Goal: Information Seeking & Learning: Check status

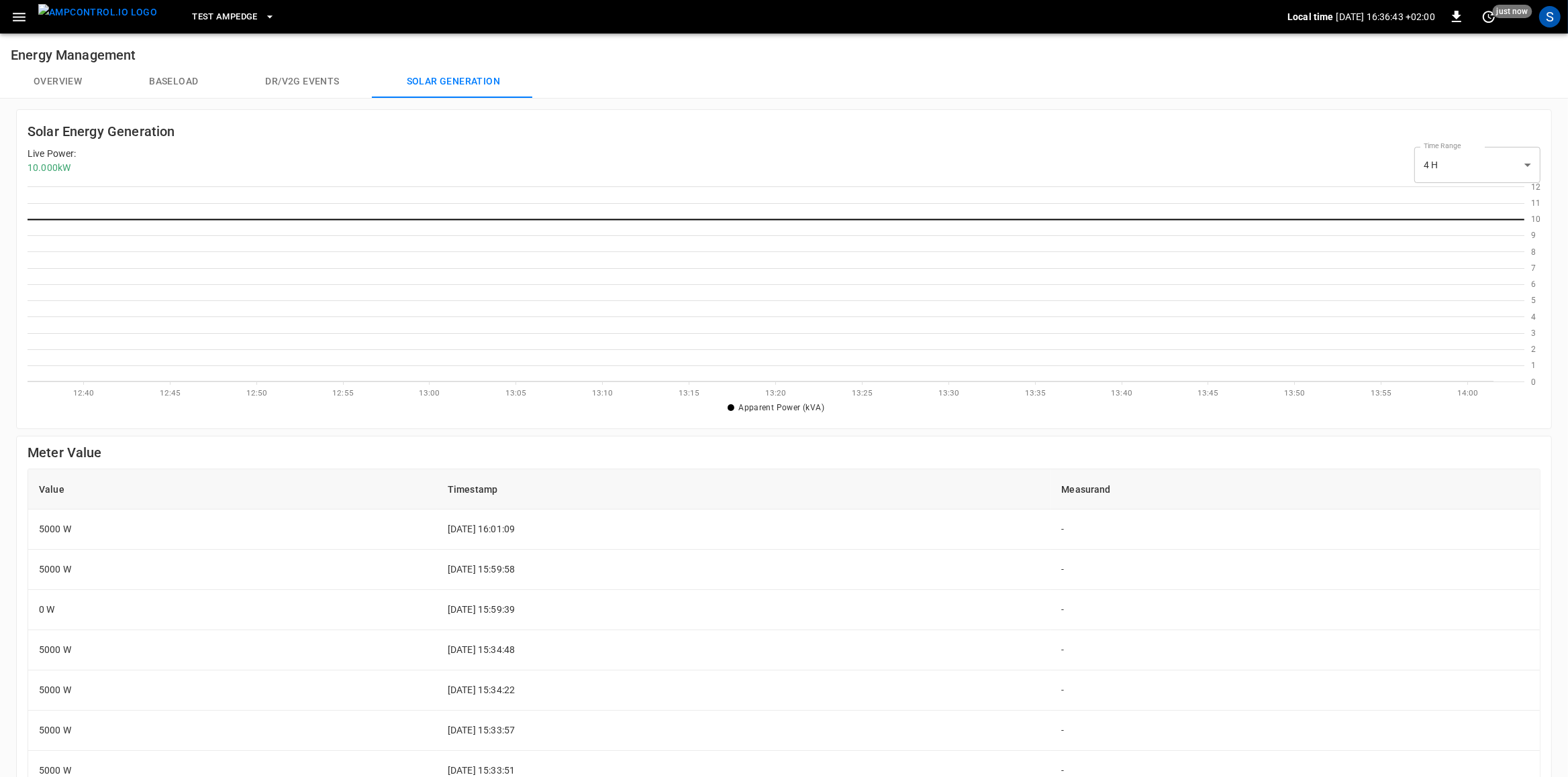
scroll to position [195, 1496]
click at [1553, 13] on div "S" at bounding box center [1549, 16] width 21 height 21
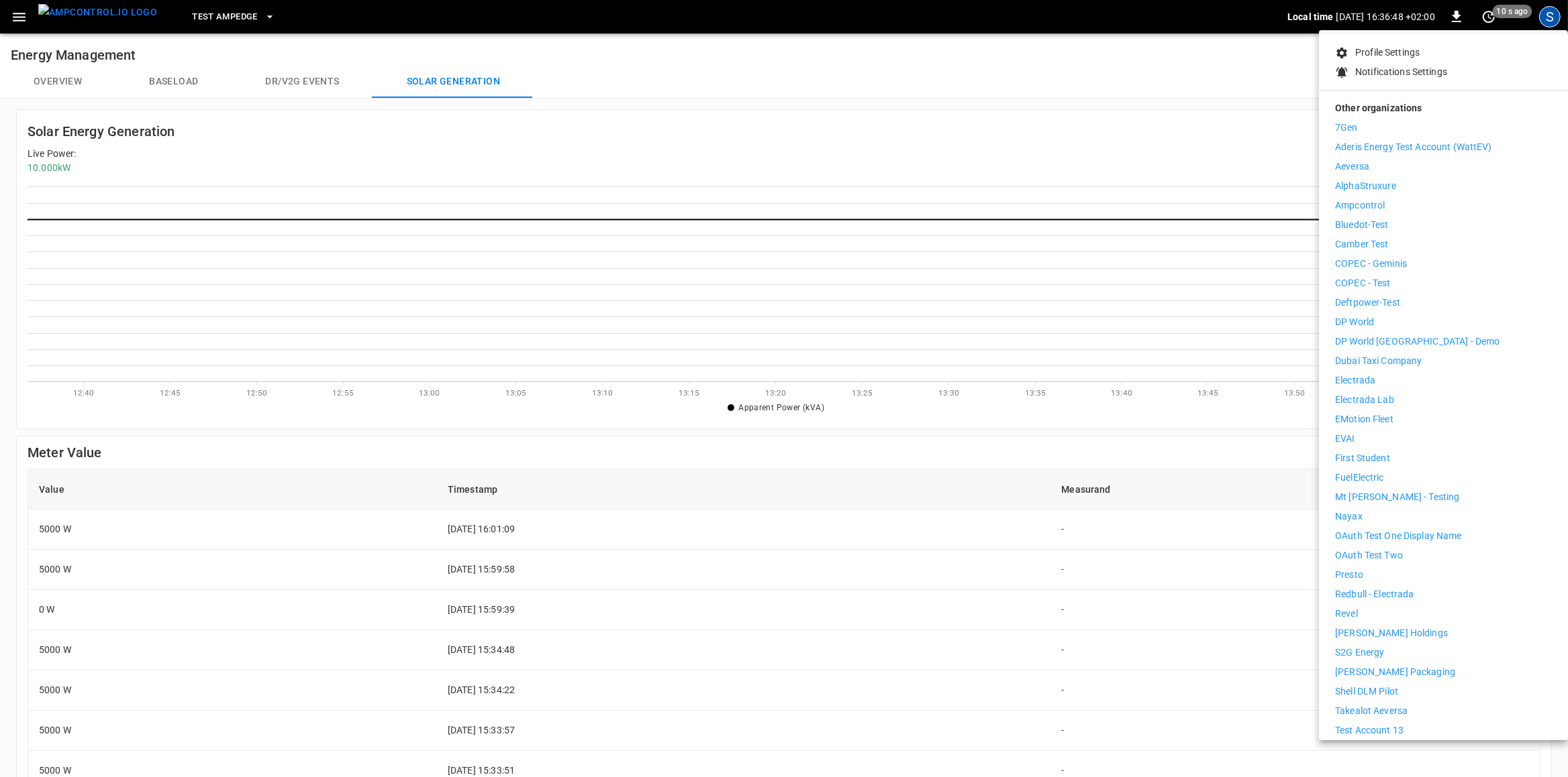
scroll to position [201, 0]
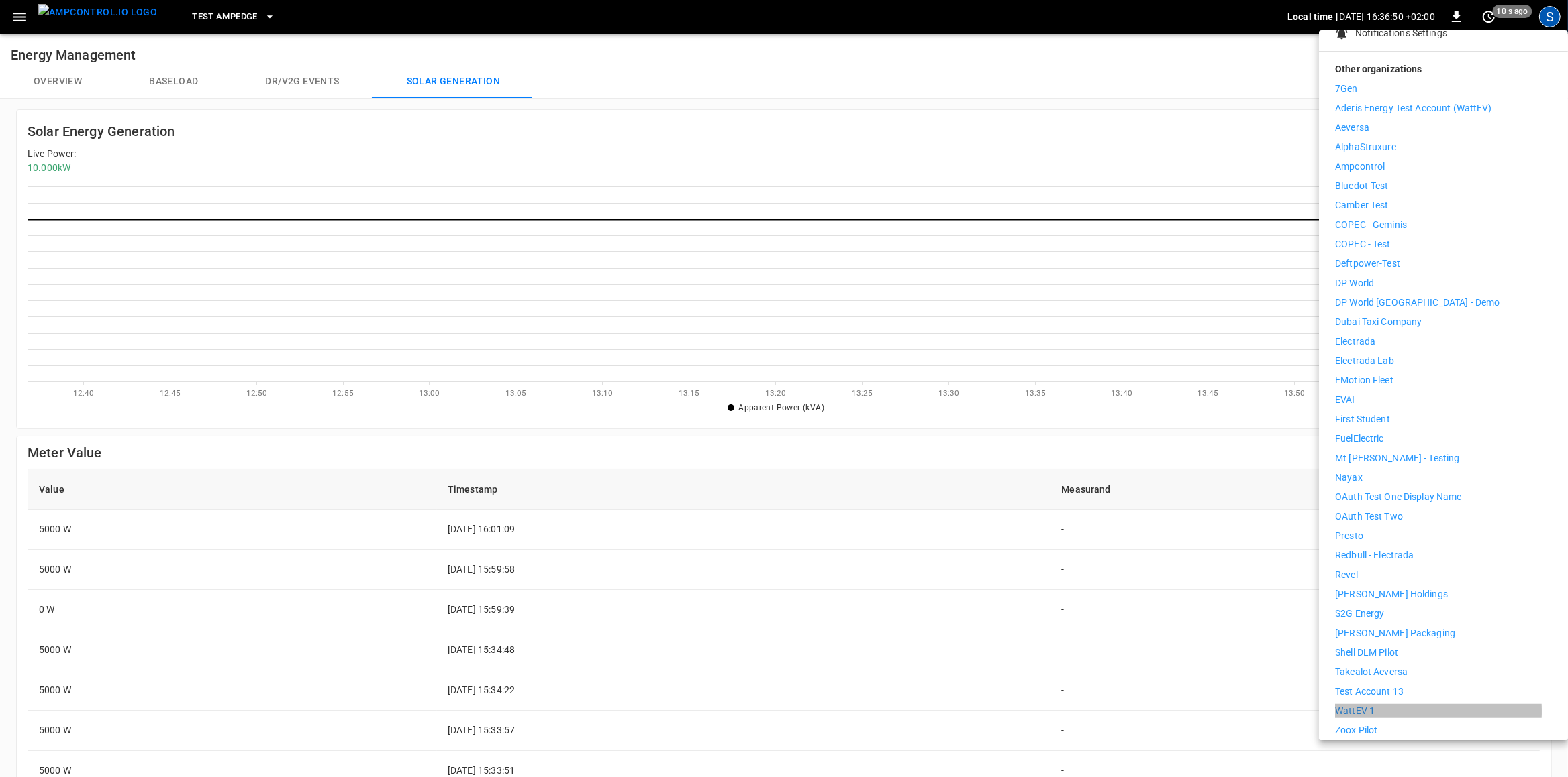
click at [1382, 704] on li "WattEV 1" at bounding box center [1443, 711] width 217 height 14
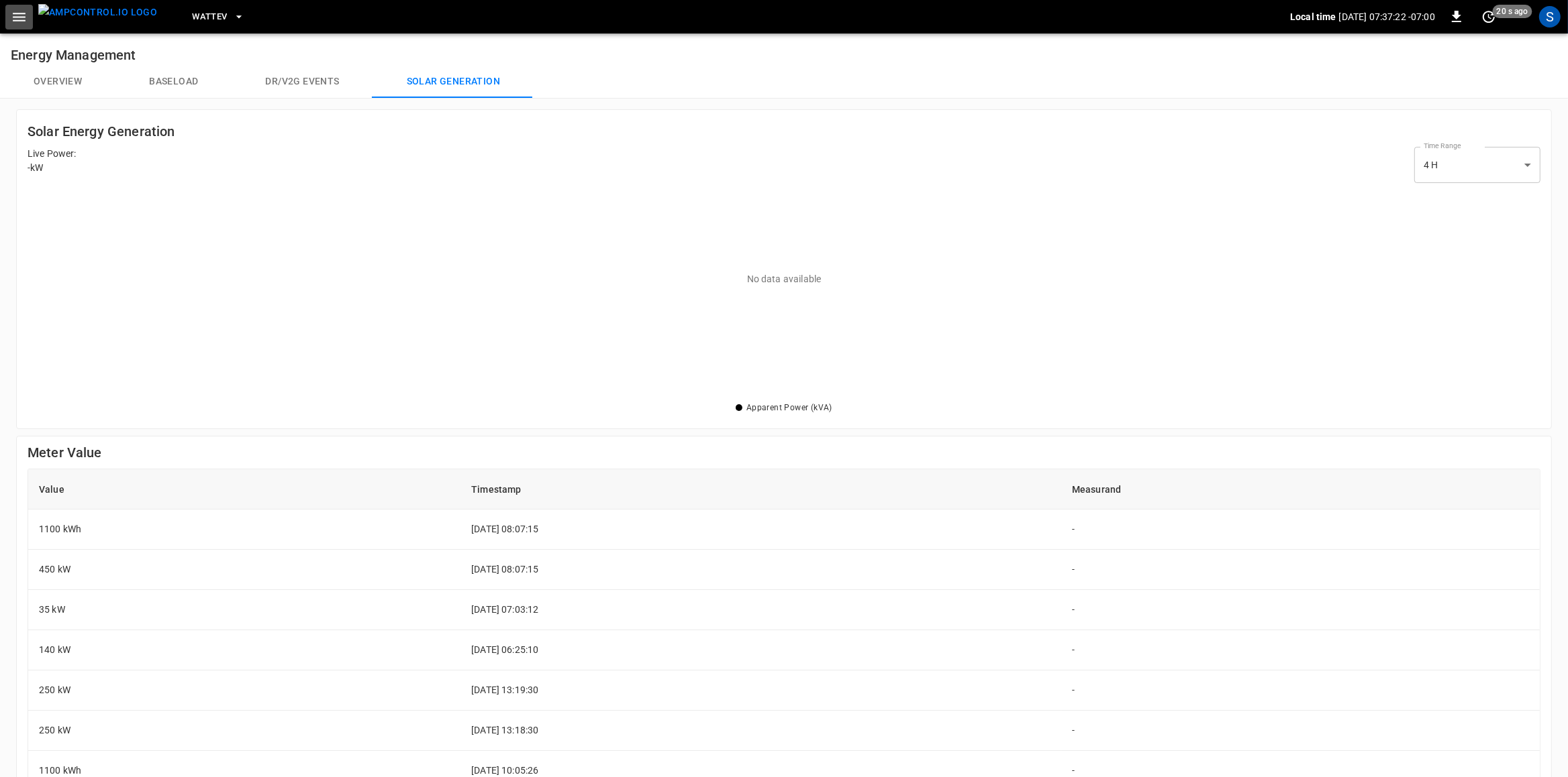
click at [22, 21] on icon "button" at bounding box center [20, 17] width 13 height 8
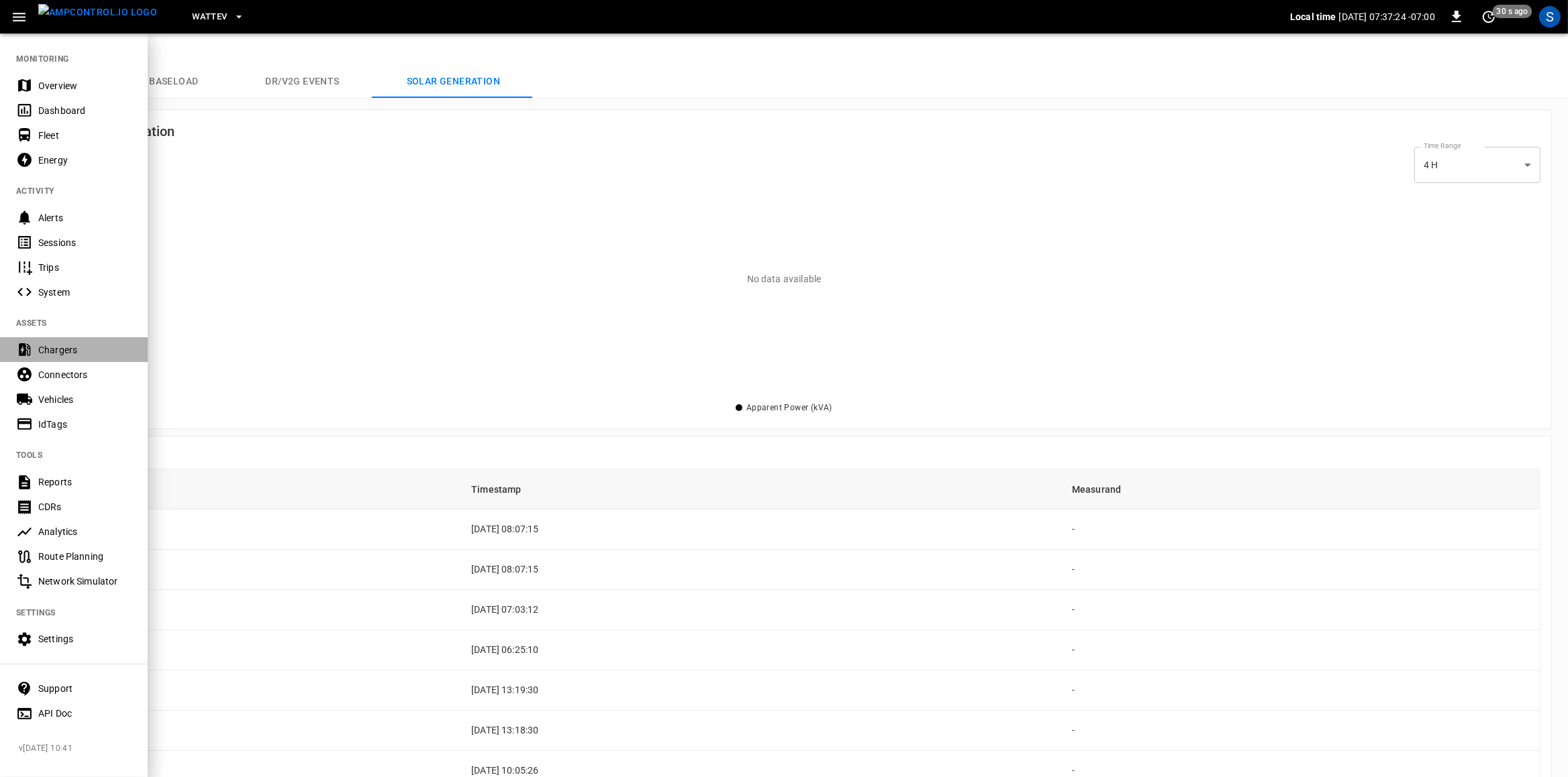
click at [77, 341] on div "Chargers" at bounding box center [74, 350] width 147 height 25
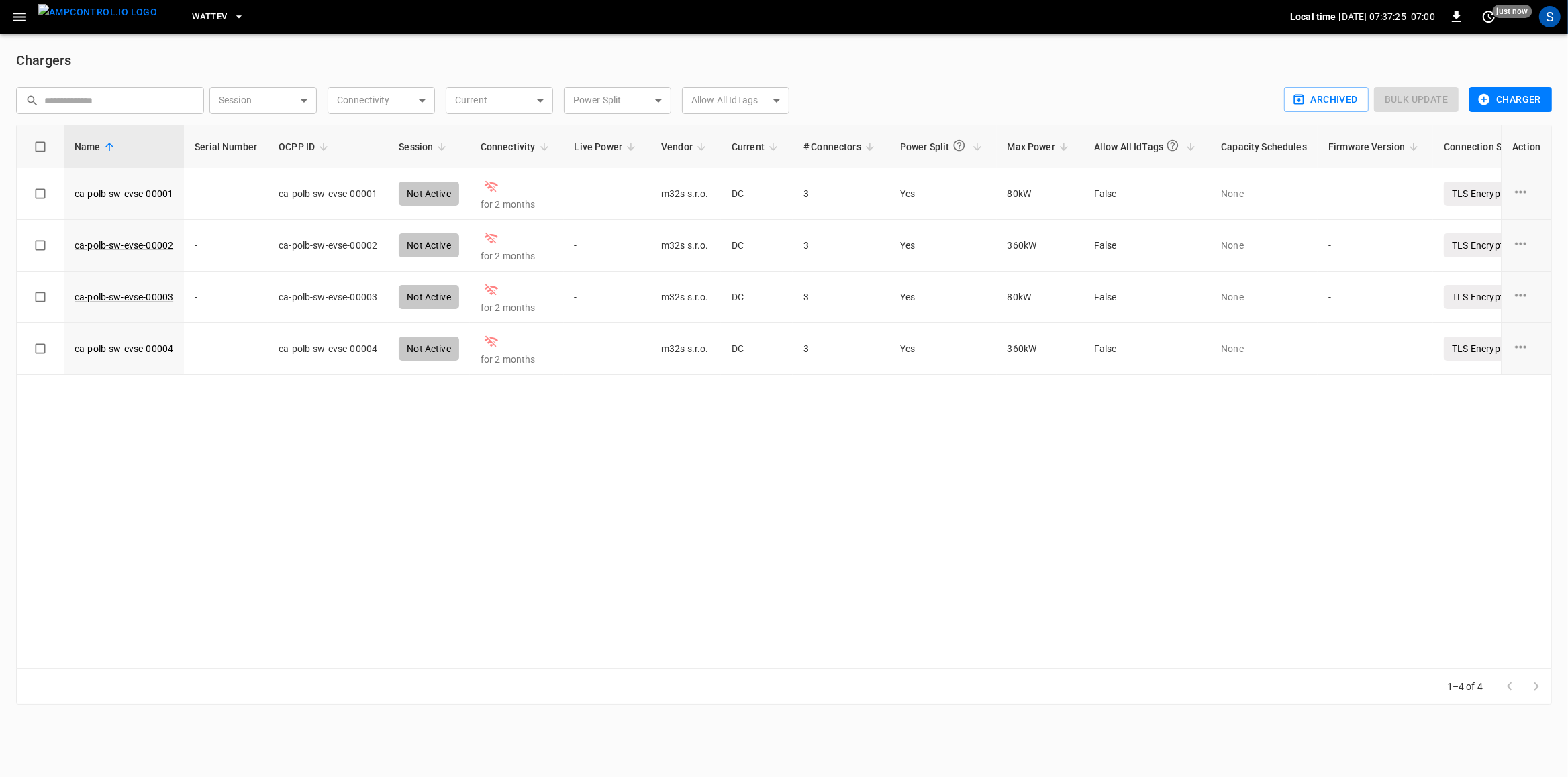
click at [212, 23] on button "WattEV" at bounding box center [218, 17] width 63 height 26
click at [224, 135] on p "HWY65-DER" at bounding box center [198, 132] width 51 height 13
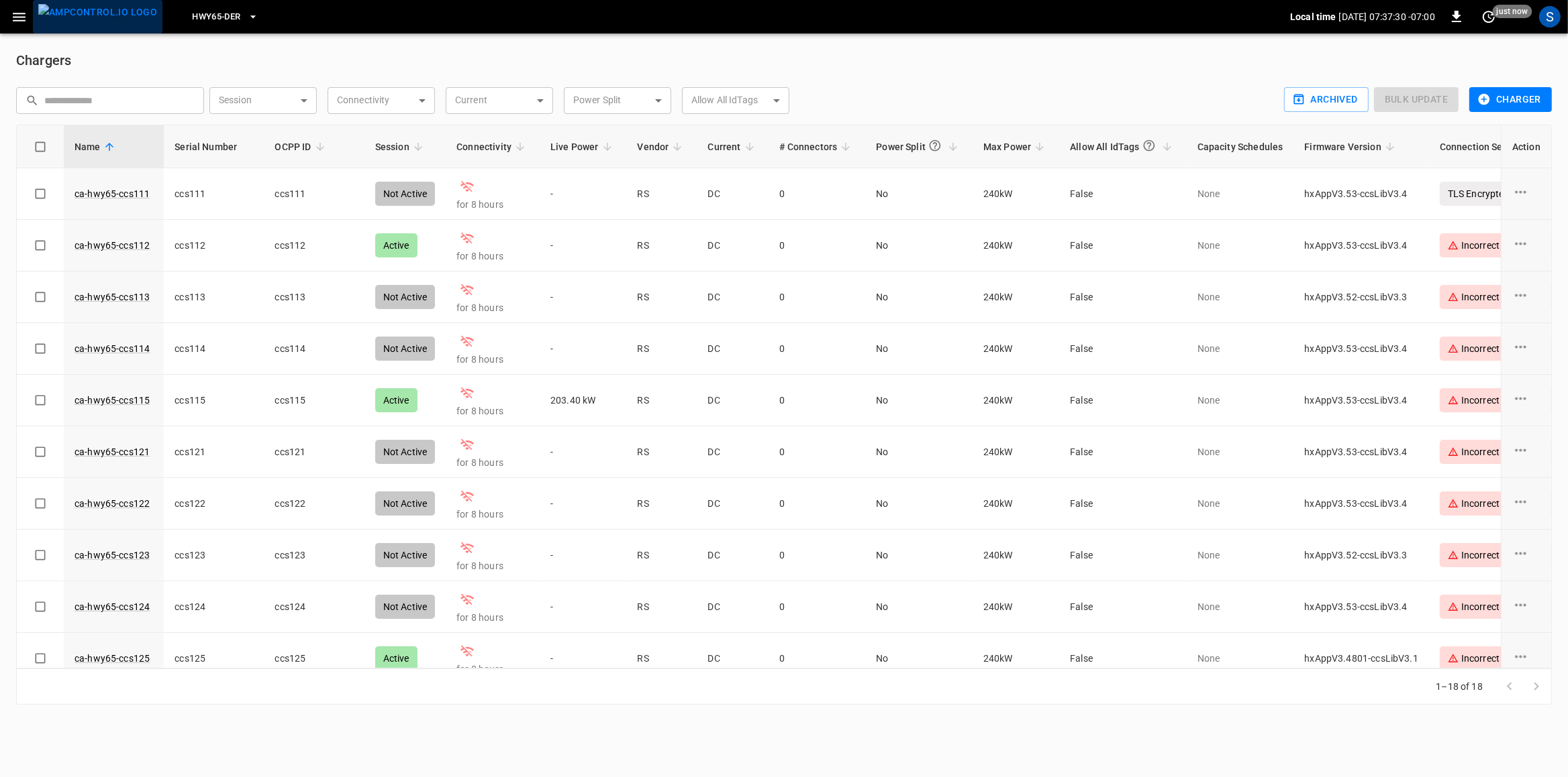
click at [99, 21] on img "menu" at bounding box center [97, 12] width 119 height 17
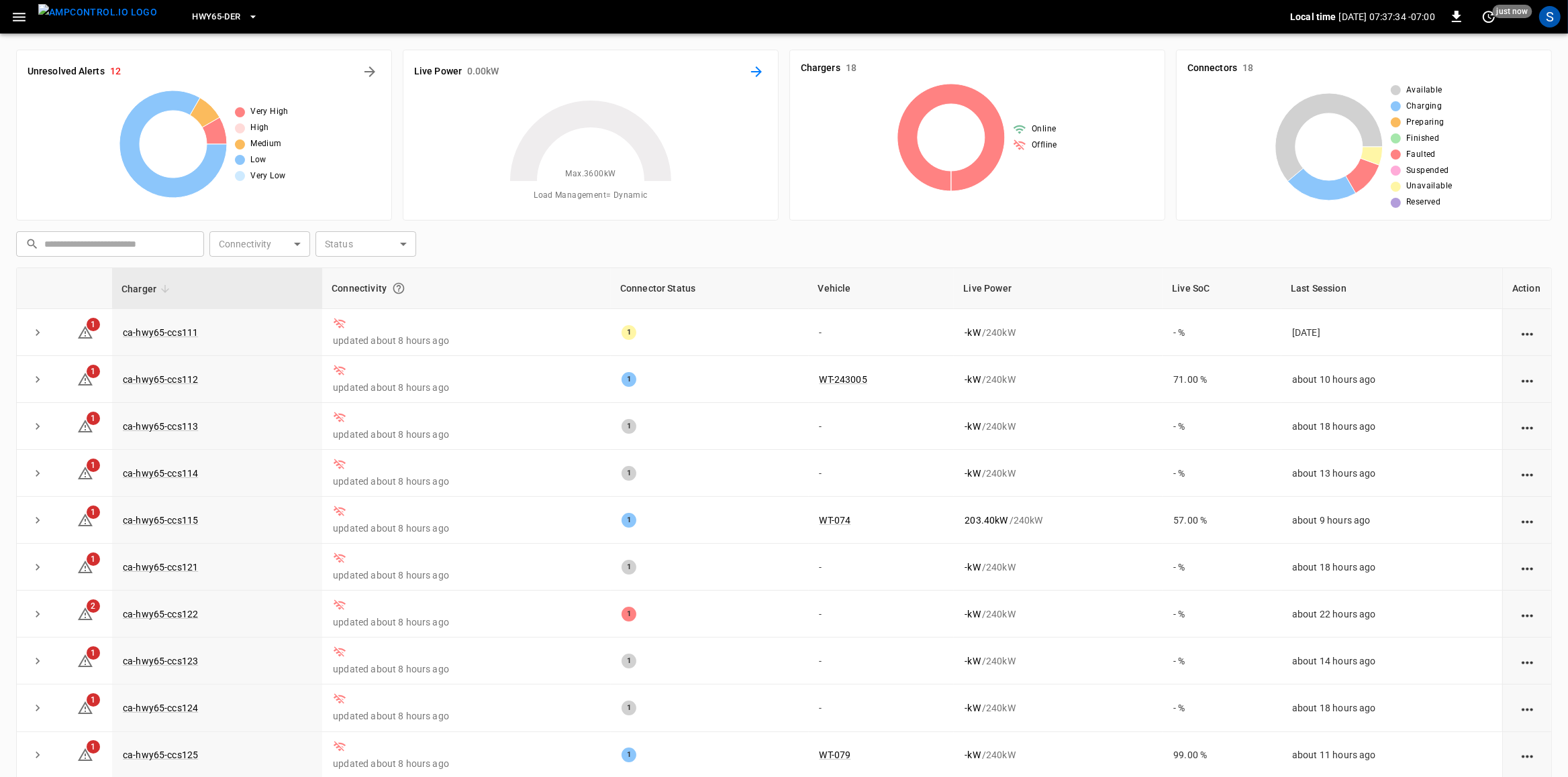
click at [758, 70] on icon "Energy Overview" at bounding box center [757, 72] width 11 height 11
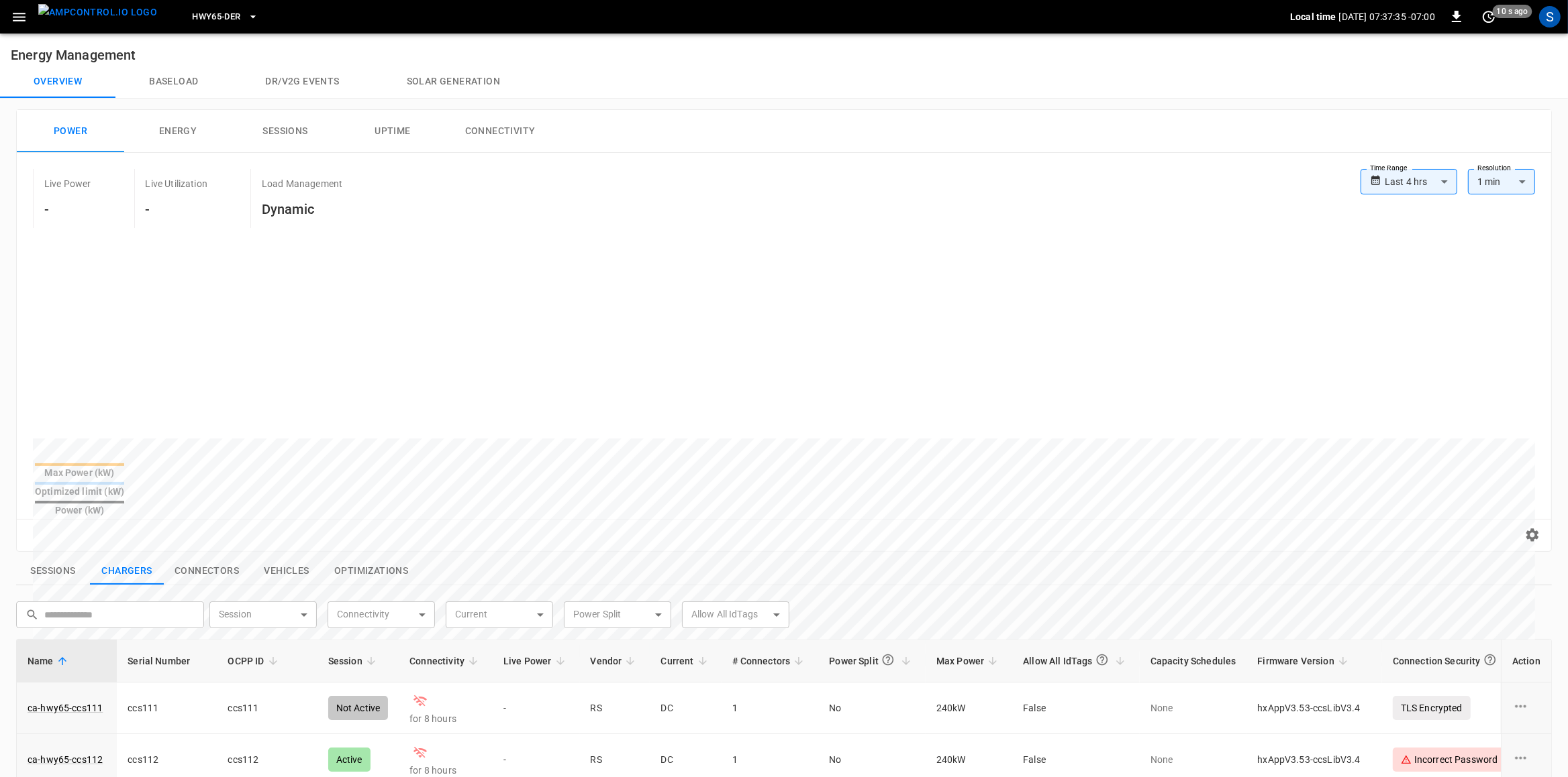
click at [472, 84] on button "Solar generation" at bounding box center [454, 81] width 161 height 33
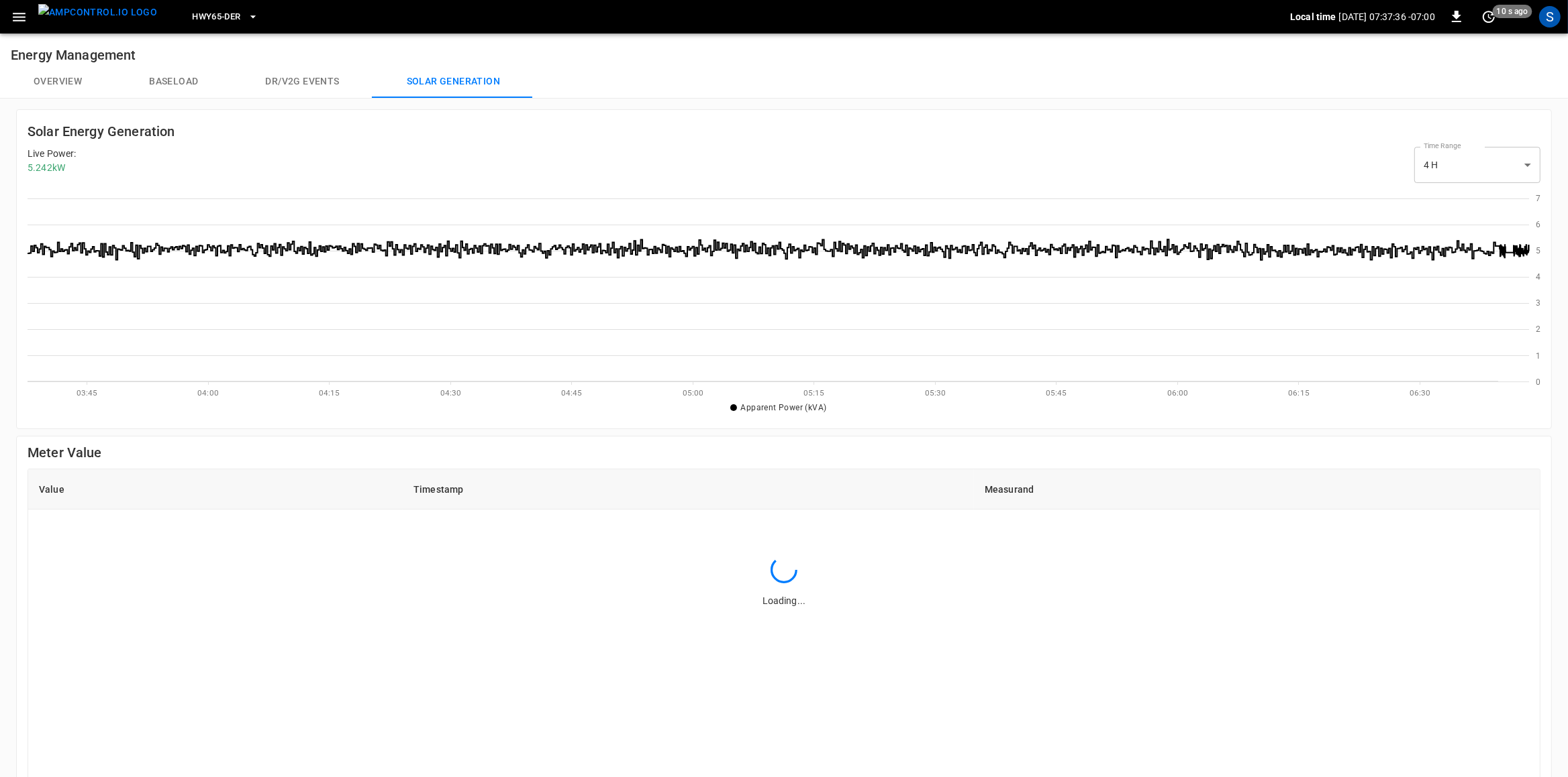
scroll to position [1, 1]
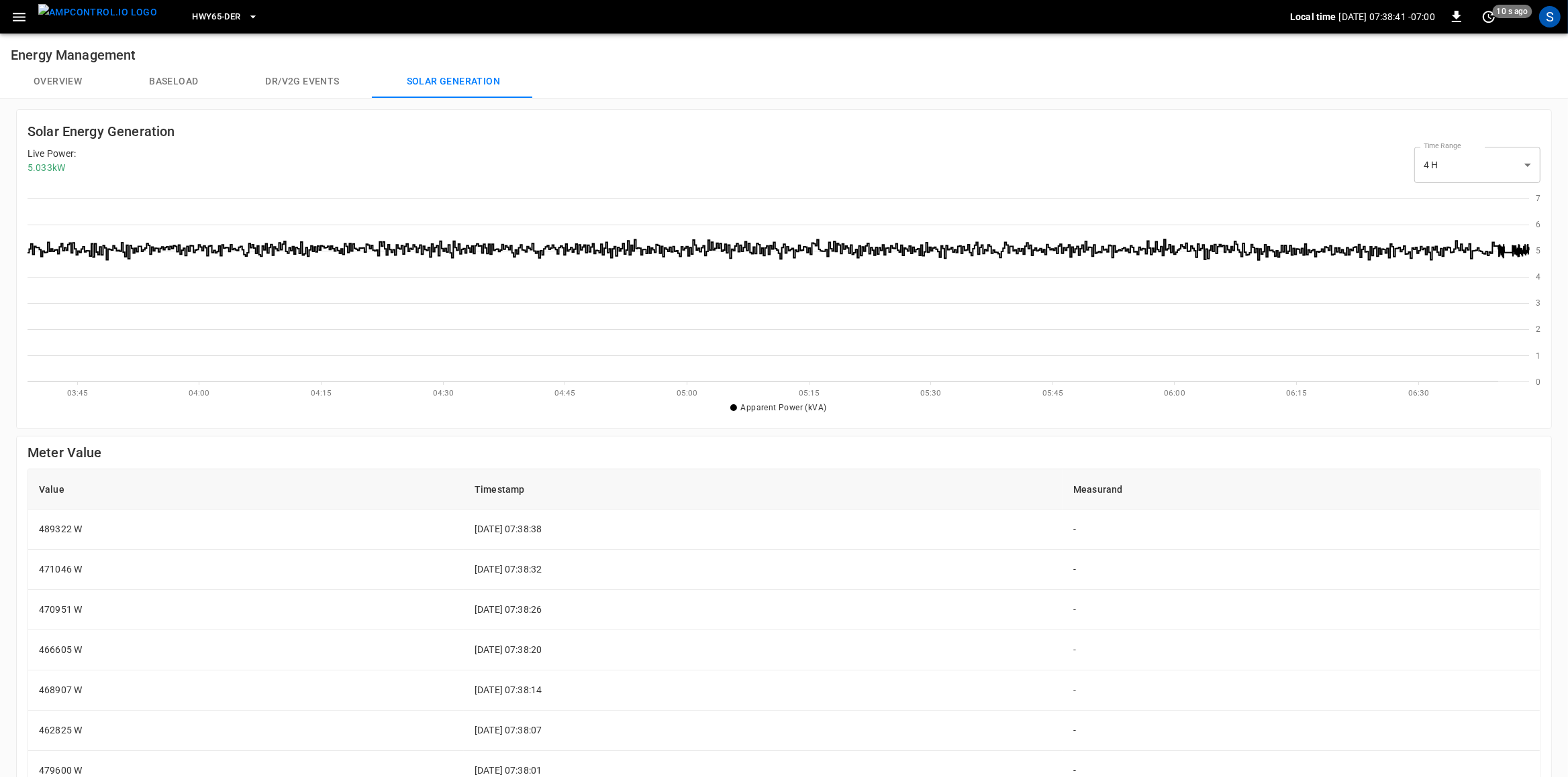
click at [52, 61] on h6 "Energy Management" at bounding box center [784, 49] width 1568 height 33
click at [48, 7] on img "menu" at bounding box center [97, 12] width 119 height 17
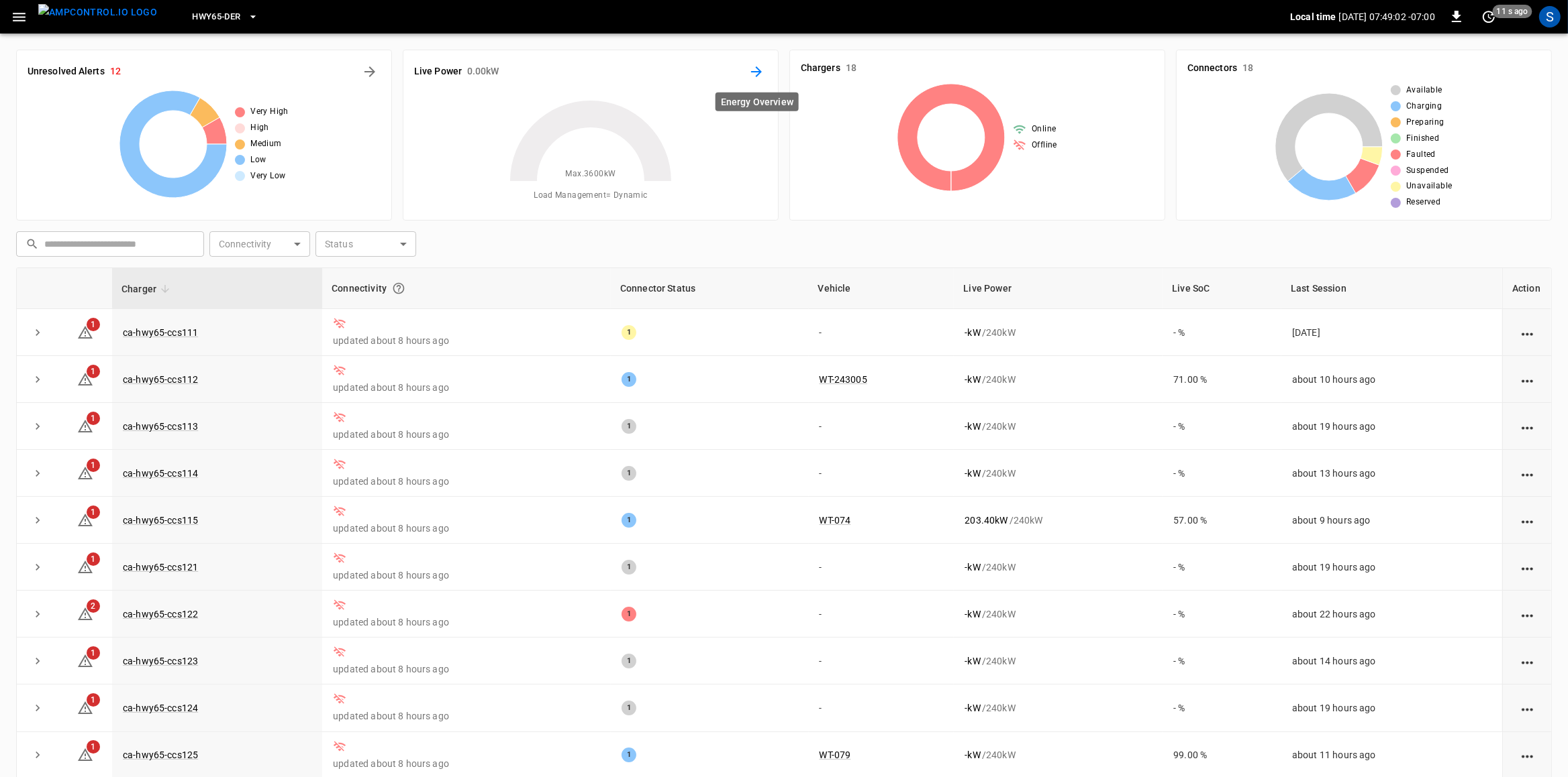
click at [761, 69] on icon "Energy Overview" at bounding box center [756, 71] width 16 height 16
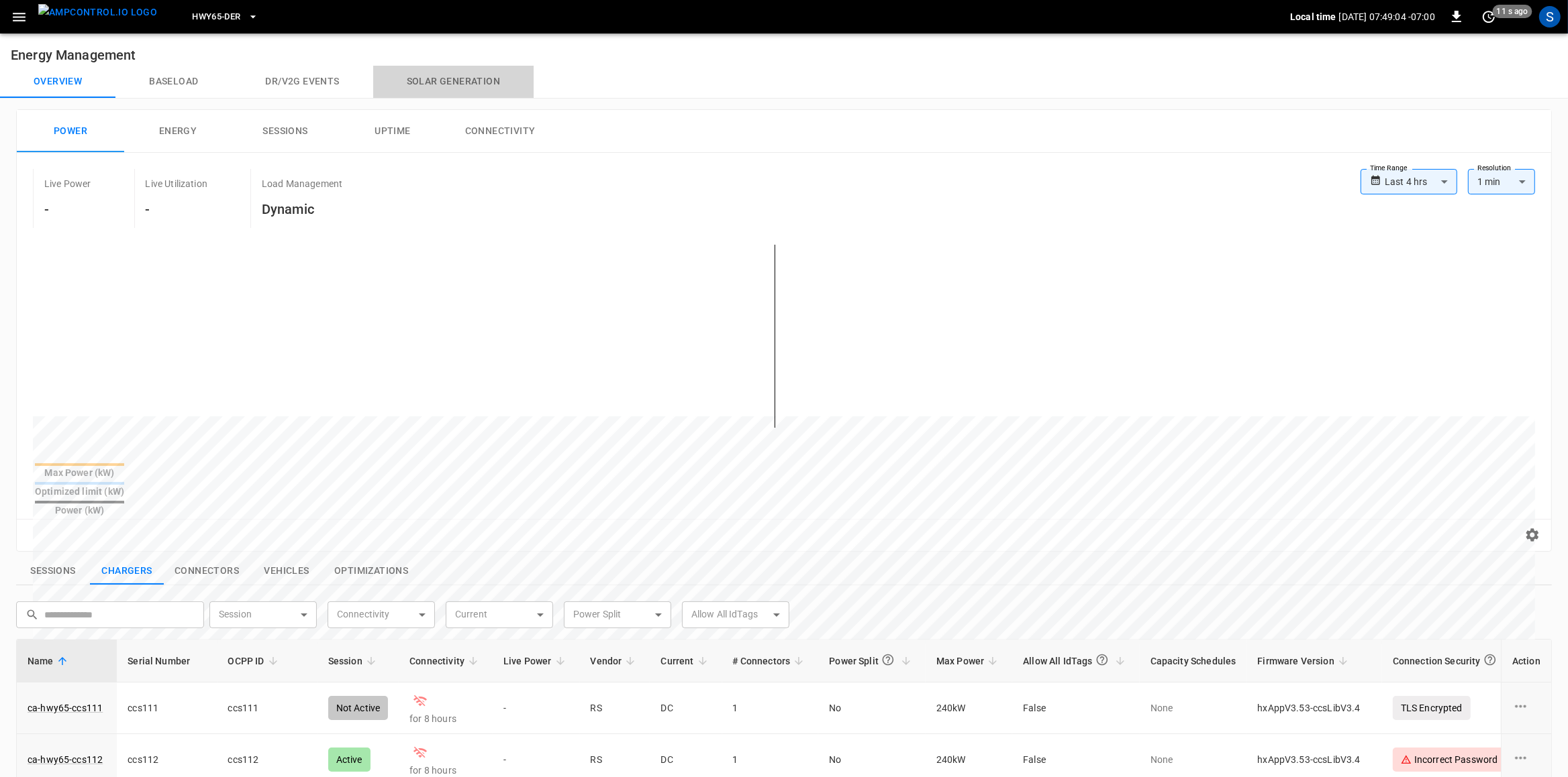
click at [471, 92] on button "Solar generation" at bounding box center [454, 81] width 161 height 33
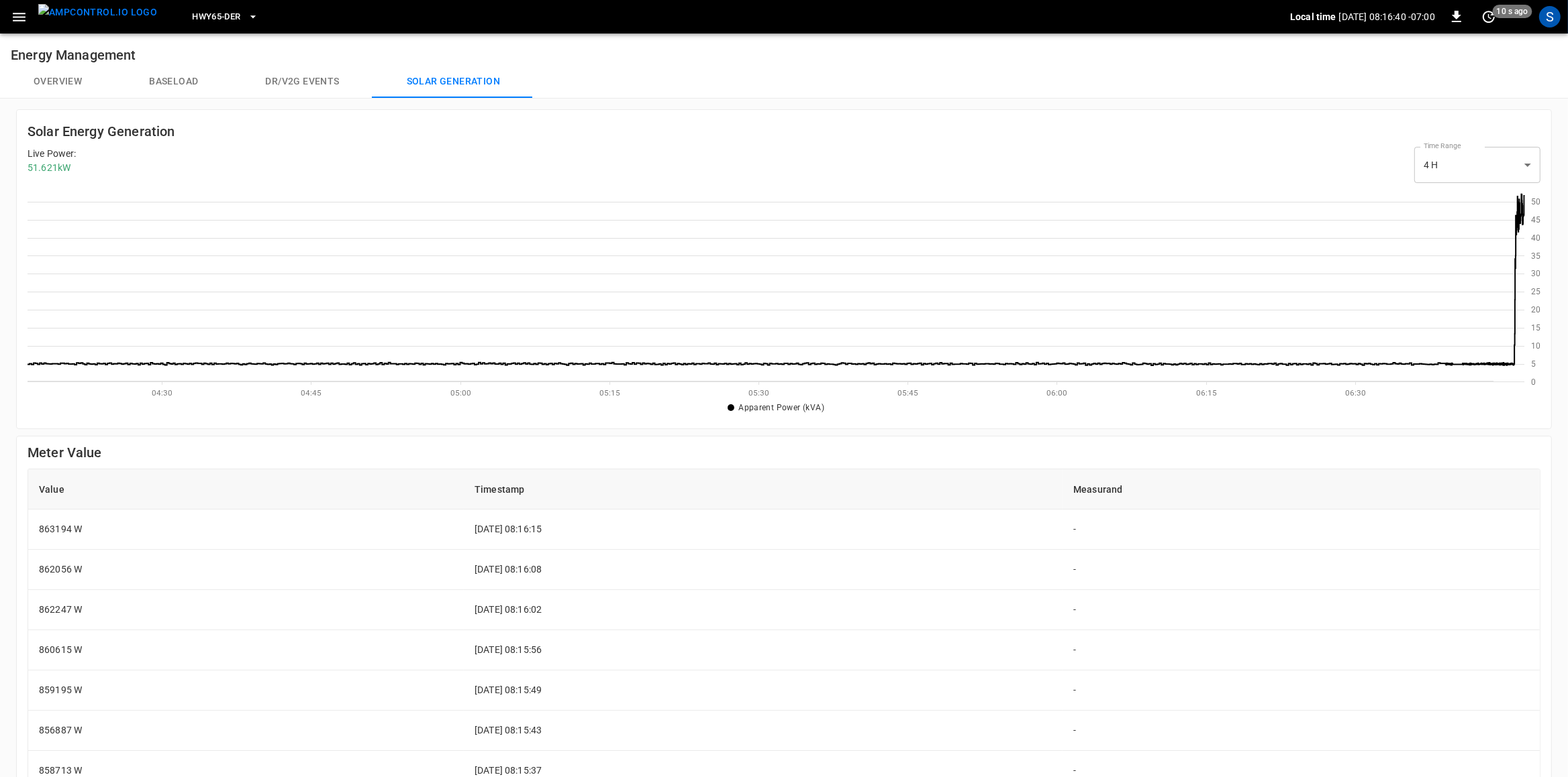
scroll to position [195, 1496]
click at [74, 80] on button "Overview" at bounding box center [58, 81] width 116 height 33
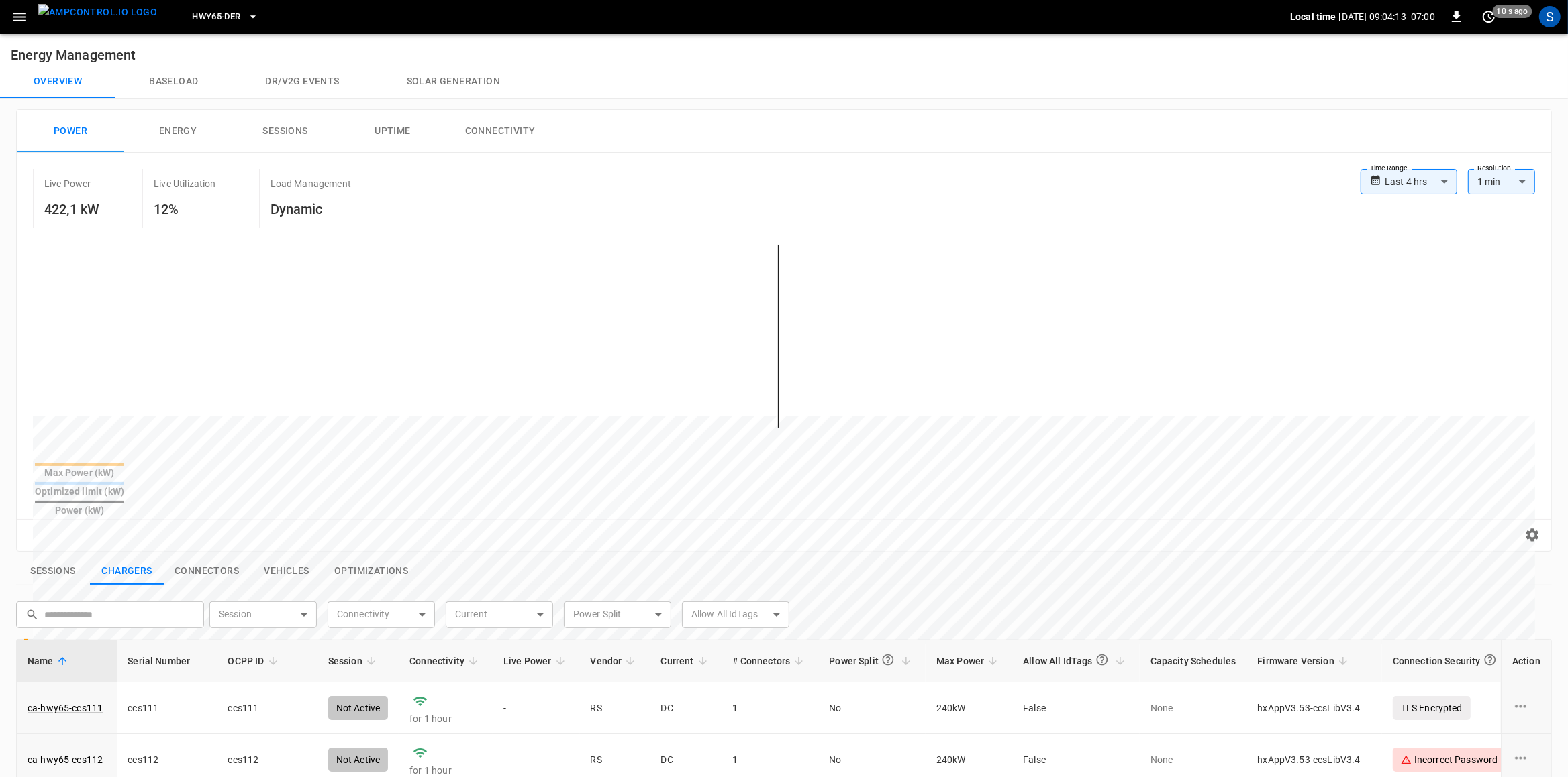
click at [449, 83] on button "Solar generation" at bounding box center [454, 81] width 161 height 33
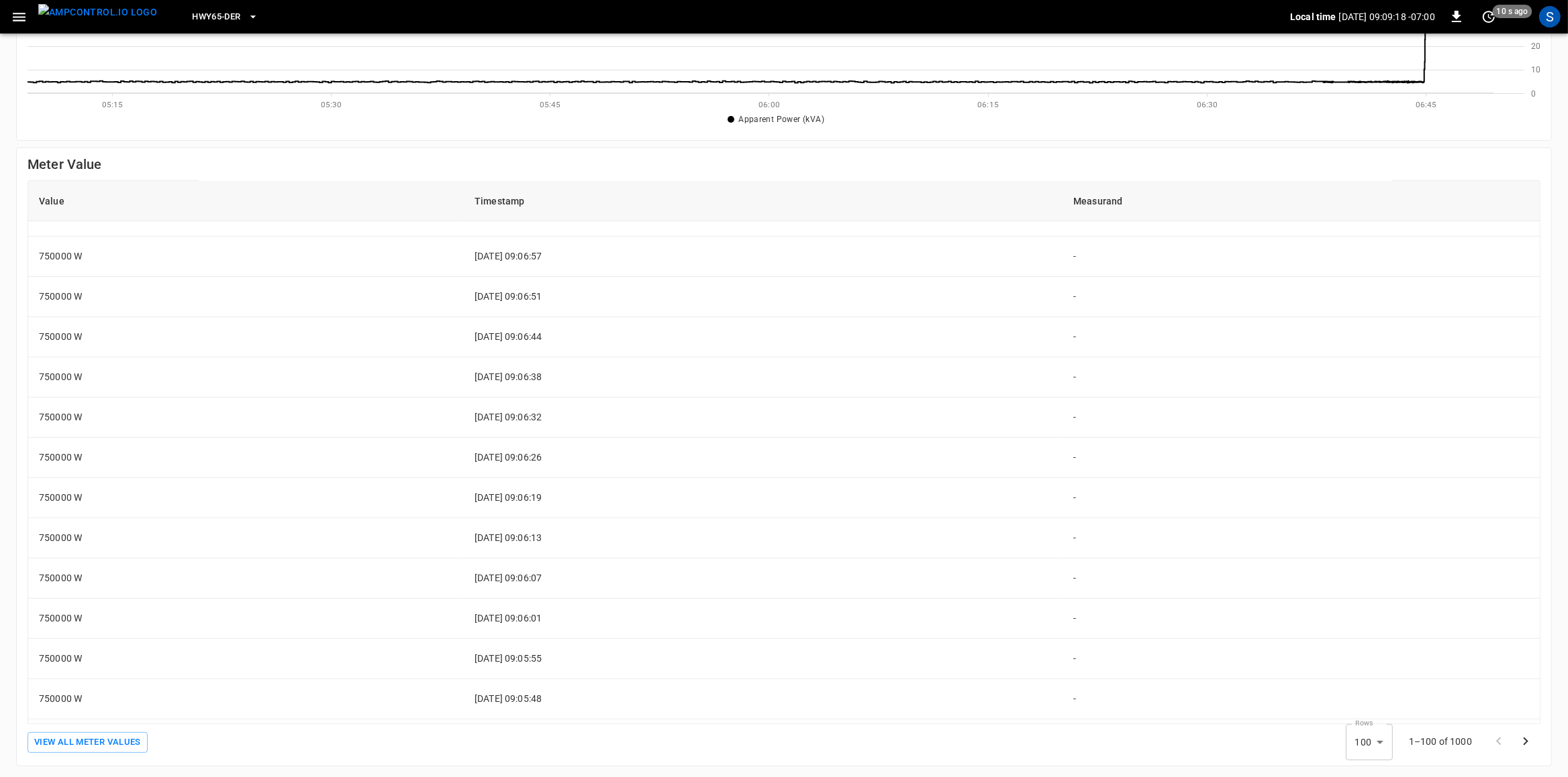
scroll to position [939, 0]
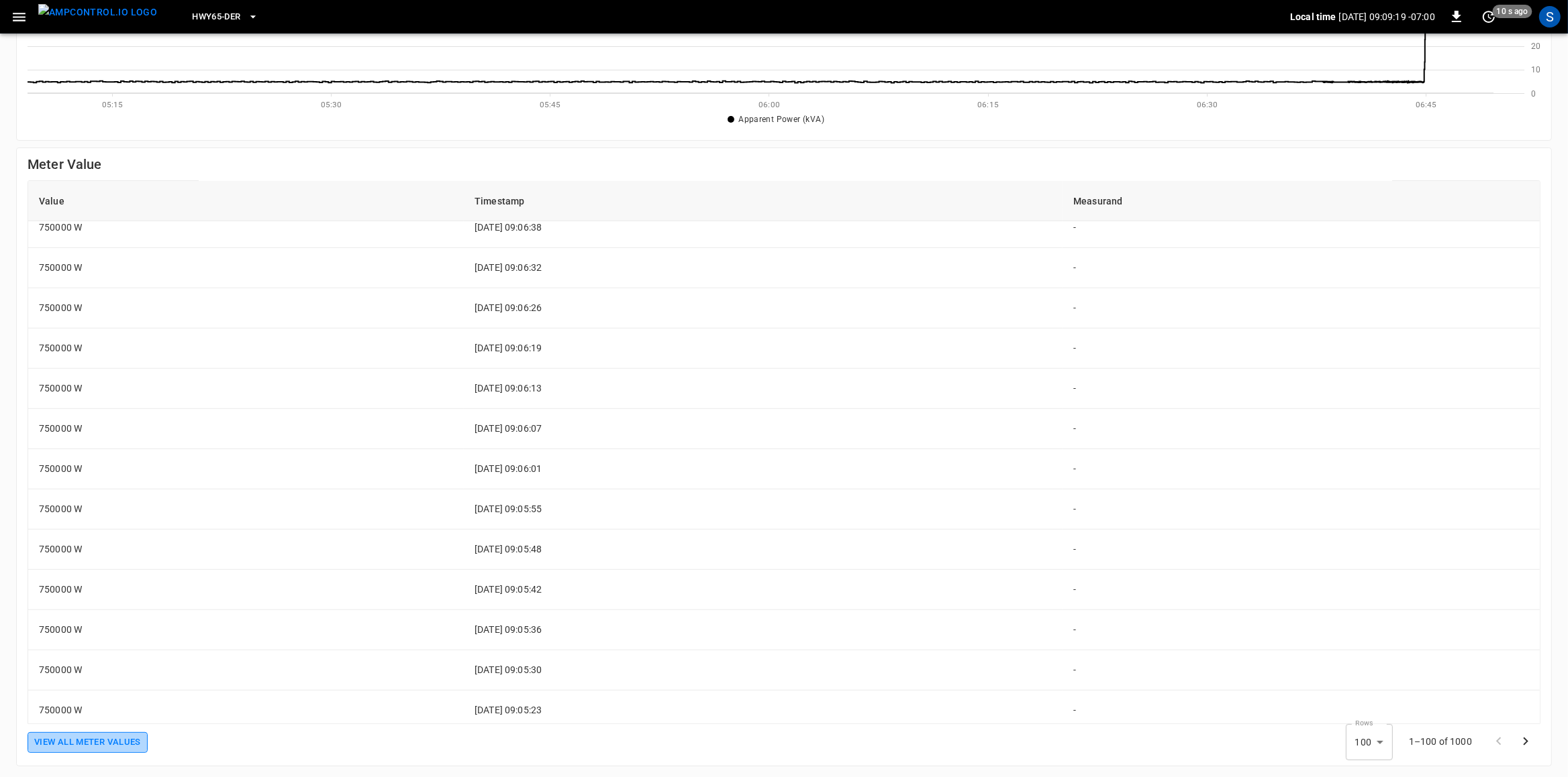
click at [123, 744] on button "View All meter values" at bounding box center [87, 742] width 120 height 21
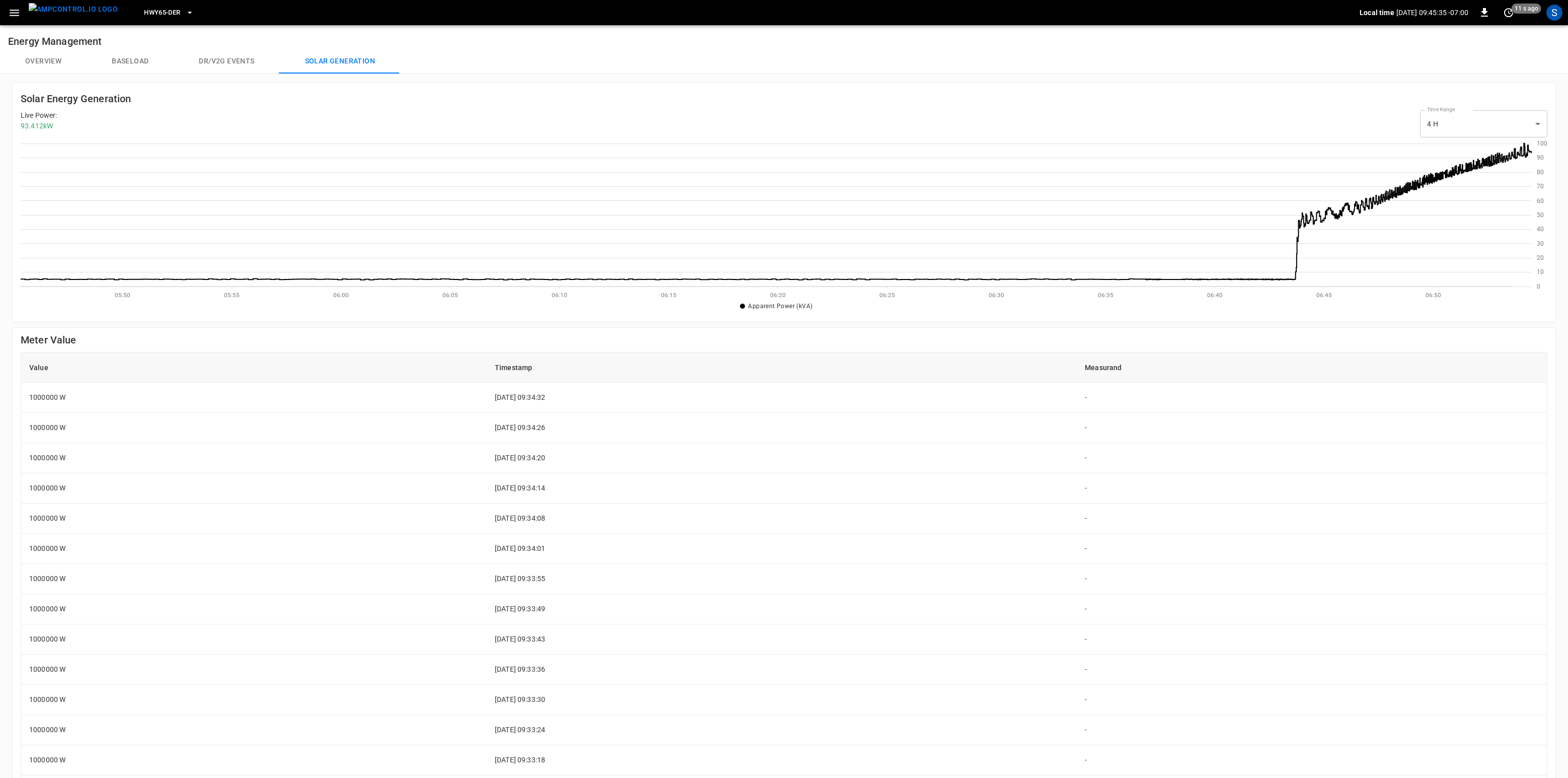
scroll to position [146, 1510]
click at [62, 15] on img "menu" at bounding box center [73, 9] width 89 height 13
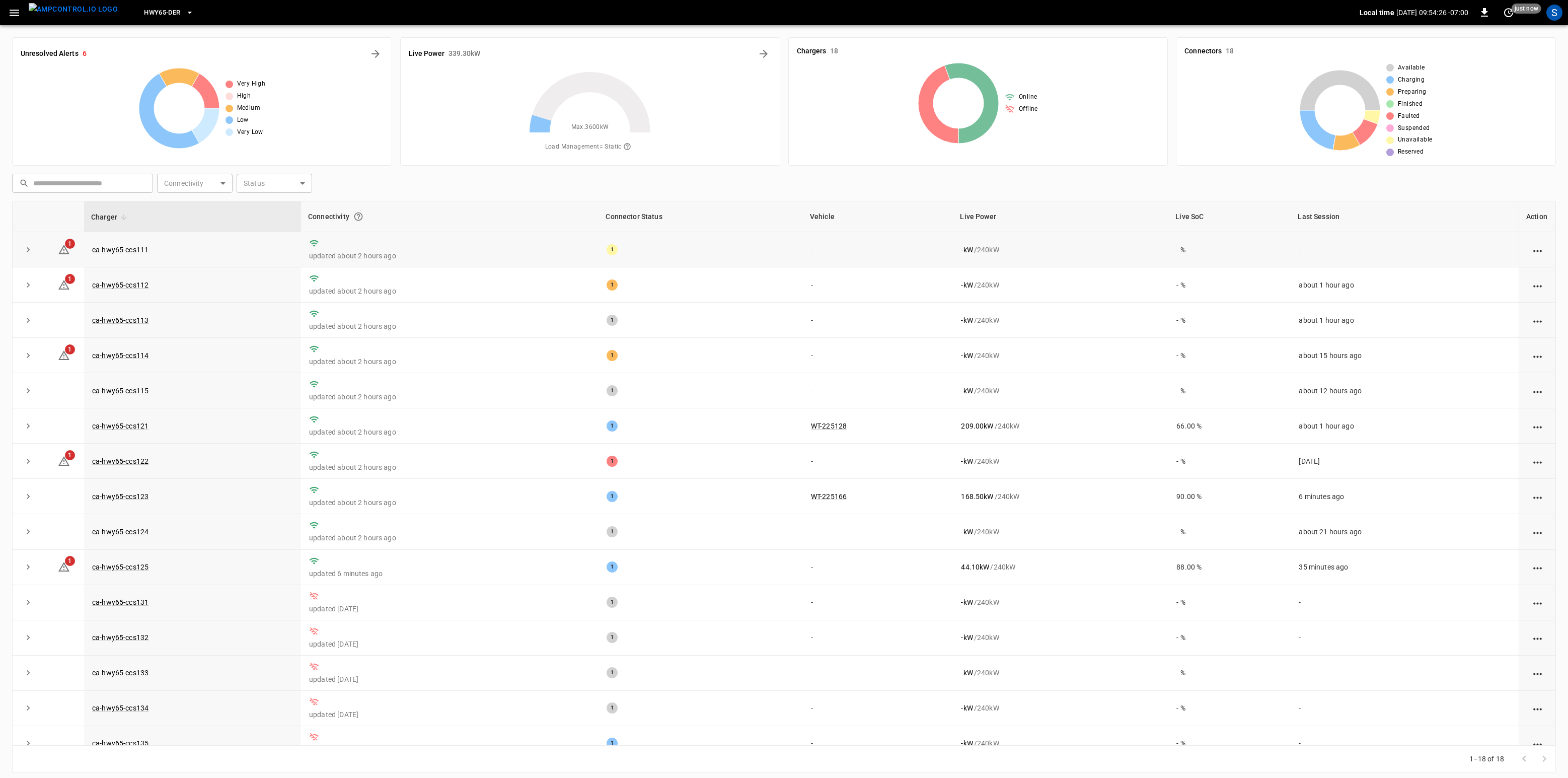
click at [121, 240] on td "ca-hwy65-ccs111" at bounding box center [192, 249] width 217 height 35
click at [126, 251] on link "ca-hwy65-ccs111" at bounding box center [120, 249] width 60 height 12
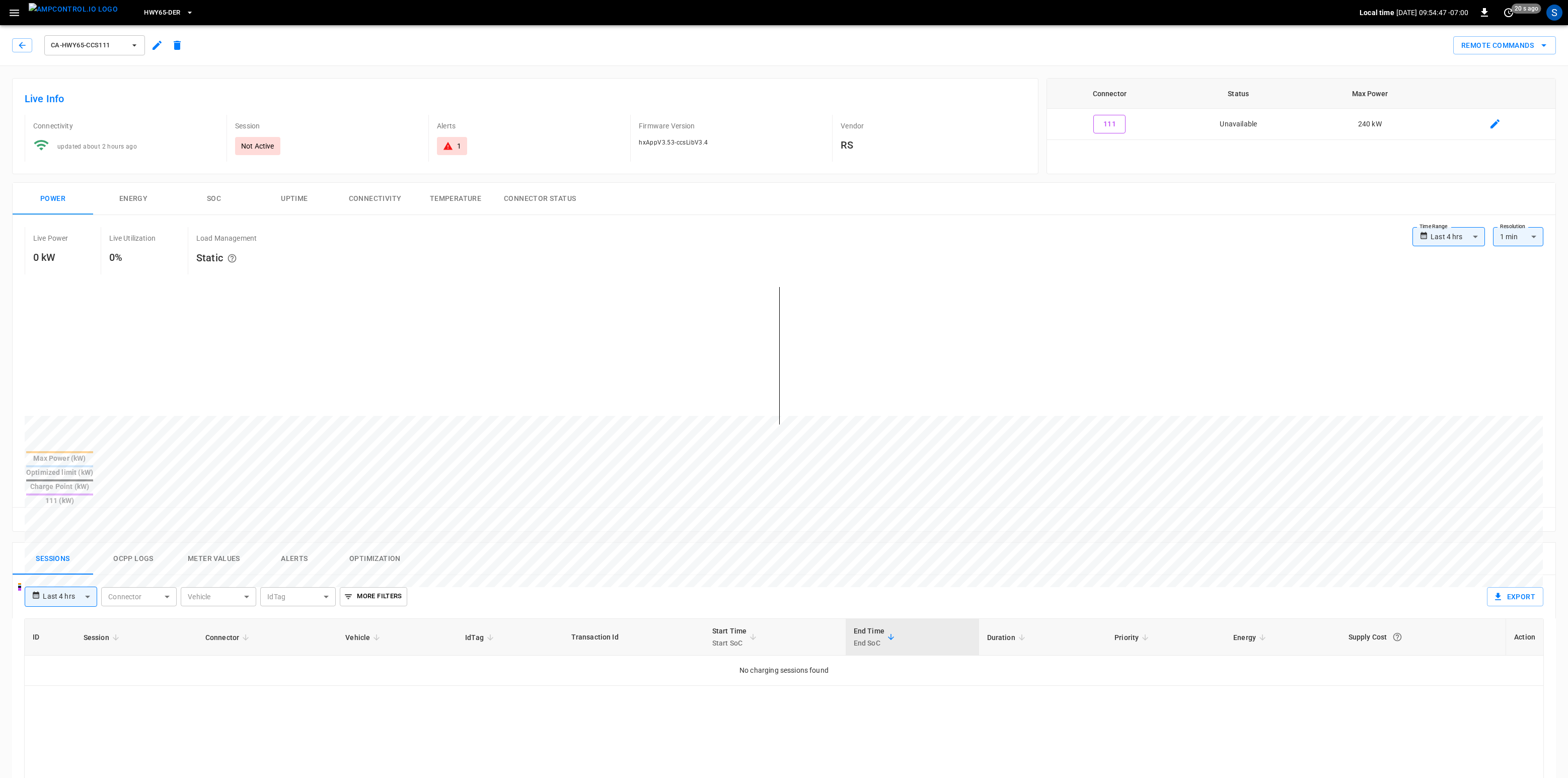
click at [130, 575] on div "**********" at bounding box center [750, 592] width 1466 height 35
click at [135, 543] on button "Ocpp logs" at bounding box center [133, 559] width 80 height 32
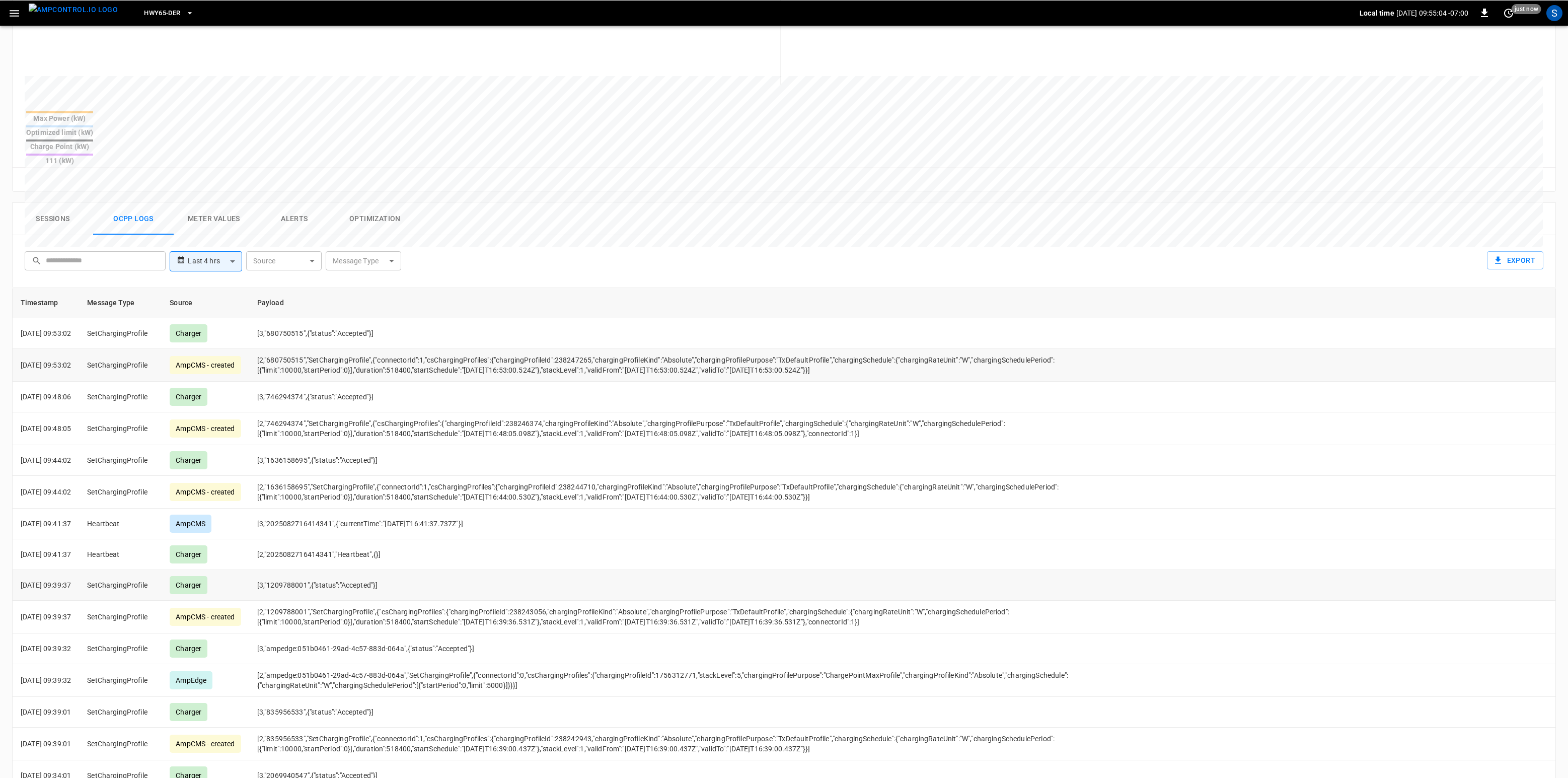
scroll to position [369, 0]
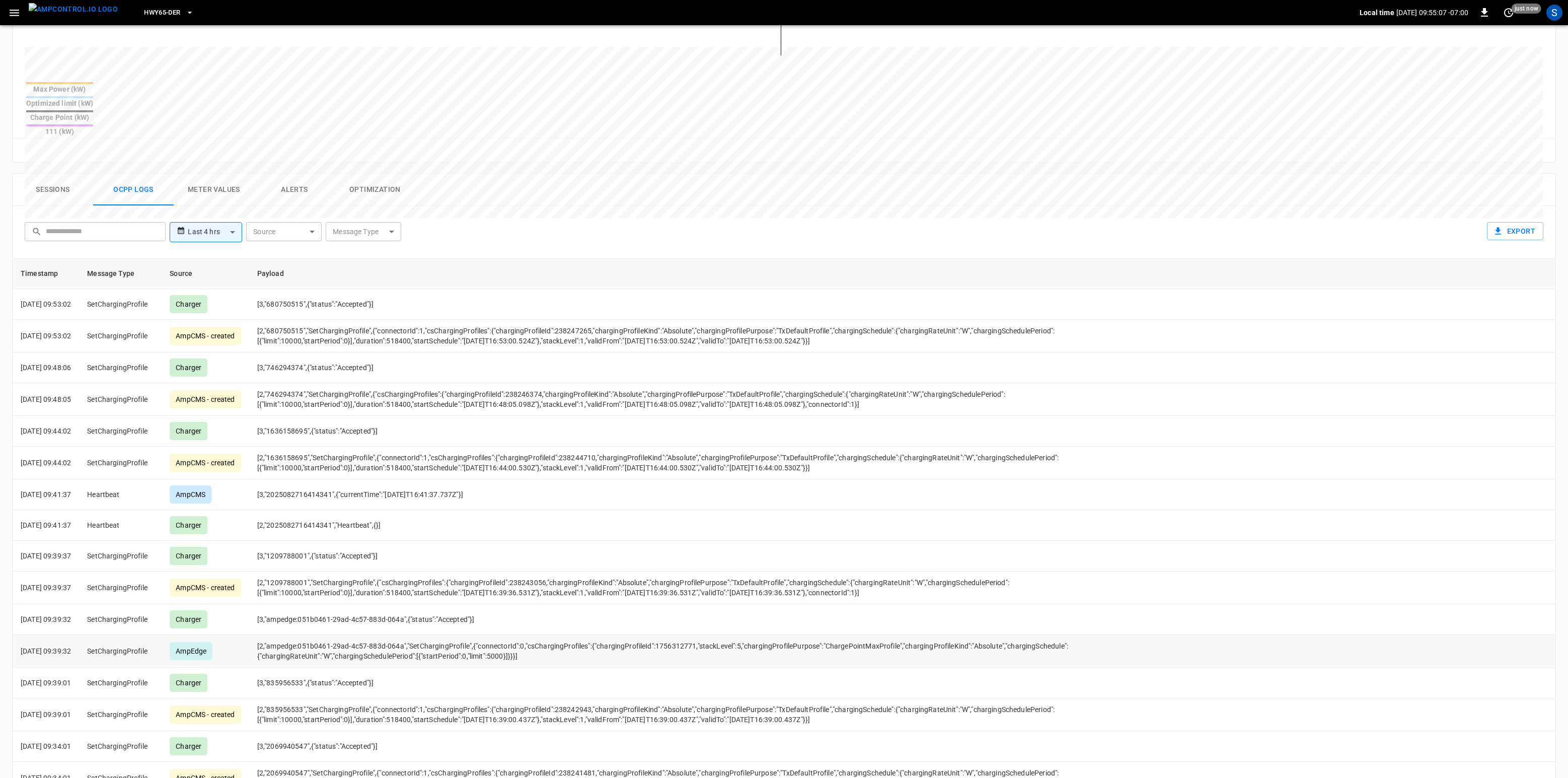
click at [519, 583] on td "[2,"ampedge:051b0461-29ad-4c57-883d-064a","SetChargingProfile",{"connectorId":0…" at bounding box center [671, 651] width 844 height 33
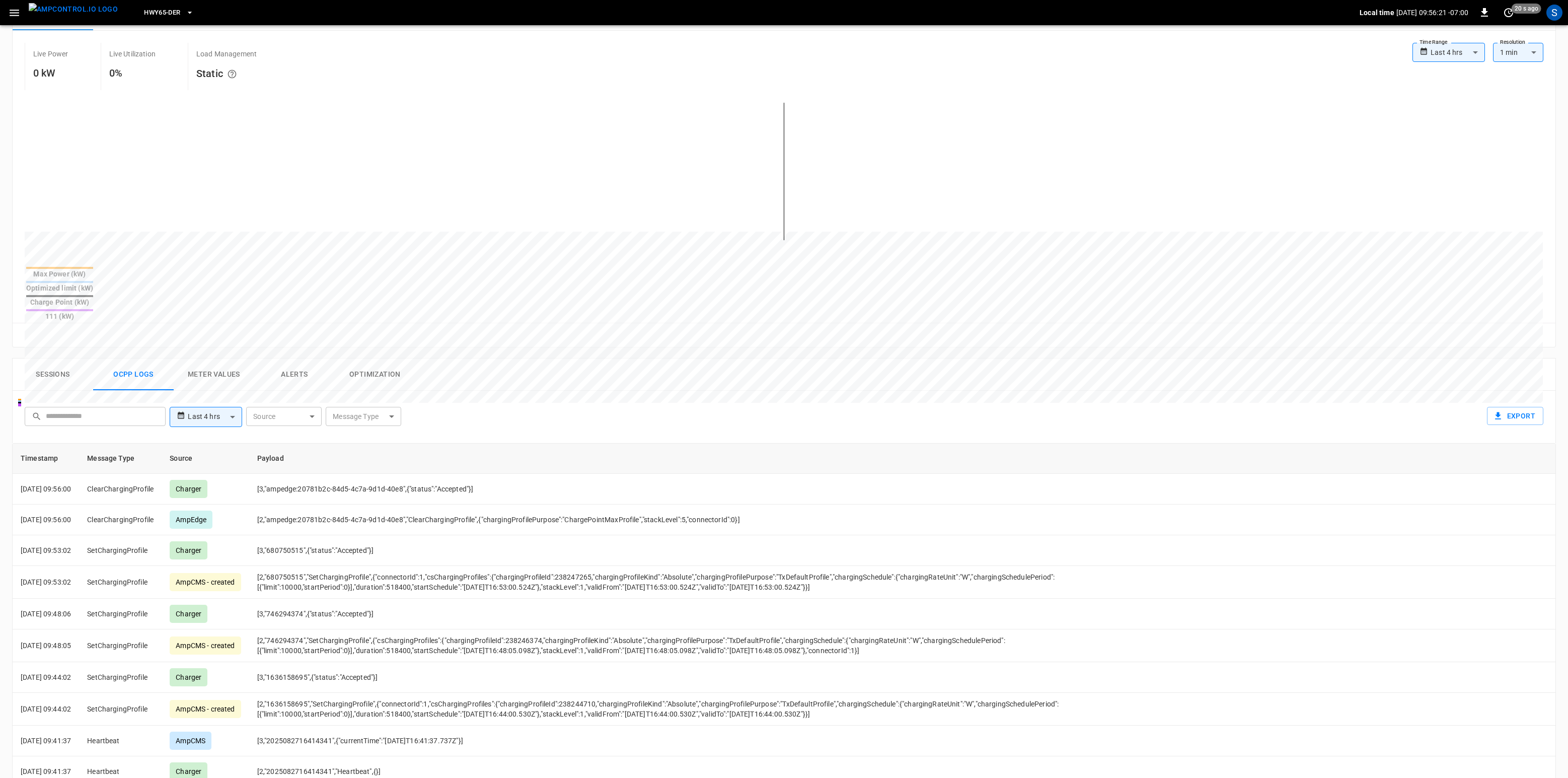
scroll to position [0, 0]
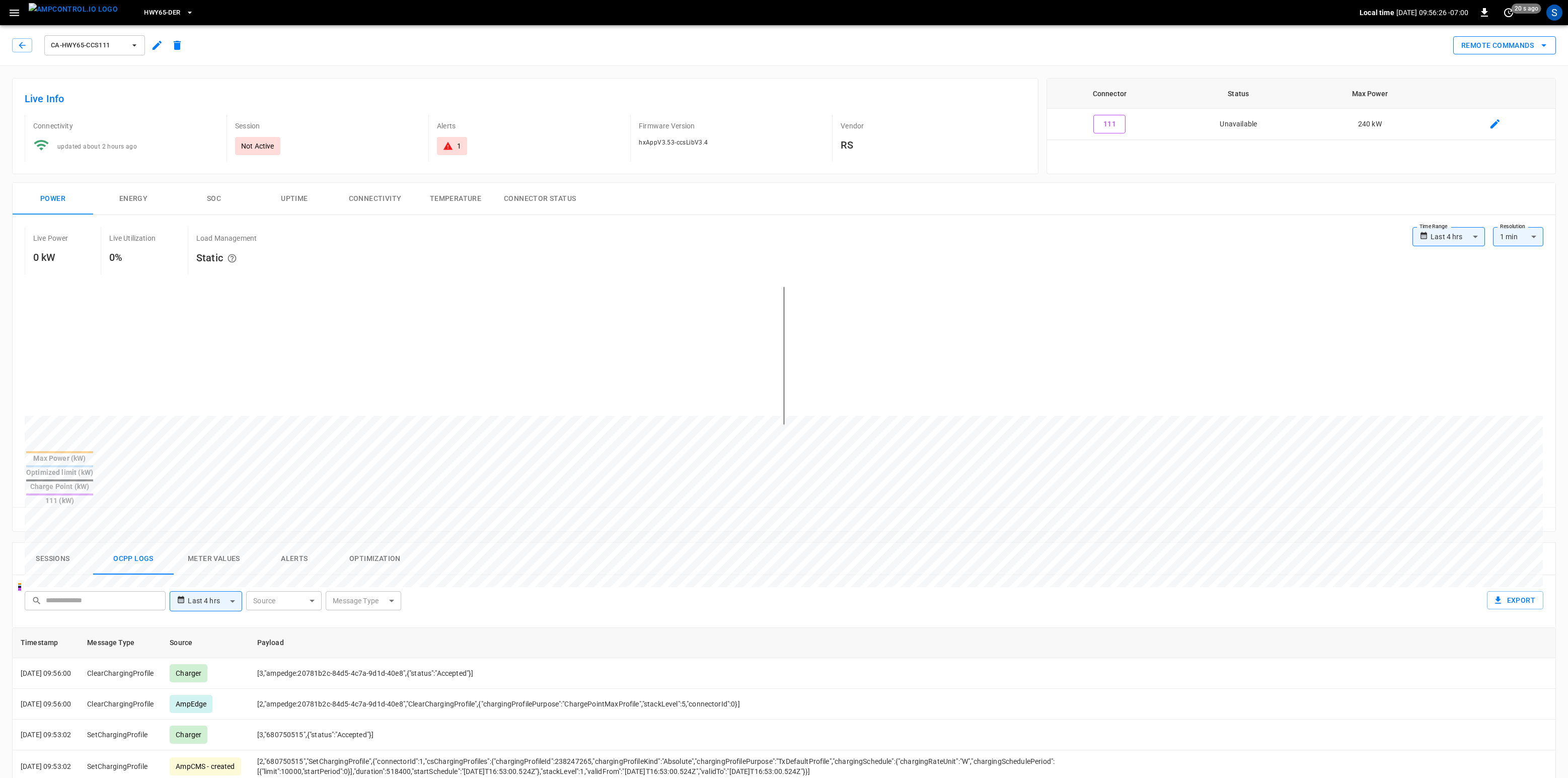
click at [1175, 49] on button "Remote Commands" at bounding box center [1504, 46] width 103 height 19
click at [1175, 137] on li "Change Availability" at bounding box center [1494, 134] width 86 height 17
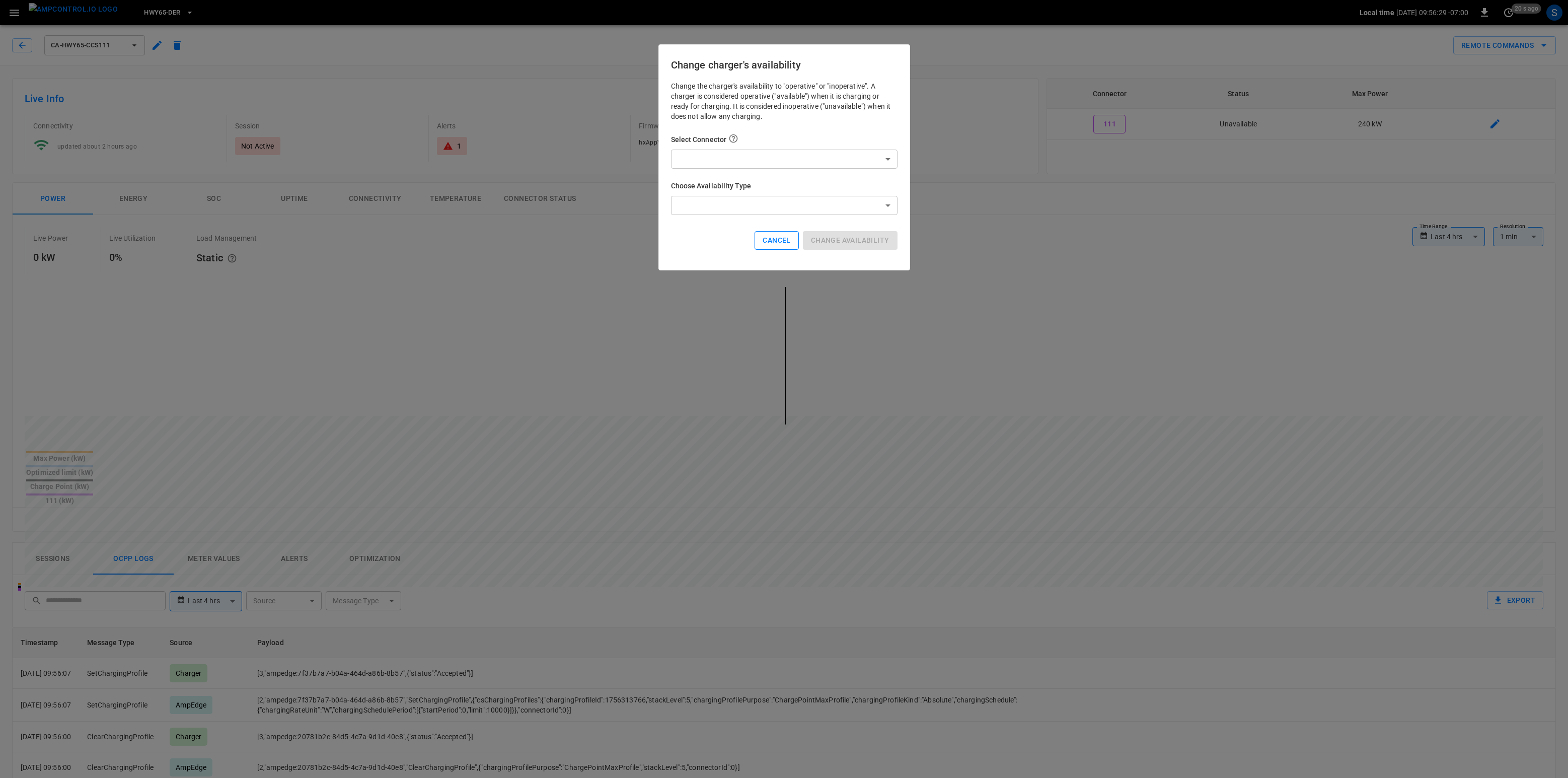
click at [759, 234] on button "Cancel" at bounding box center [776, 240] width 44 height 19
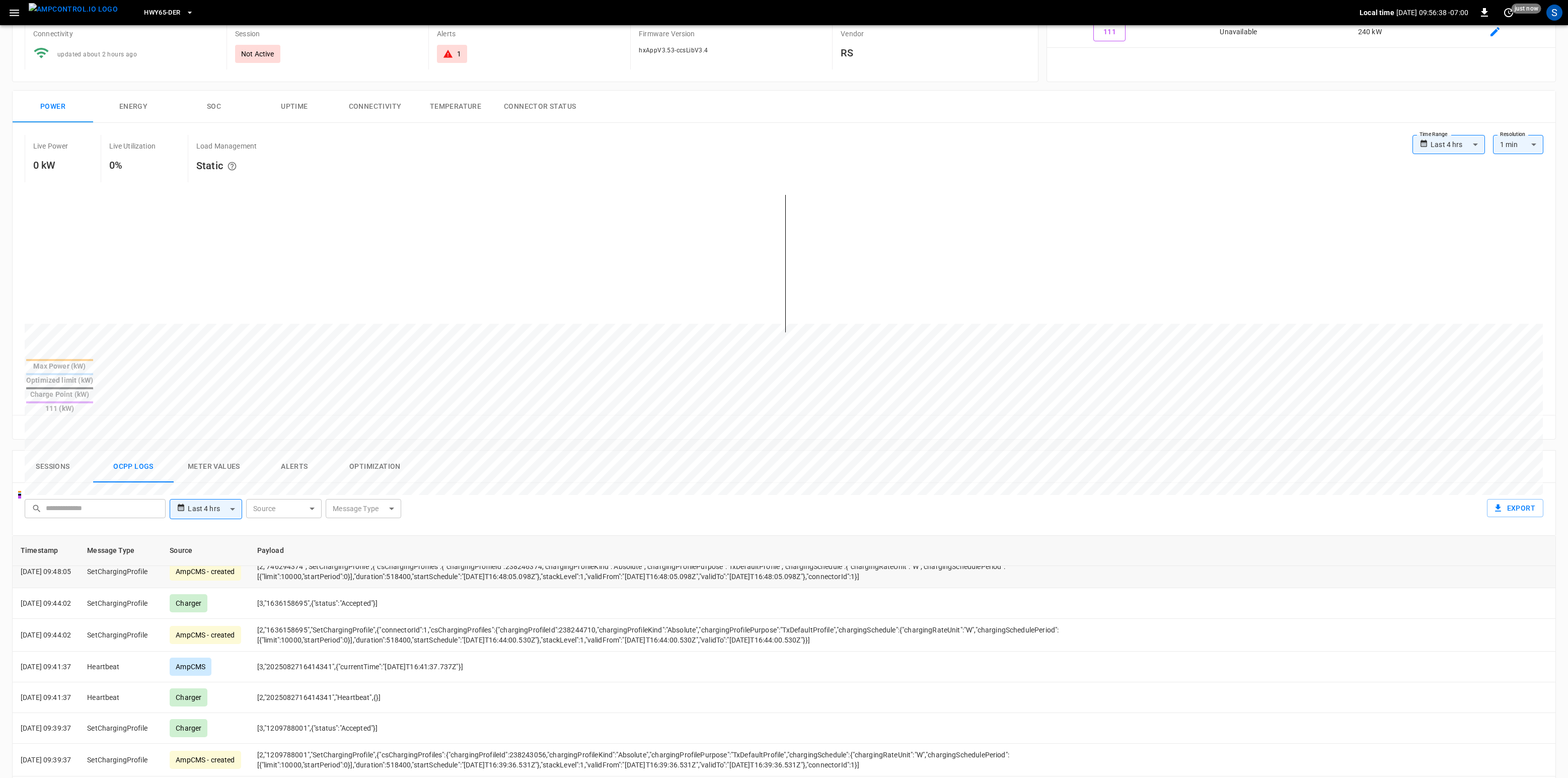
scroll to position [251, 0]
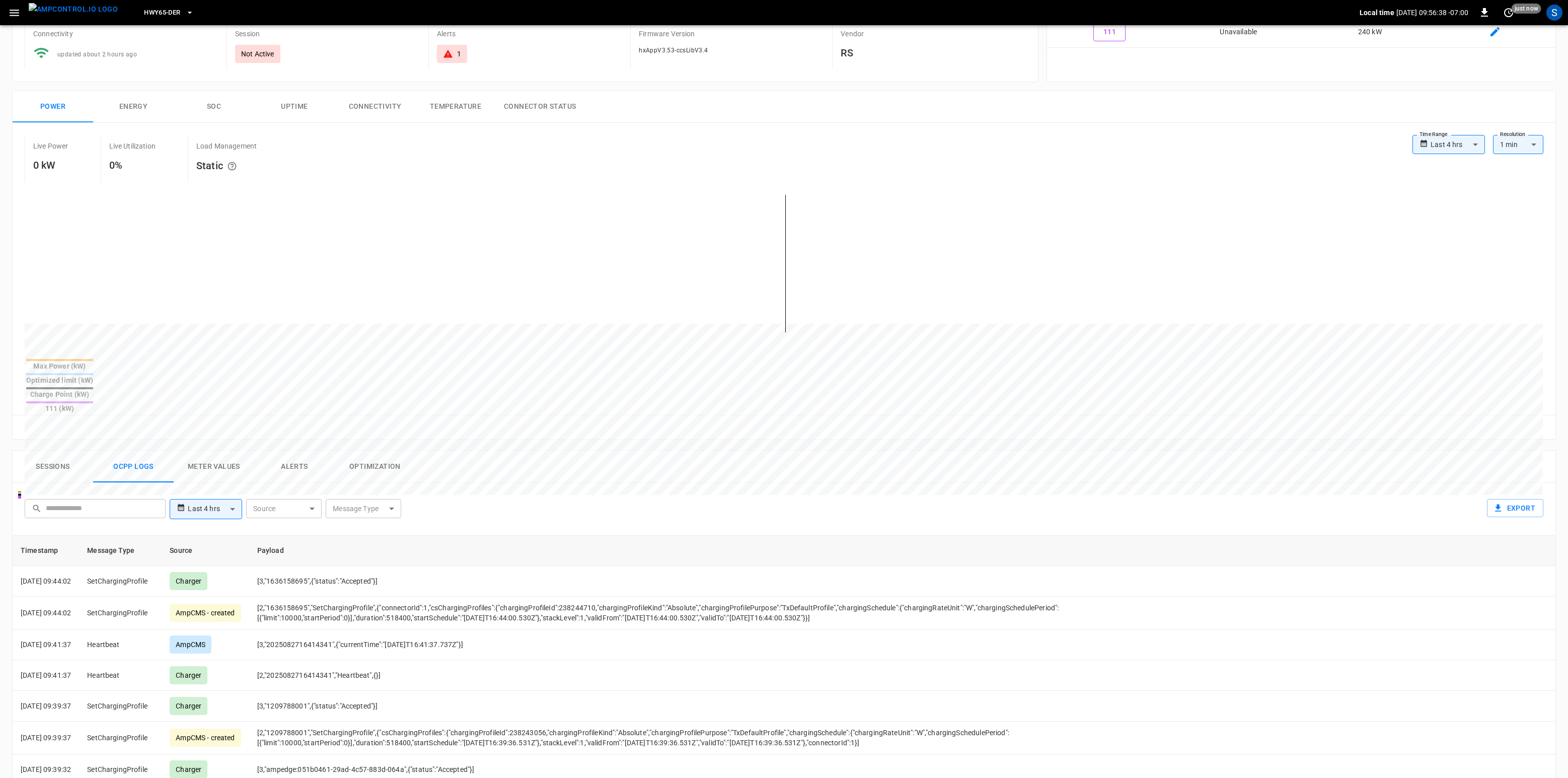
click at [351, 473] on body "**********" at bounding box center [784, 513] width 1568 height 1211
click at [379, 583] on div "StatusNotification" at bounding box center [352, 600] width 71 height 19
type input "**********"
click at [618, 487] on div at bounding box center [784, 389] width 1568 height 778
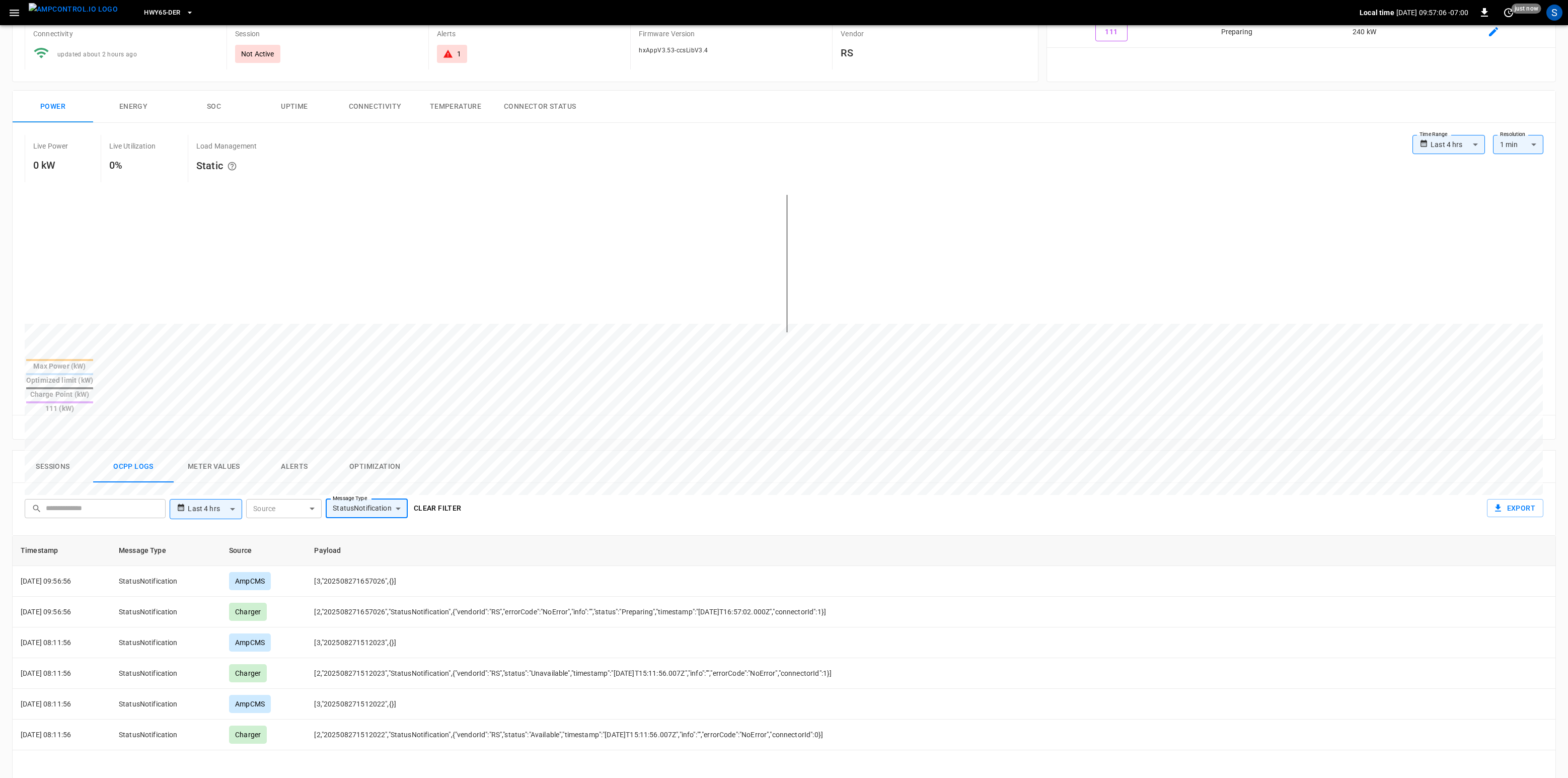
scroll to position [0, 0]
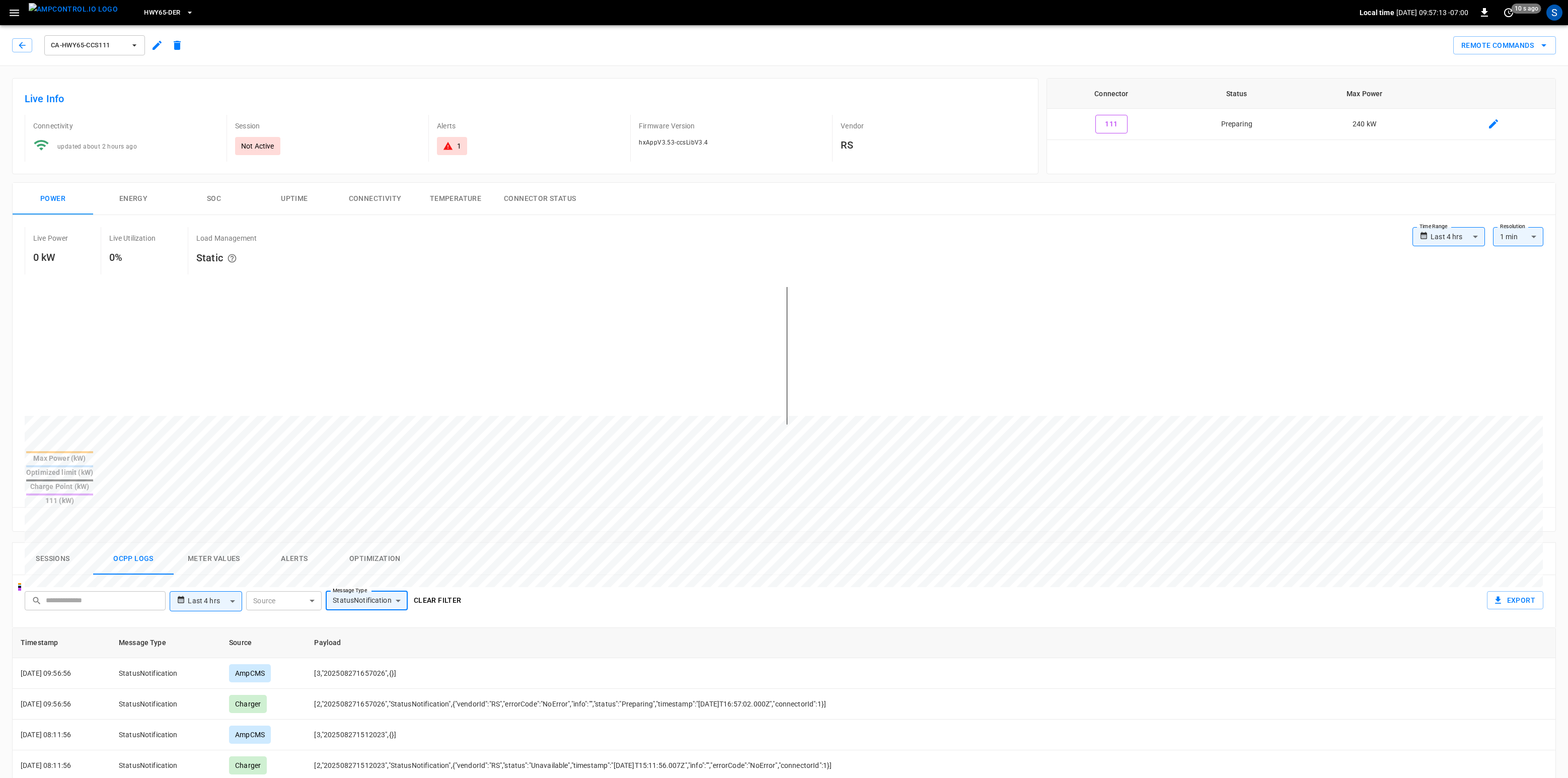
click at [436, 583] on button "Clear filter" at bounding box center [438, 600] width 56 height 19
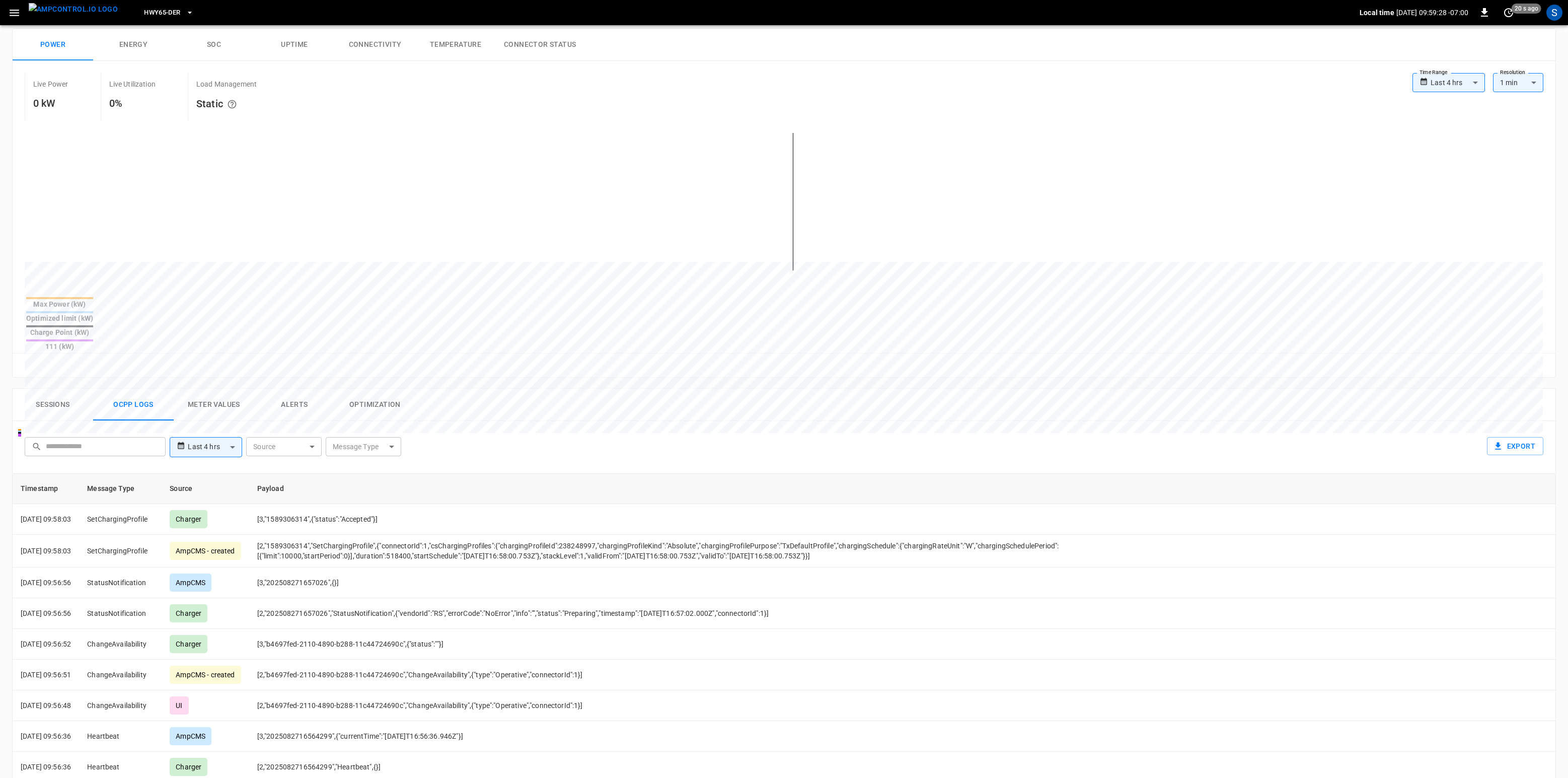
scroll to position [184, 0]
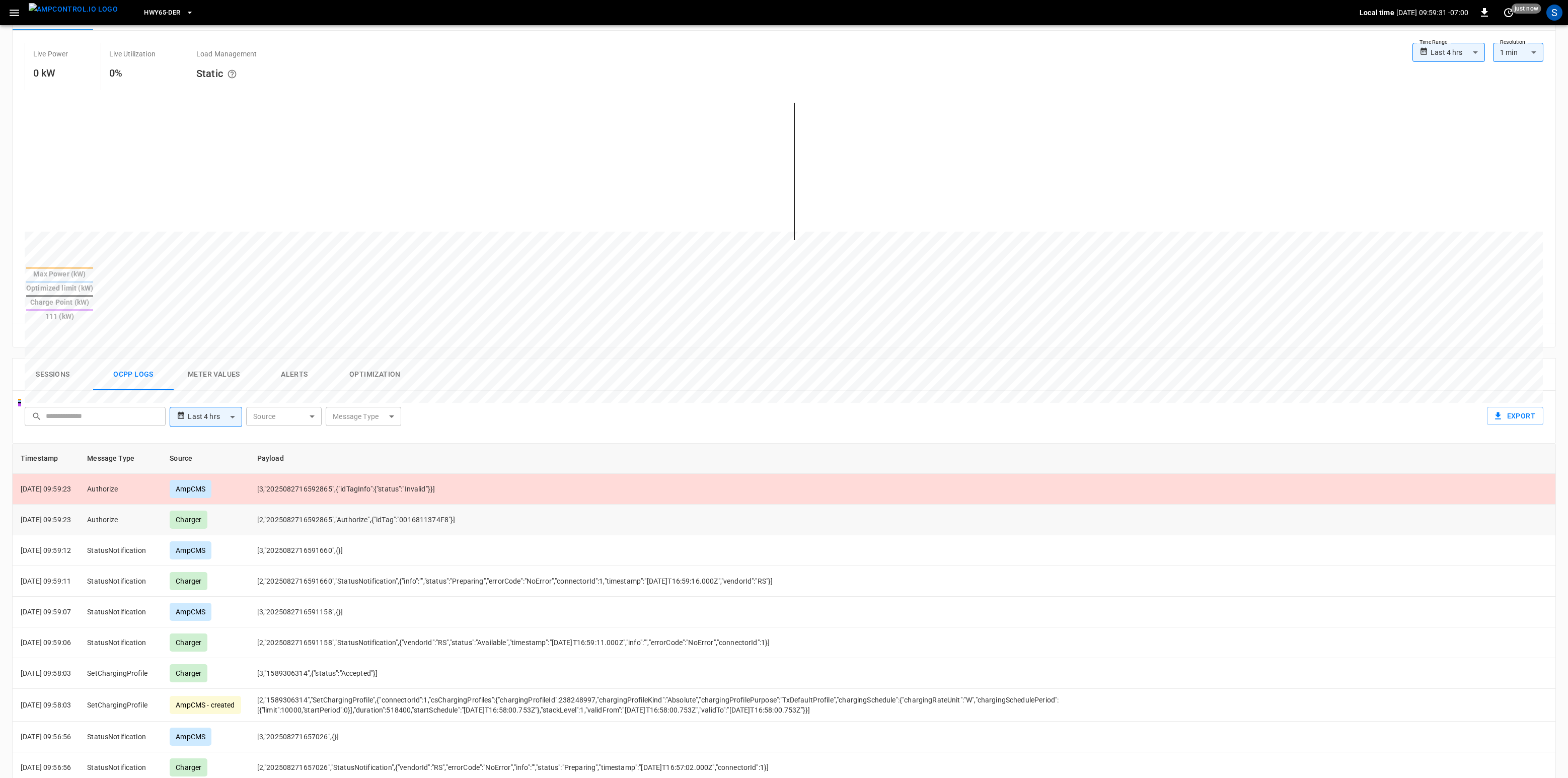
click at [432, 504] on td "[2,"2025082716592865","Authorize",{"idTag":"0016811374F8"}]" at bounding box center [671, 520] width 844 height 31
click at [935, 583] on td "[3,"2025082716591158",{}]" at bounding box center [671, 612] width 844 height 31
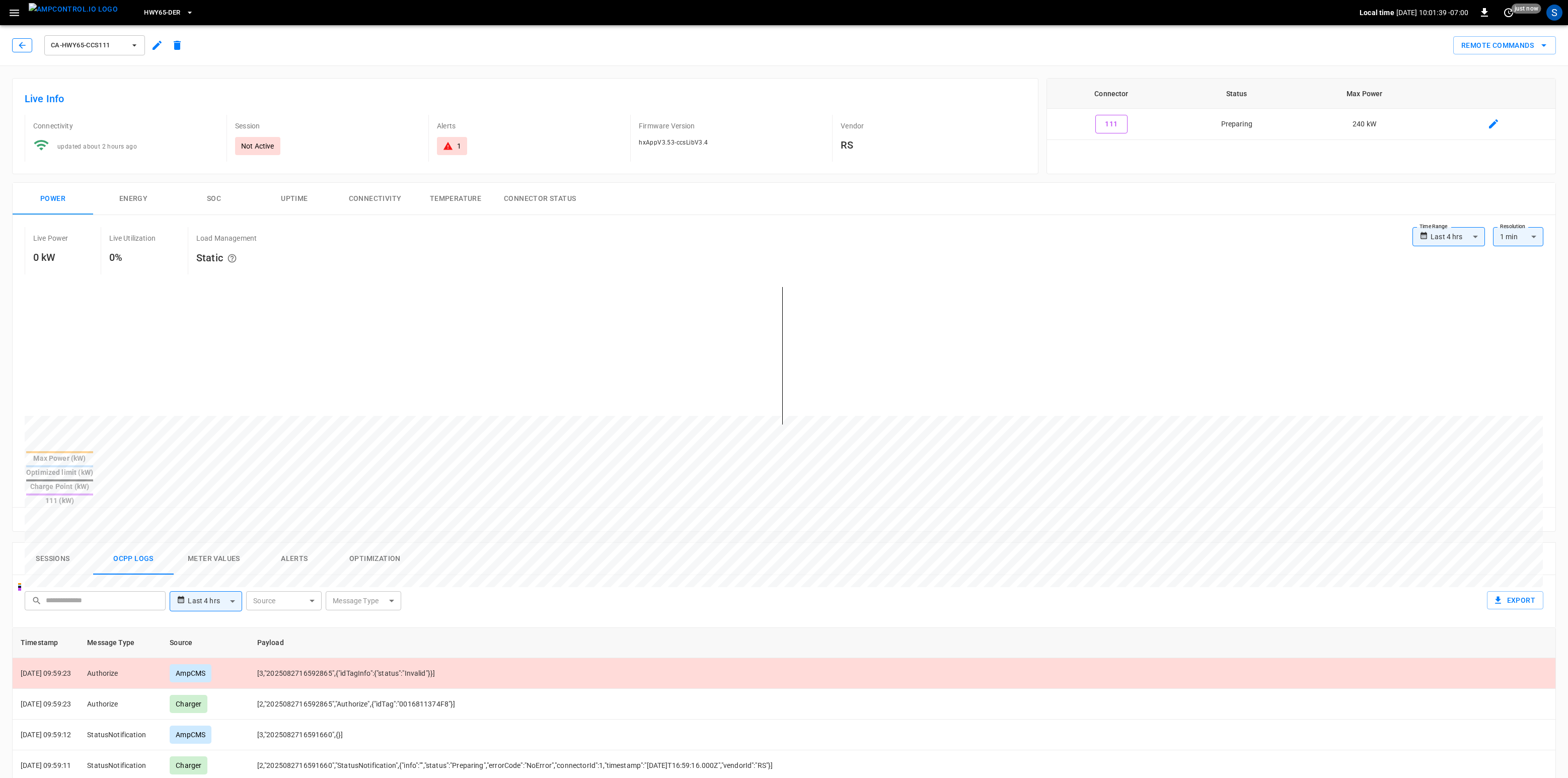
click at [22, 44] on icon "button" at bounding box center [22, 46] width 10 height 10
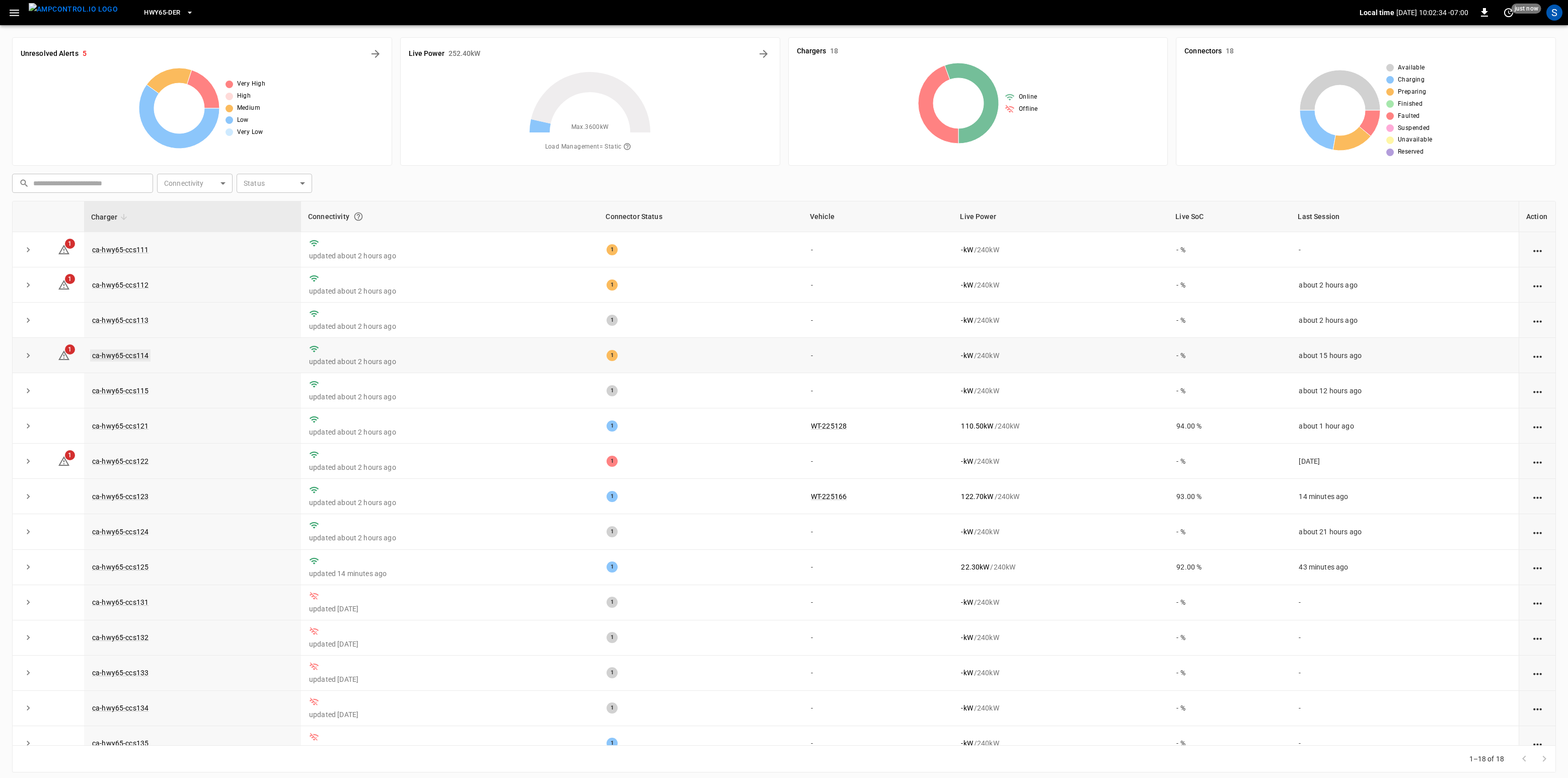
click at [115, 356] on link "ca-hwy65-ccs114" at bounding box center [120, 355] width 60 height 12
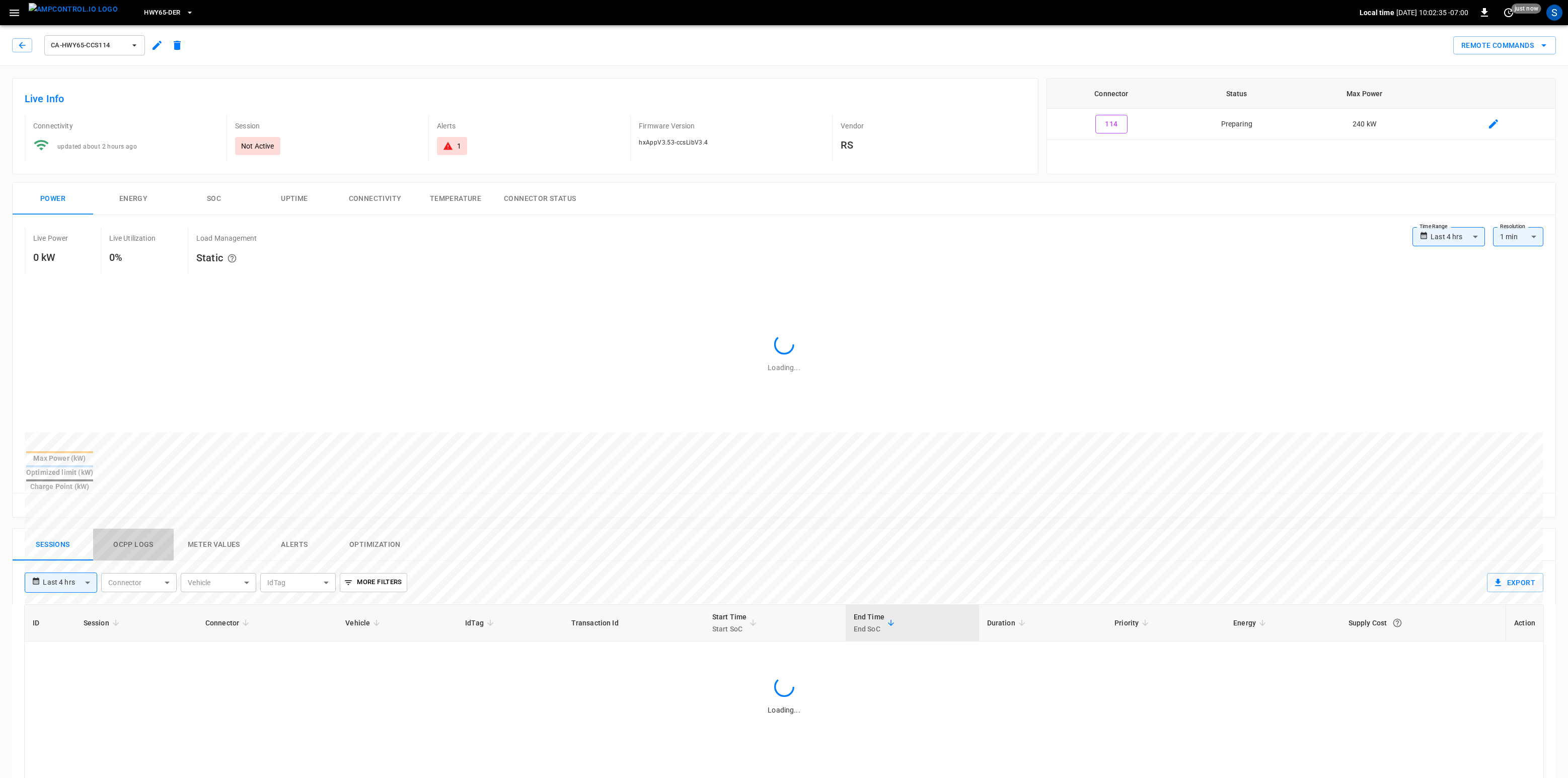
click at [126, 529] on button "Ocpp logs" at bounding box center [133, 545] width 80 height 32
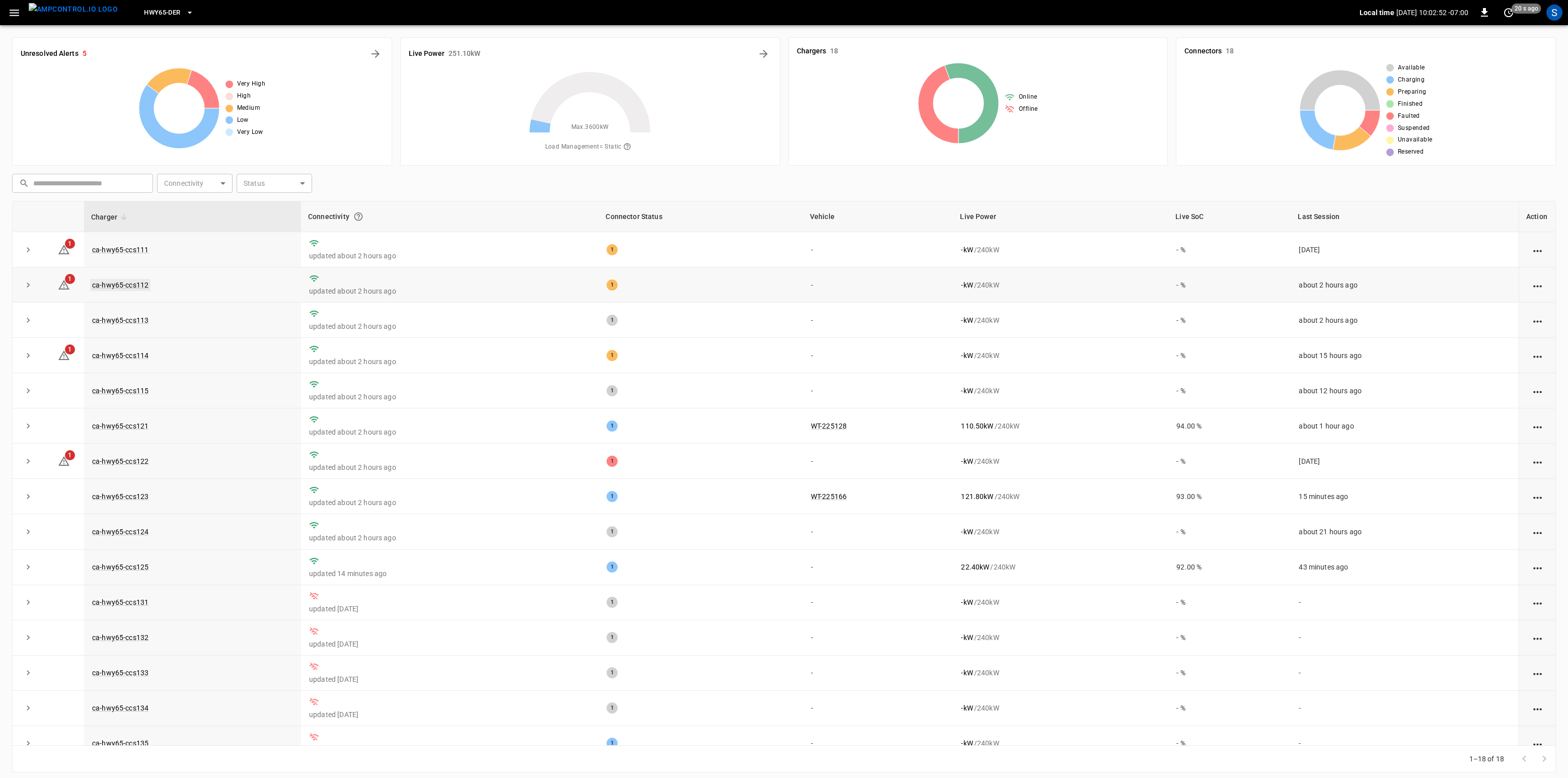
click at [135, 286] on link "ca-hwy65-ccs112" at bounding box center [120, 284] width 60 height 12
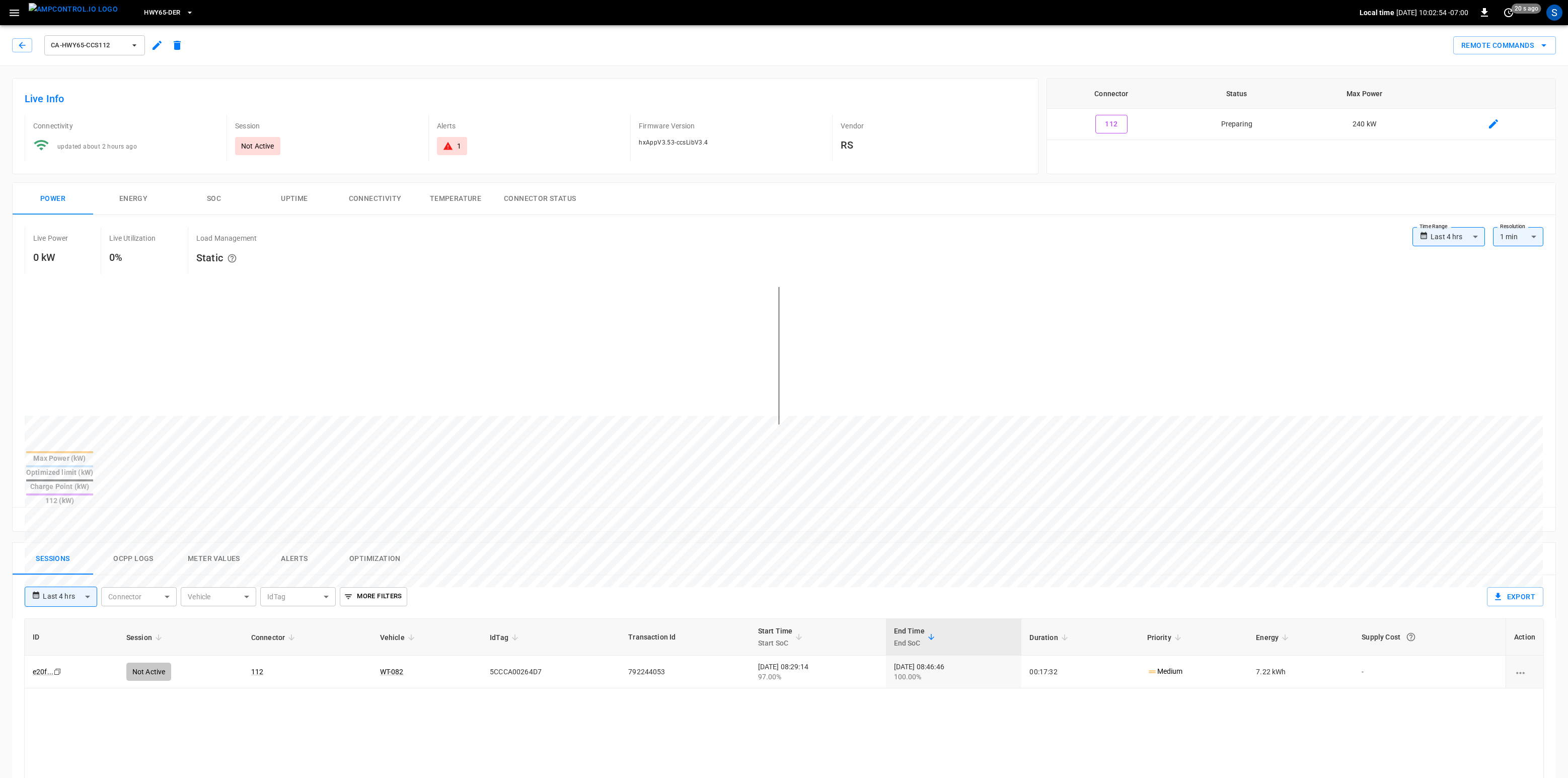
click at [160, 543] on button "Ocpp logs" at bounding box center [133, 559] width 80 height 32
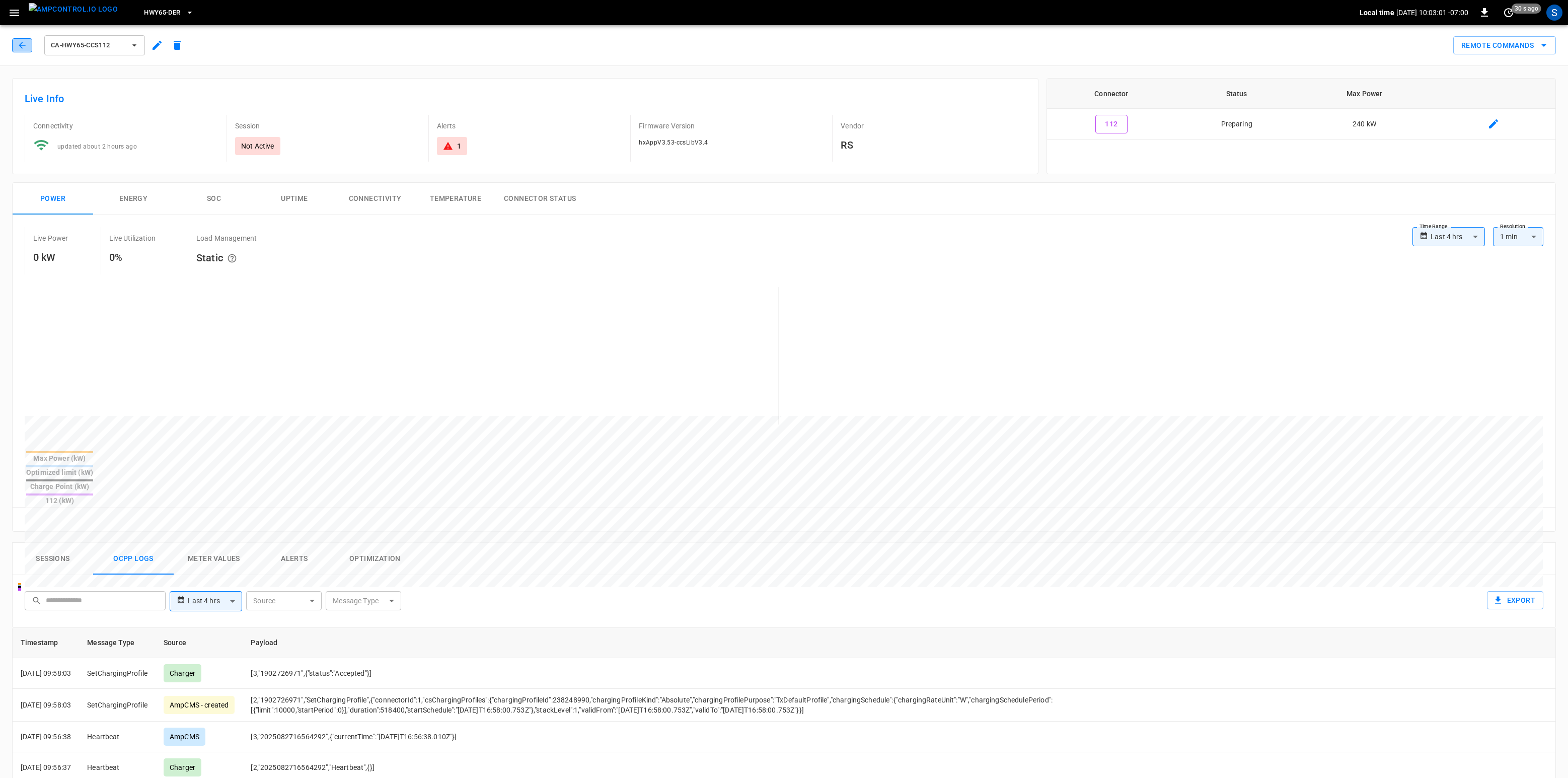
click at [27, 42] on icon "button" at bounding box center [22, 46] width 10 height 10
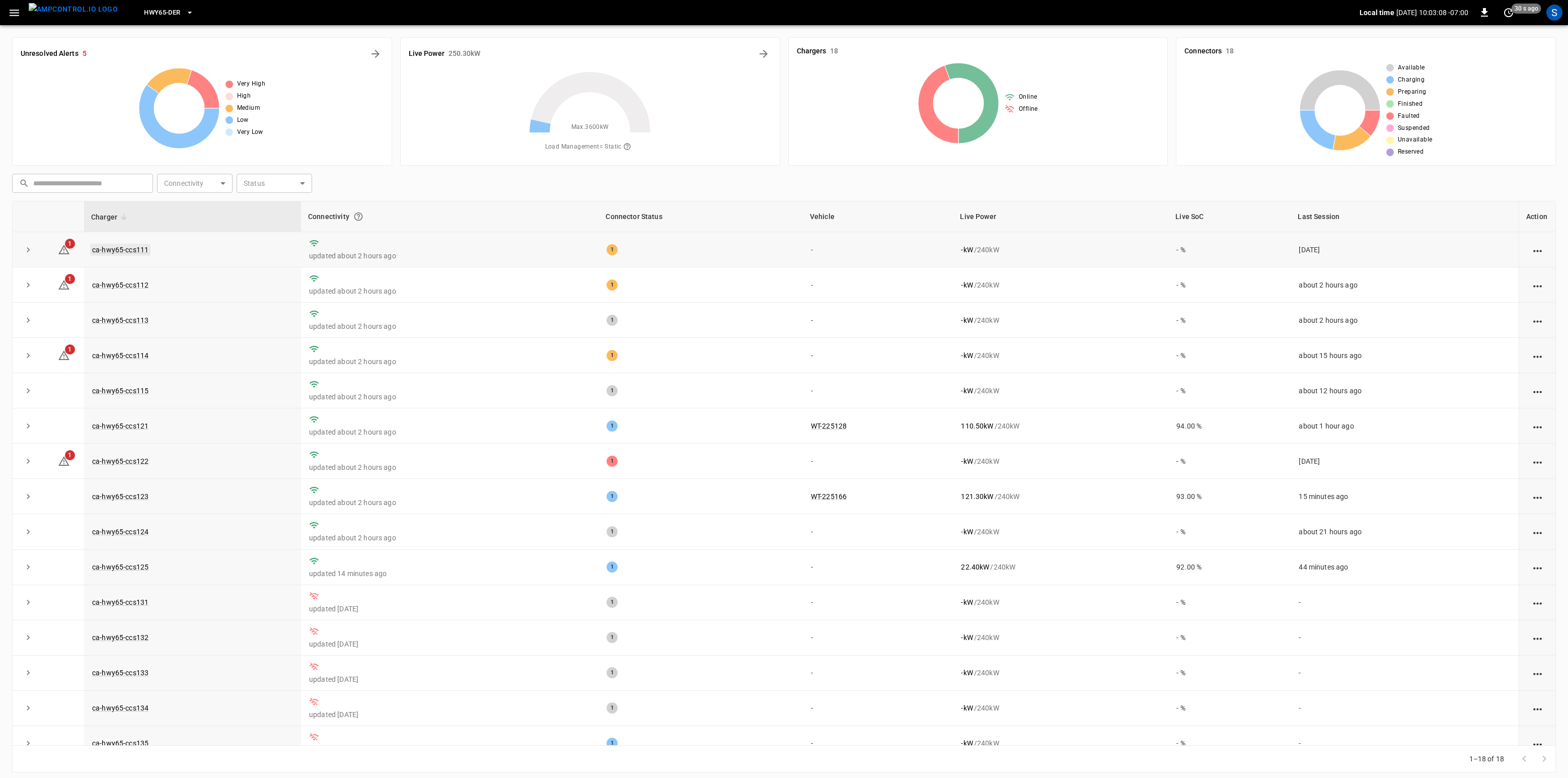
click at [142, 253] on link "ca-hwy65-ccs111" at bounding box center [120, 249] width 60 height 12
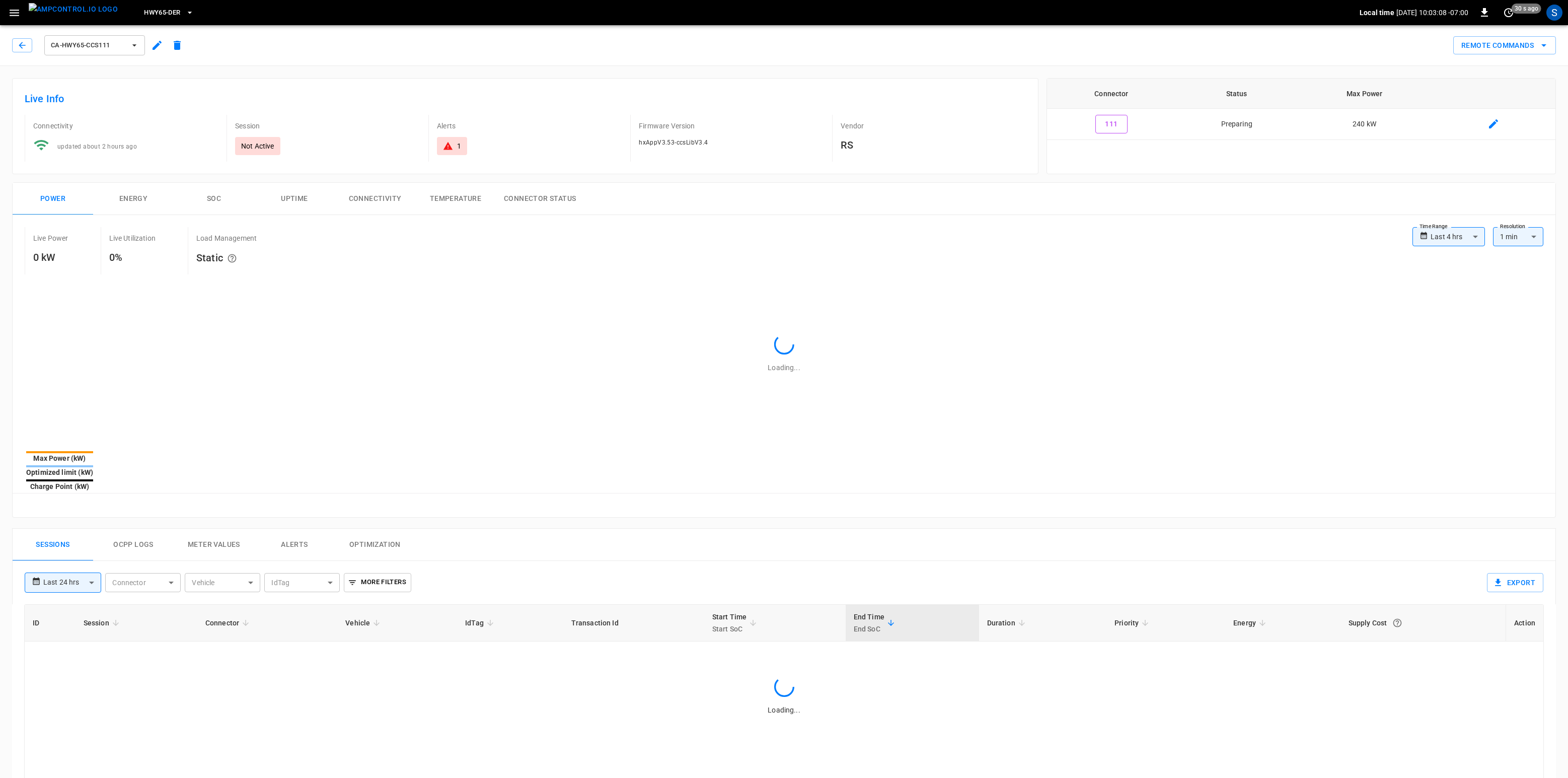
type input "**********"
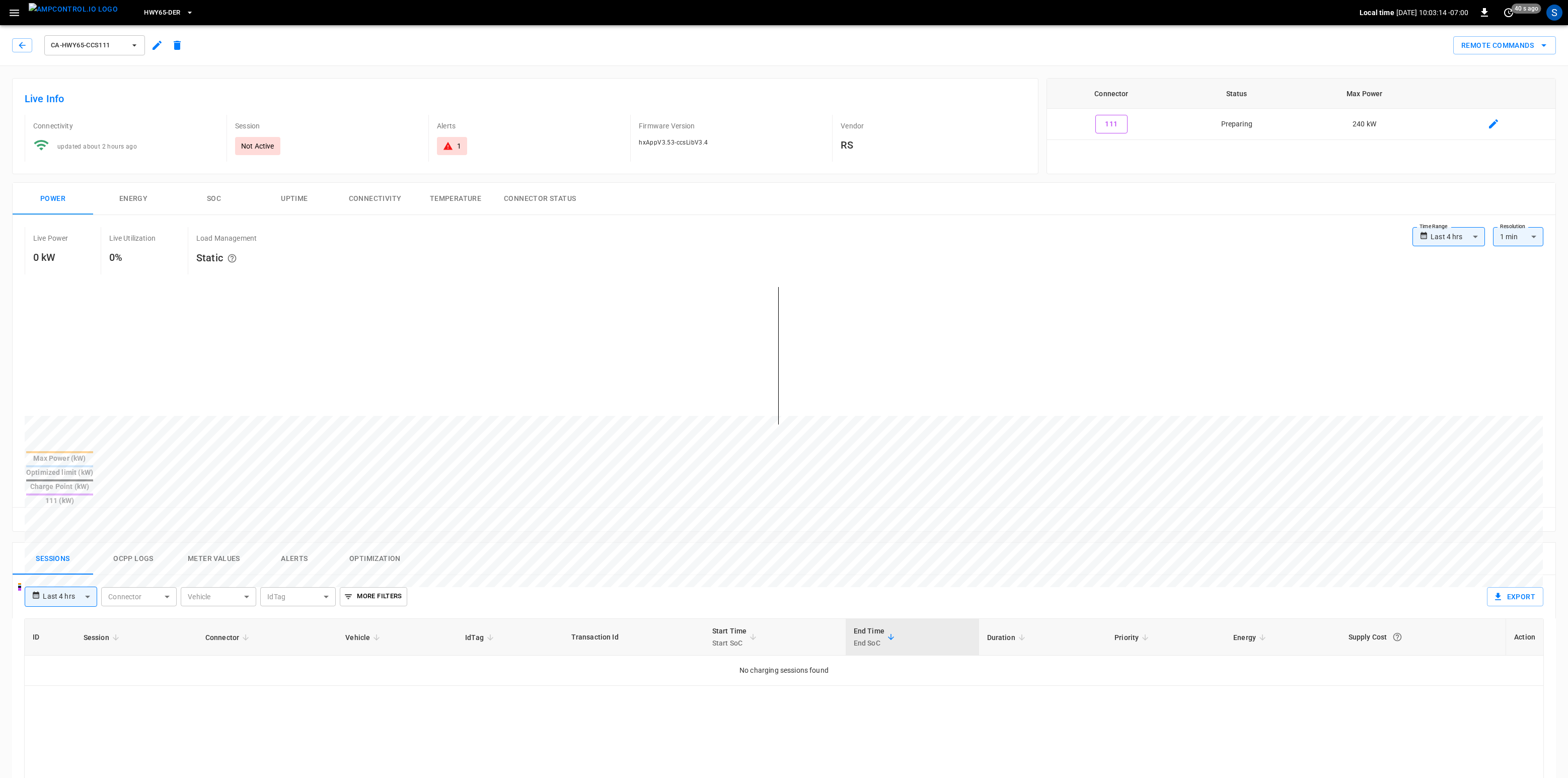
click at [134, 543] on button "Ocpp logs" at bounding box center [133, 559] width 80 height 32
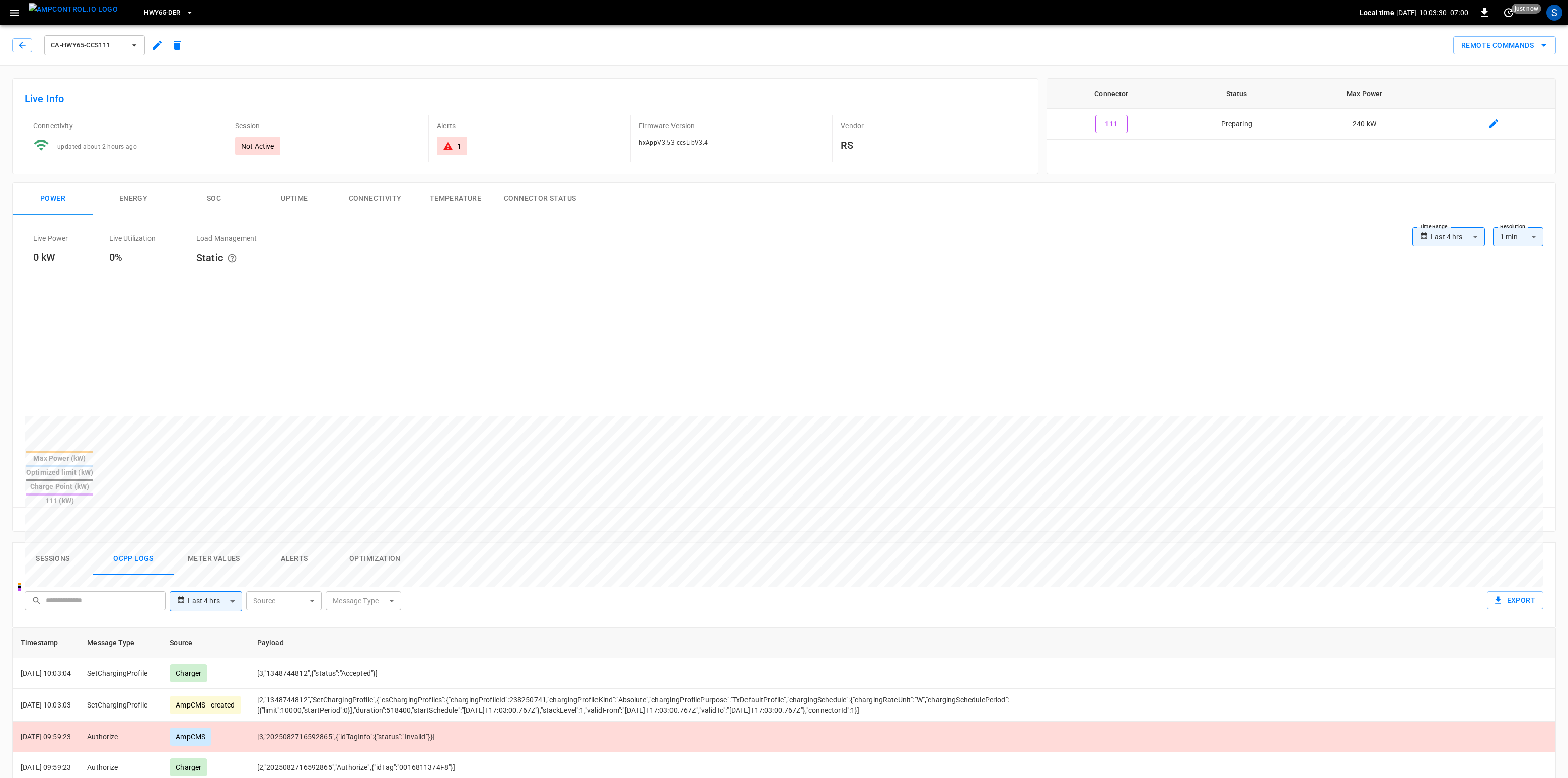
click at [18, 53] on div "ca-hwy65-ccs111" at bounding box center [99, 45] width 175 height 25
click at [19, 50] on button "button" at bounding box center [22, 46] width 20 height 14
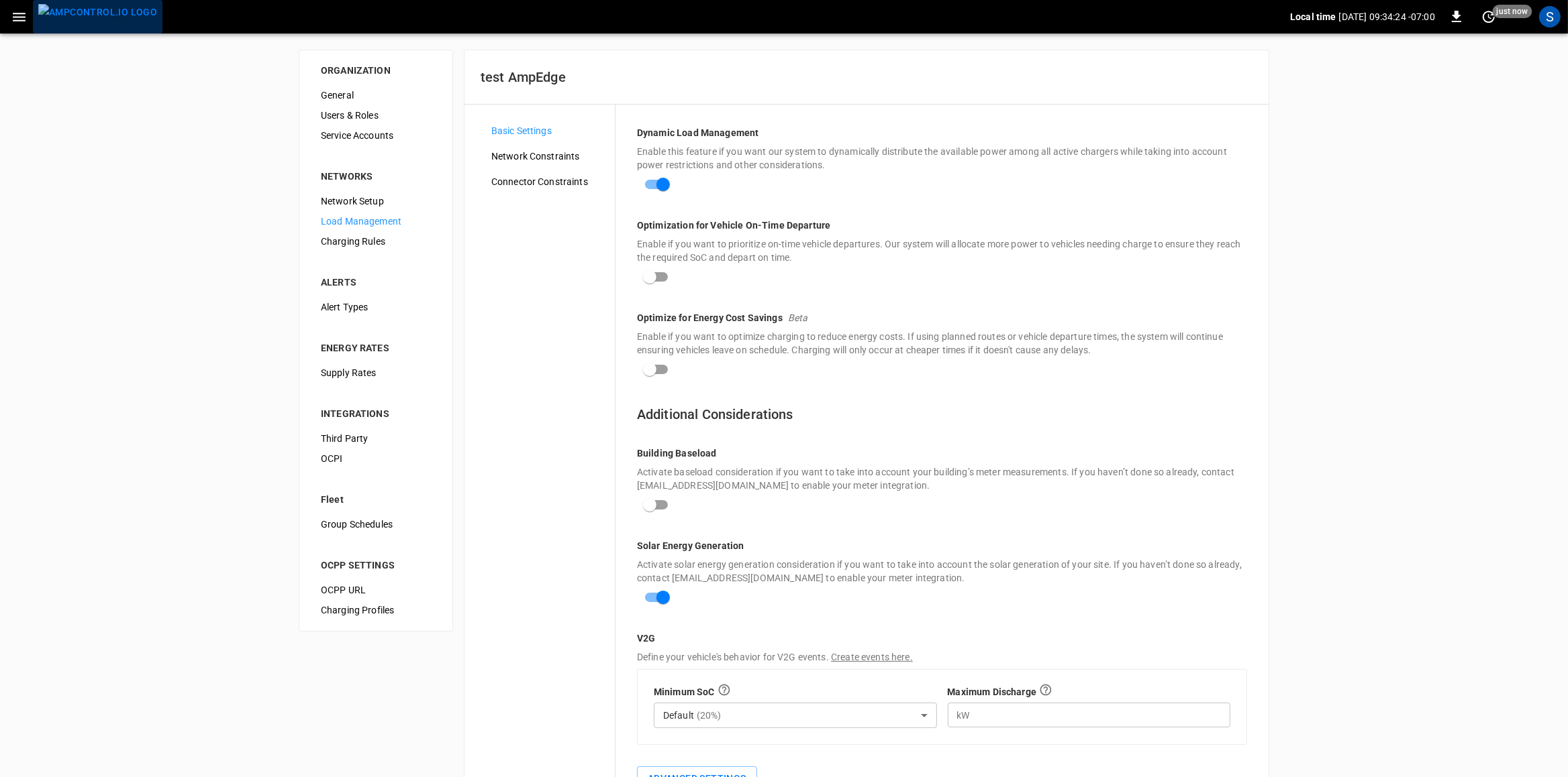
click at [123, 21] on img "menu" at bounding box center [97, 12] width 119 height 17
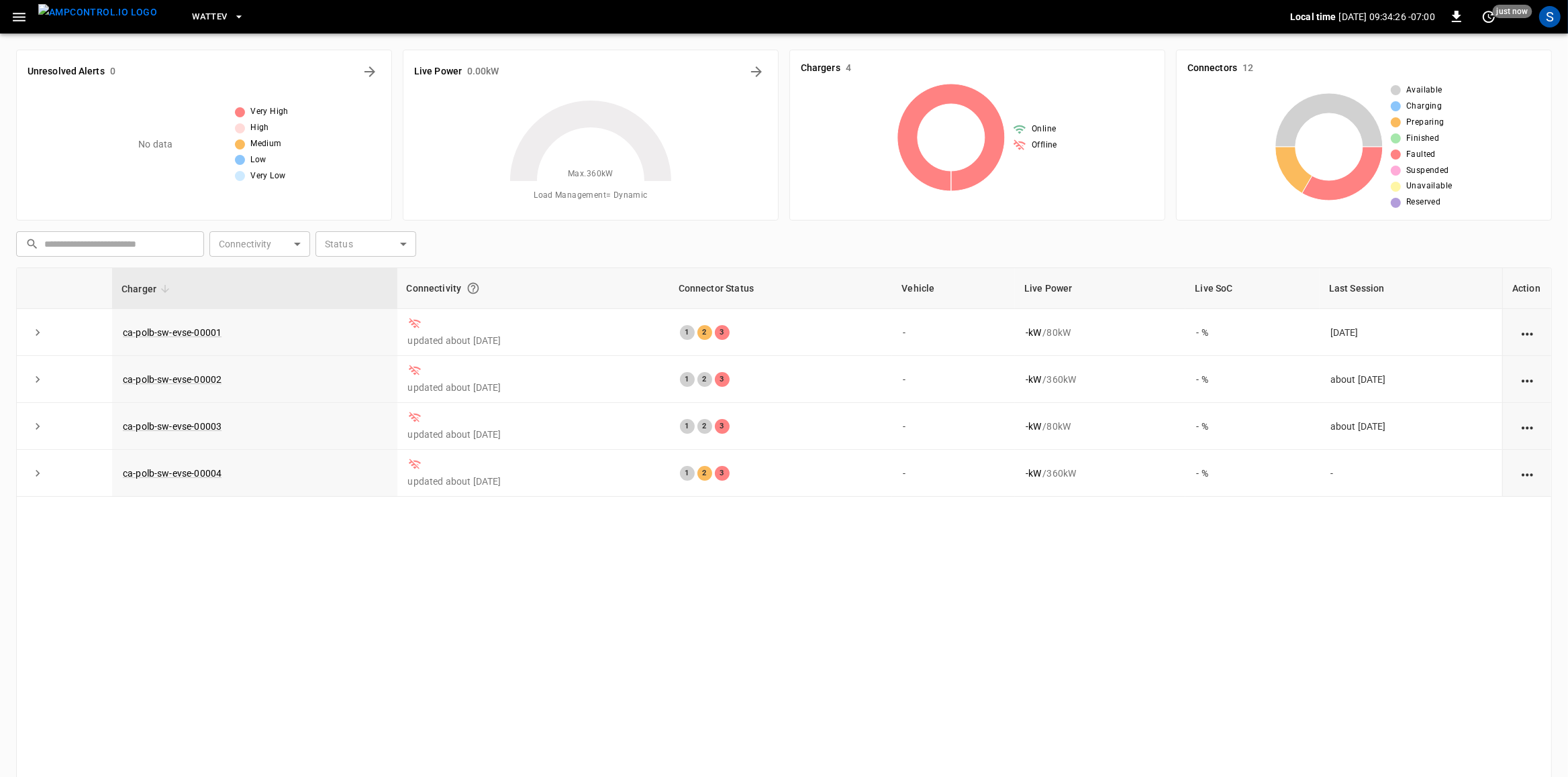
click at [232, 22] on icon "button" at bounding box center [239, 17] width 13 height 13
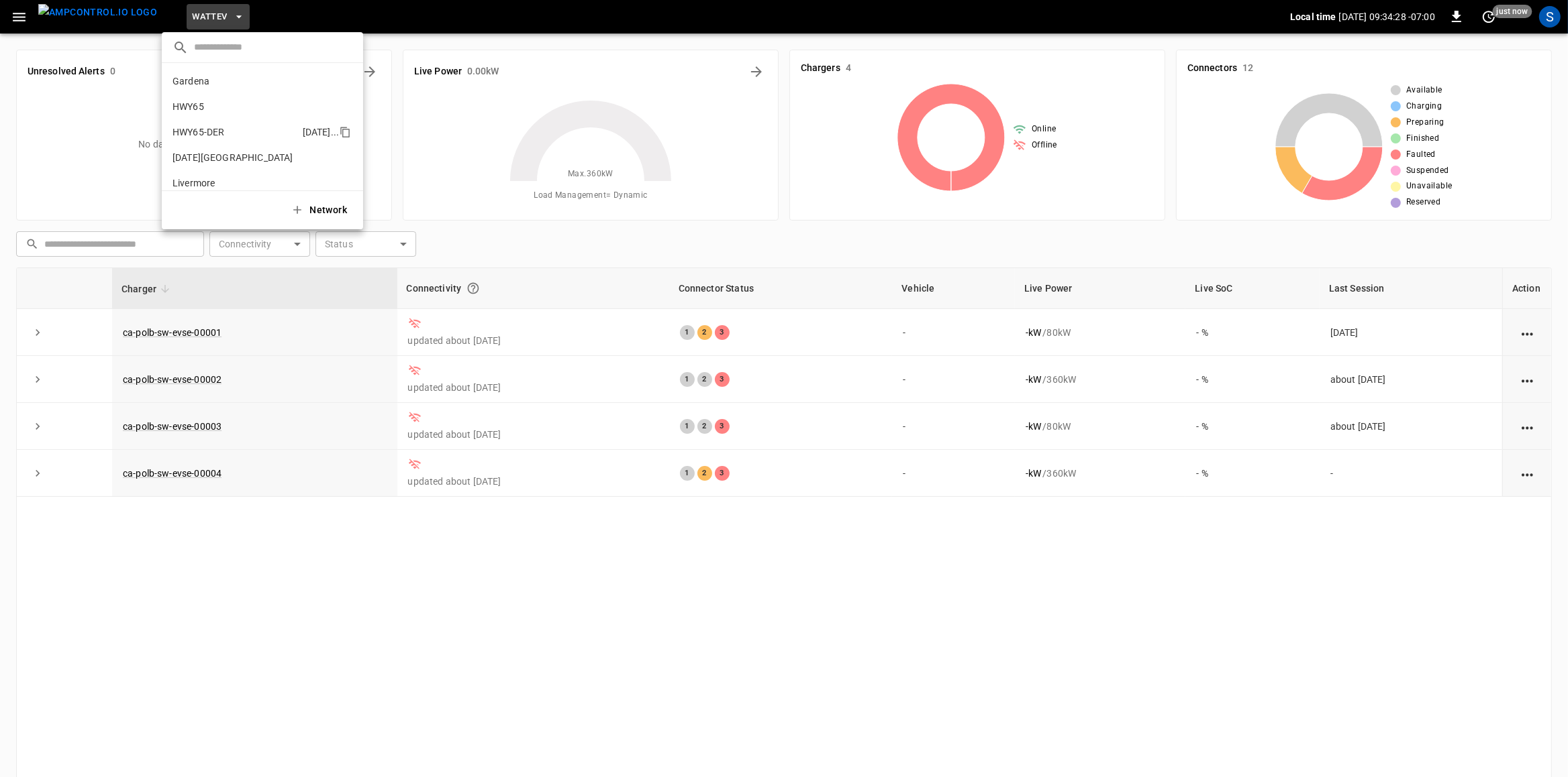
click at [214, 133] on p "HWY65-DER" at bounding box center [198, 132] width 51 height 13
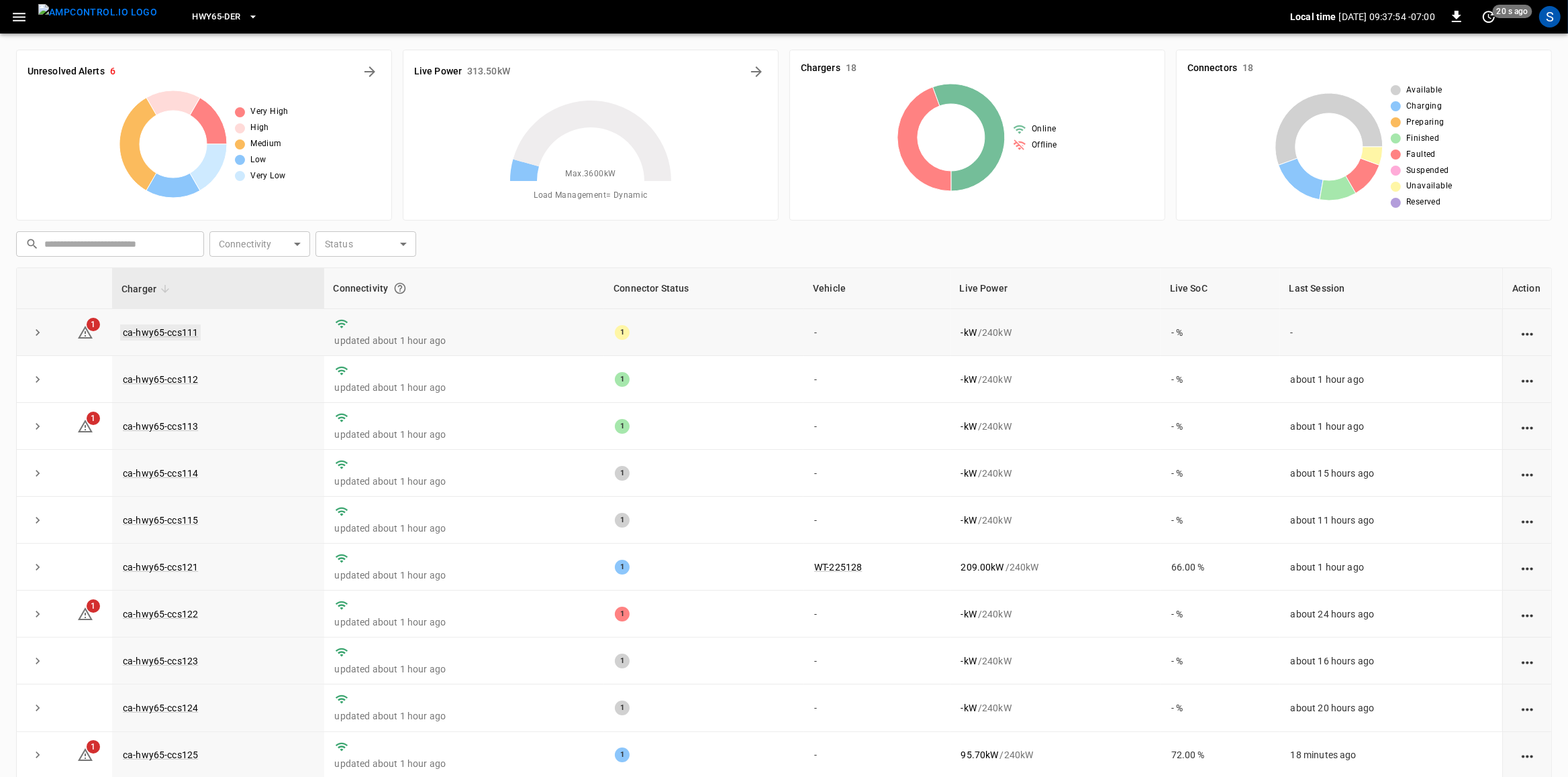
click at [180, 335] on link "ca-hwy65-ccs111" at bounding box center [161, 332] width 80 height 16
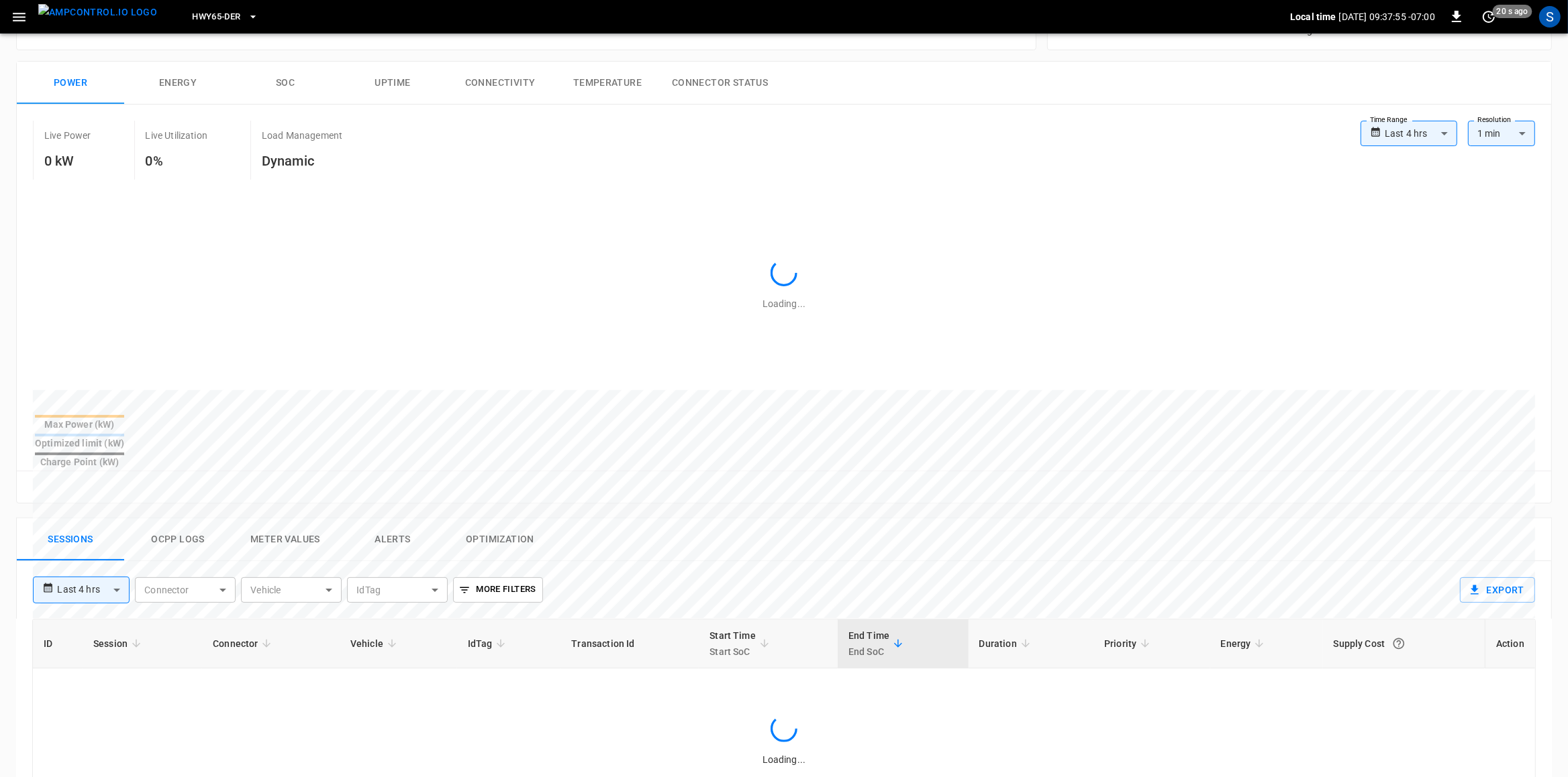
scroll to position [235, 0]
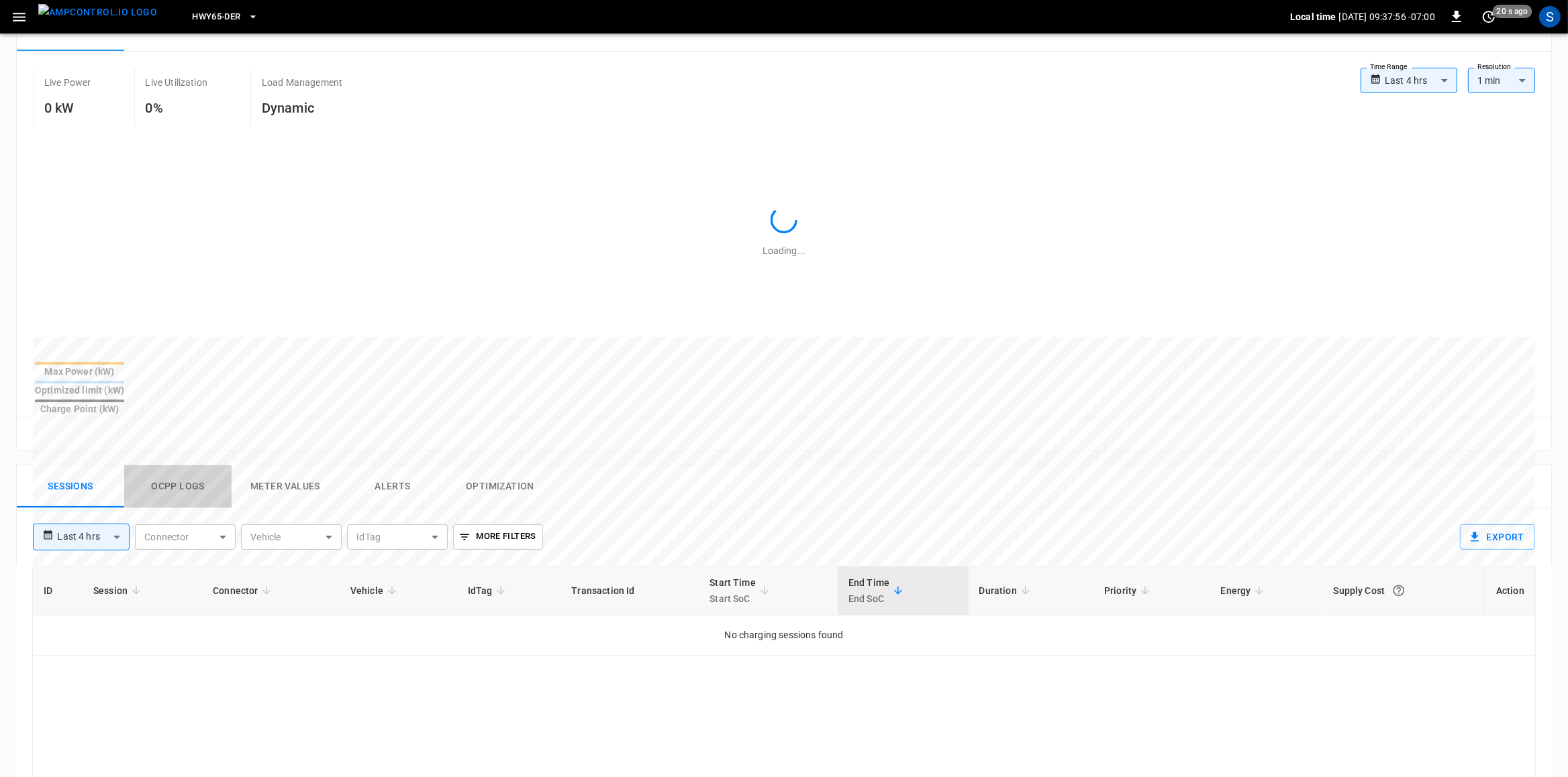
click at [188, 475] on button "Ocpp logs" at bounding box center [177, 487] width 107 height 43
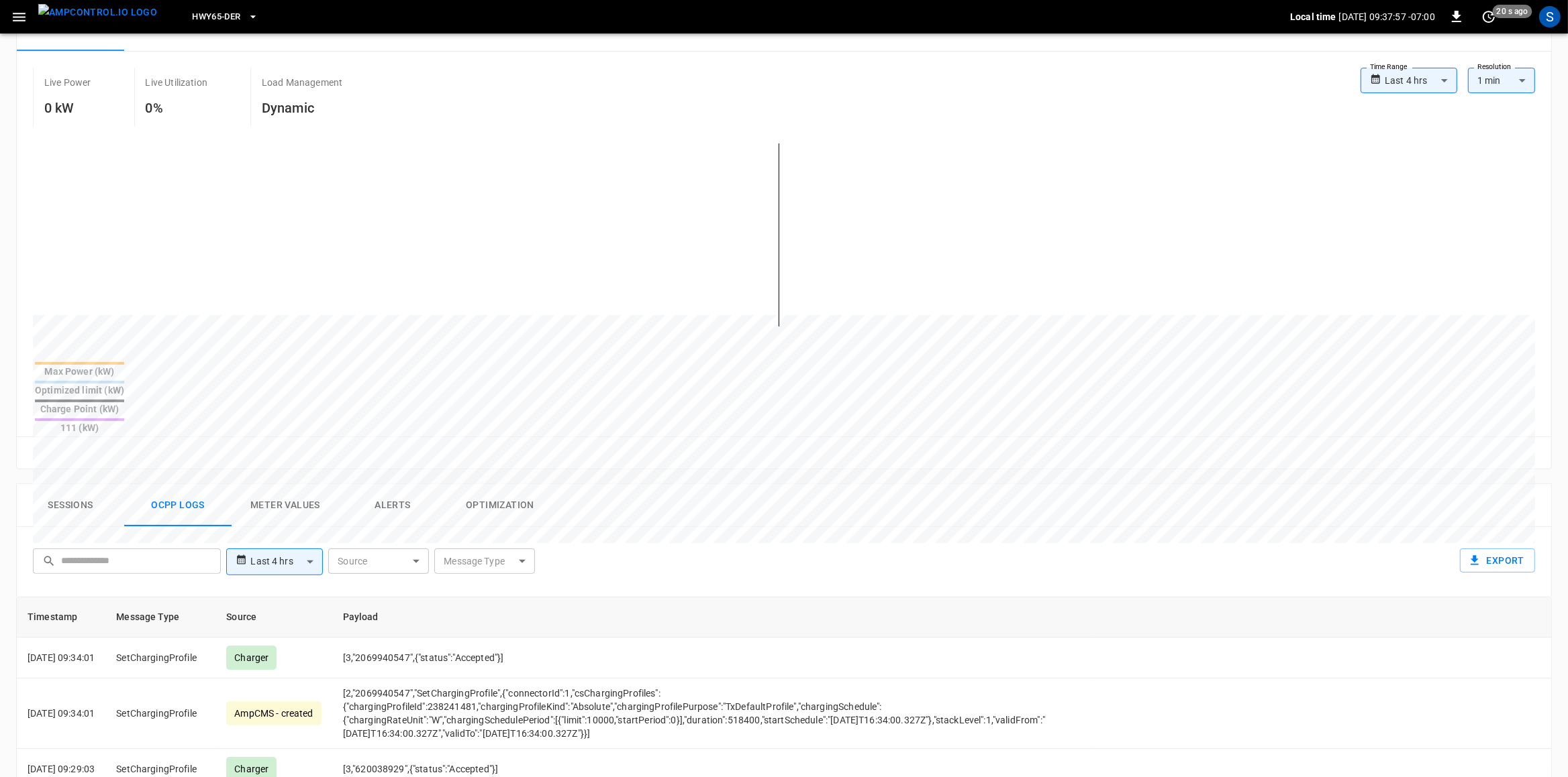
click at [390, 522] on body "**********" at bounding box center [784, 479] width 1568 height 1428
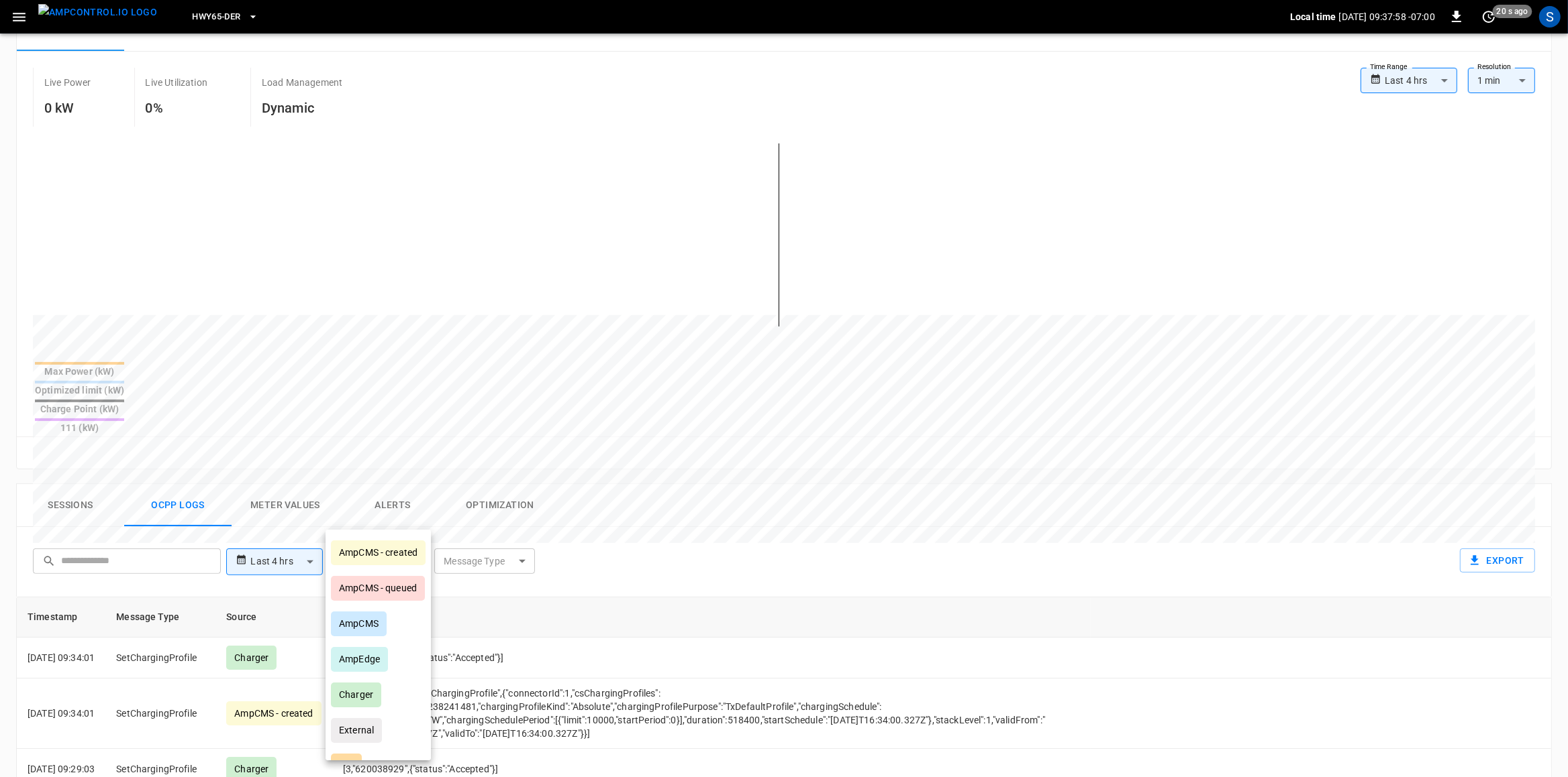
click at [374, 658] on div "AmpEdge" at bounding box center [358, 659] width 57 height 25
type input "*******"
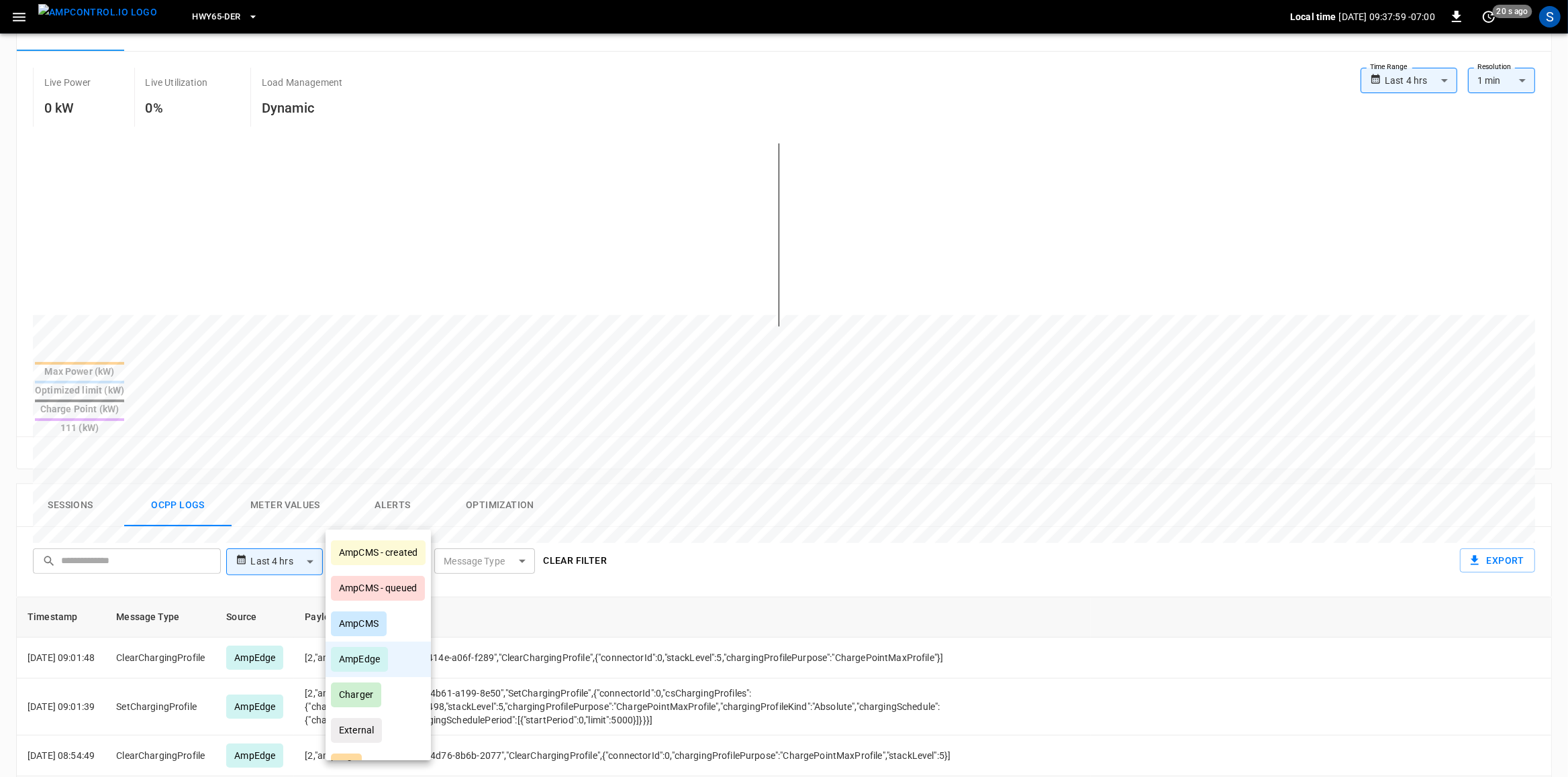
click at [949, 483] on div at bounding box center [784, 388] width 1568 height 777
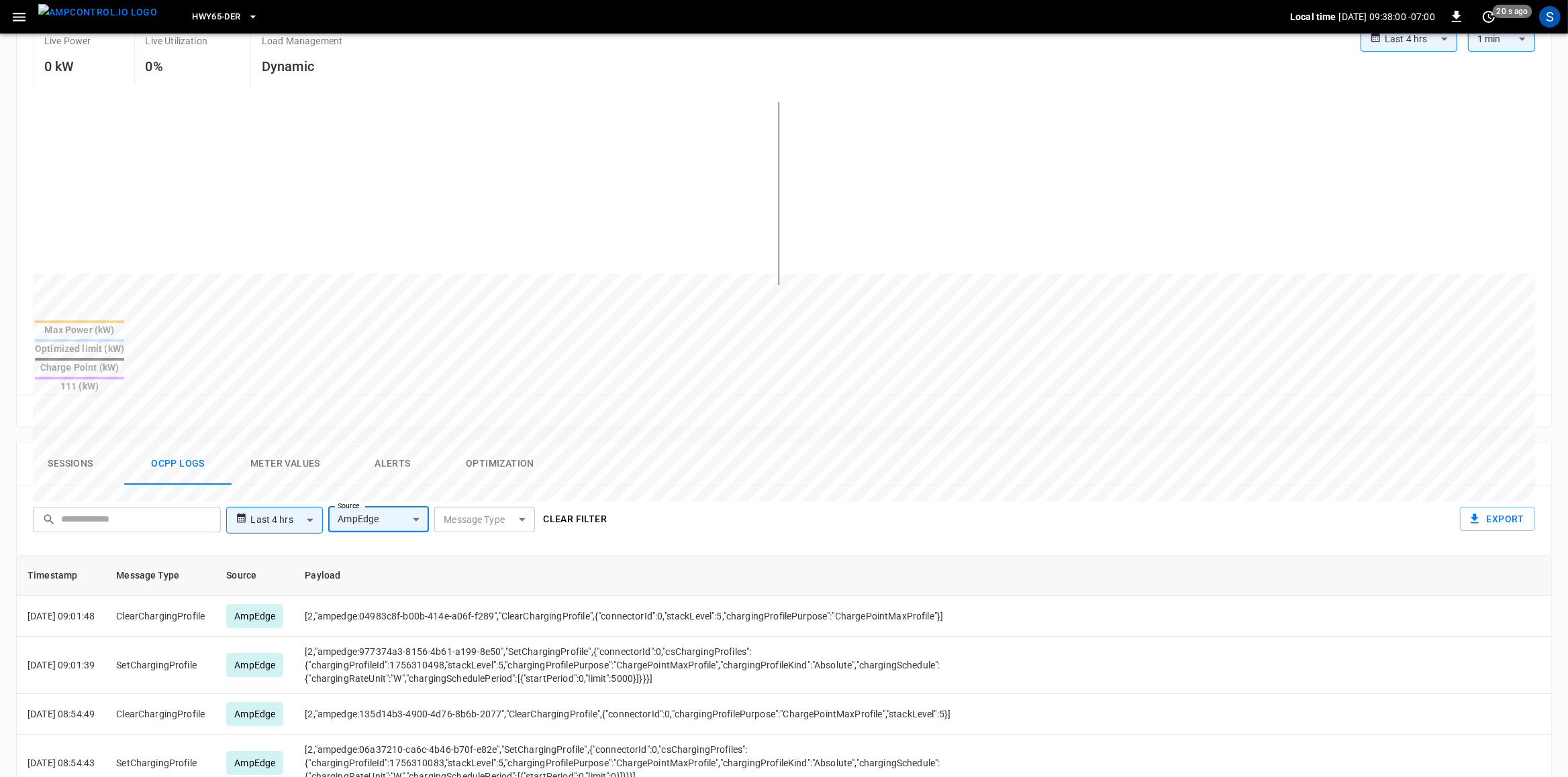
scroll to position [352, 0]
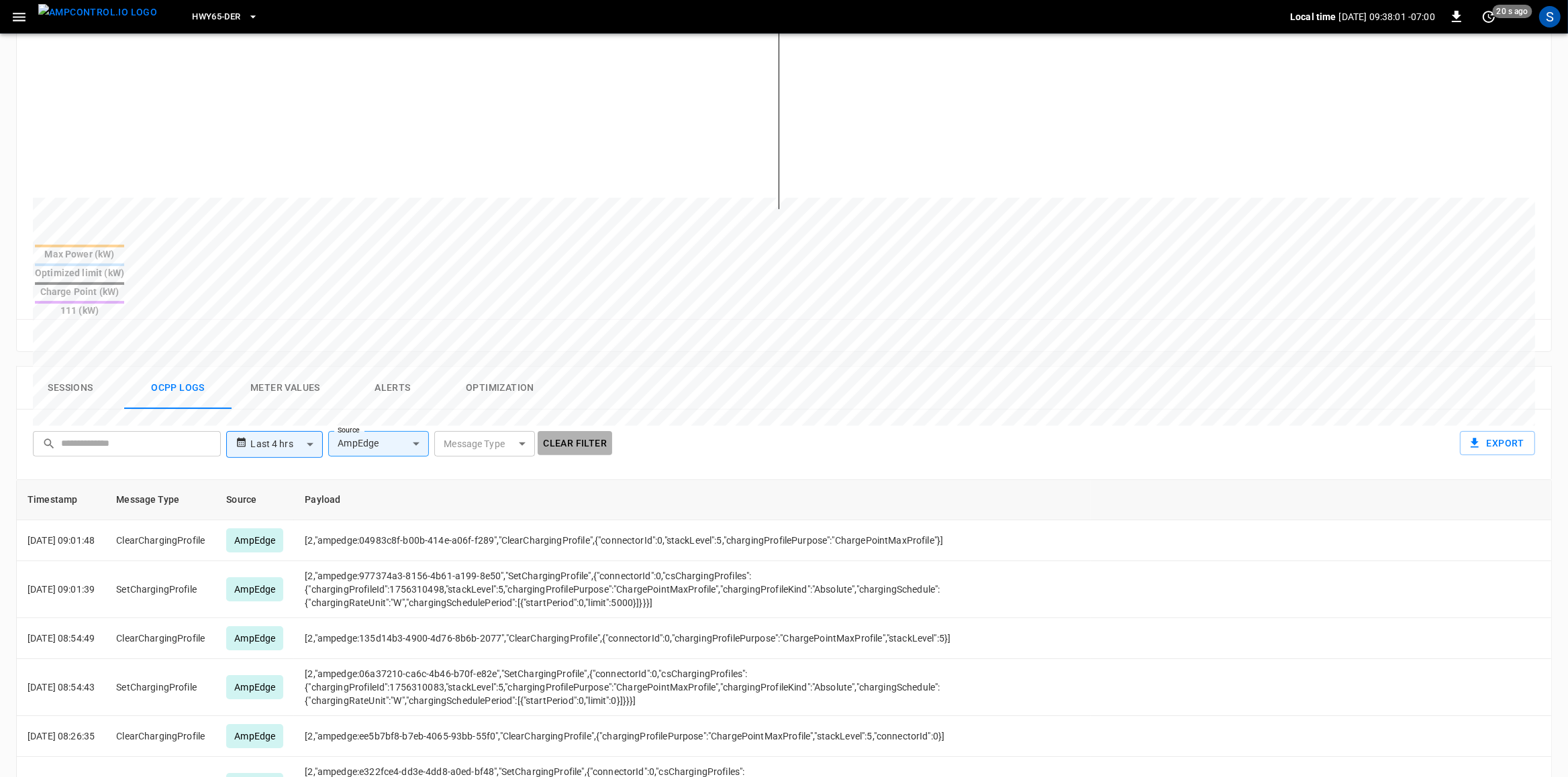
click at [579, 431] on button "Clear filter" at bounding box center [575, 443] width 75 height 25
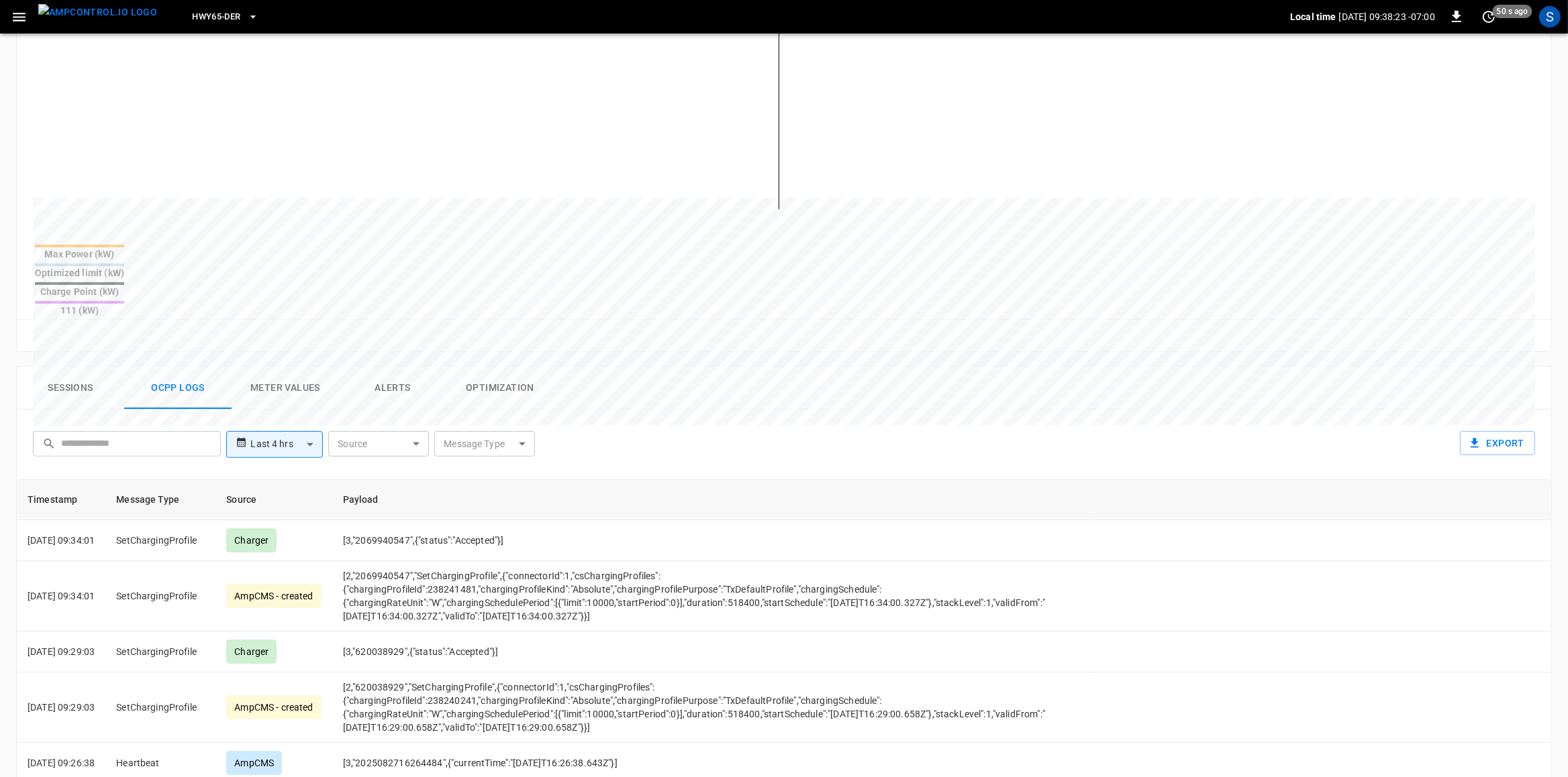
click at [403, 405] on body "**********" at bounding box center [784, 362] width 1568 height 1428
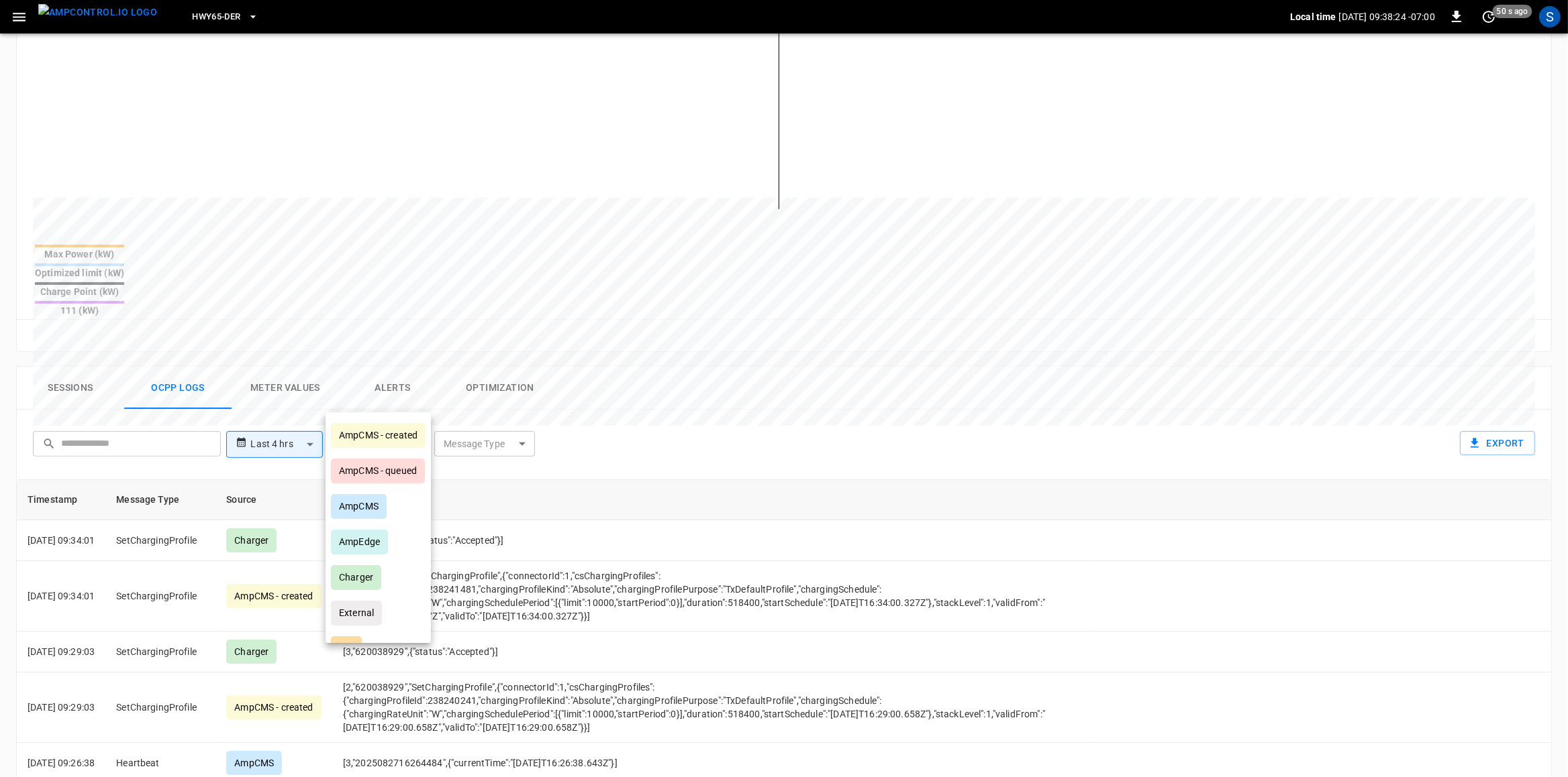
click at [385, 543] on div "AmpEdge" at bounding box center [358, 542] width 57 height 25
type input "*******"
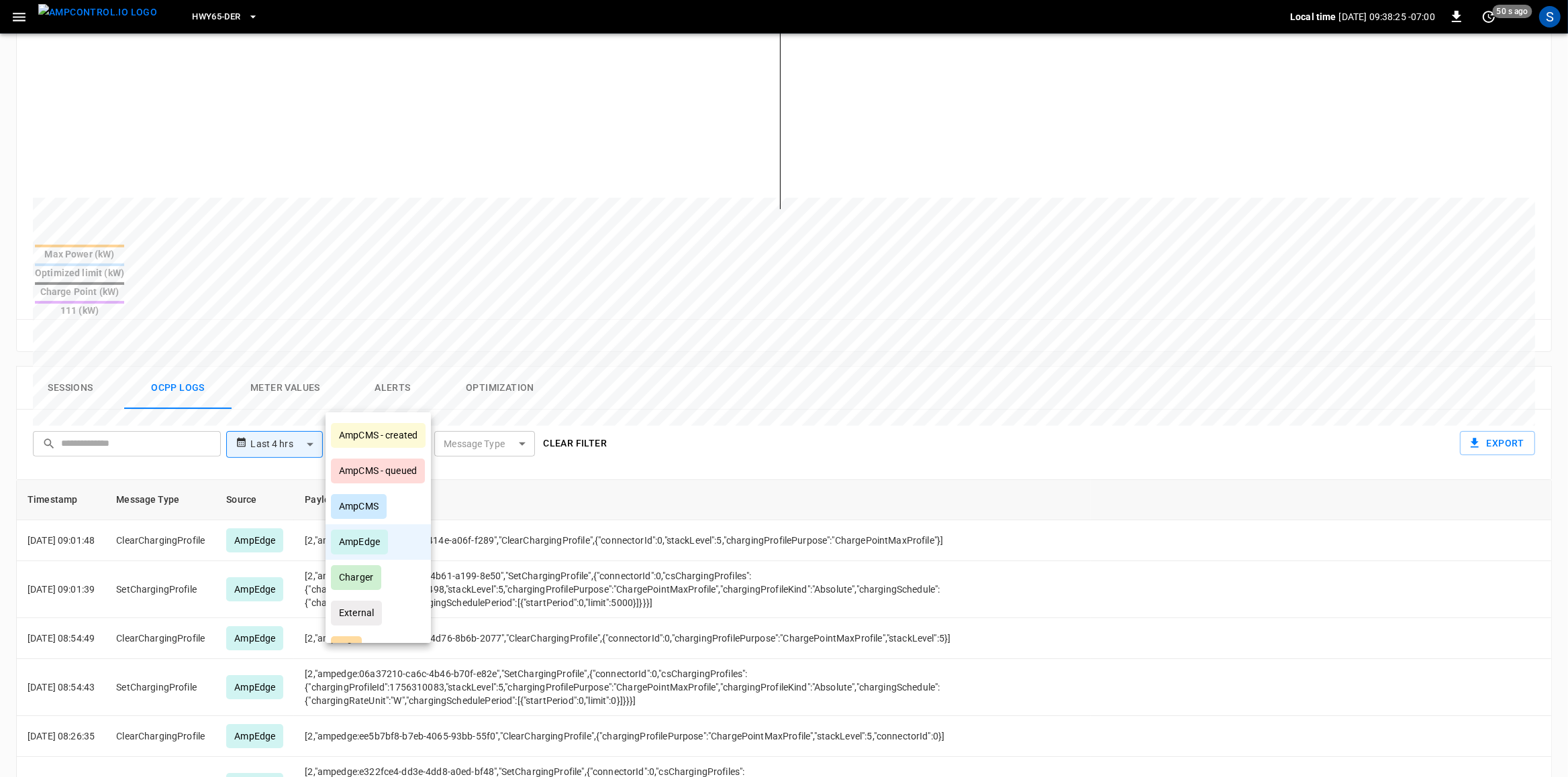
click at [710, 532] on div at bounding box center [784, 388] width 1568 height 777
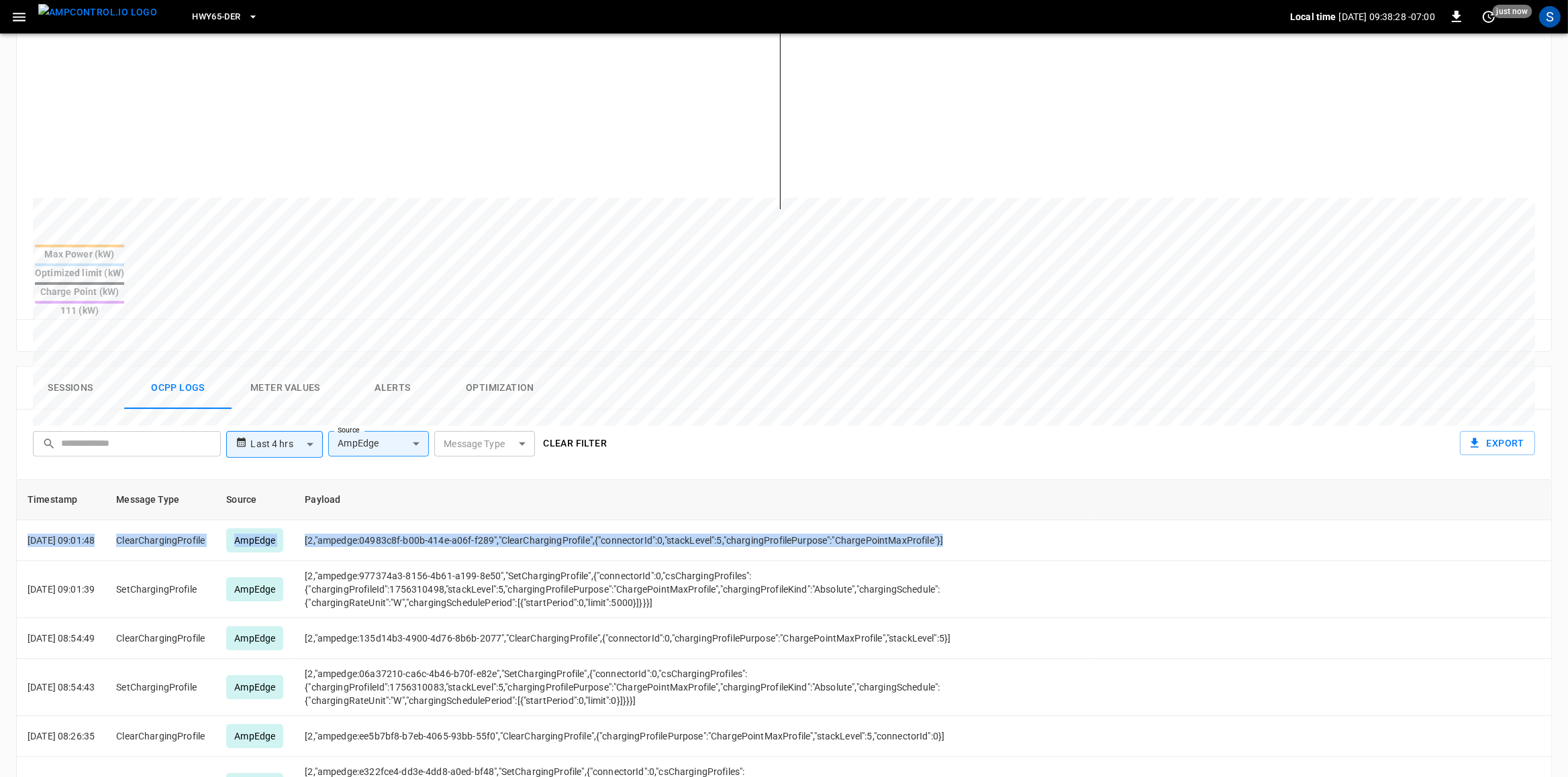
drag, startPoint x: 983, startPoint y: 497, endPoint x: -21, endPoint y: 481, distance: 1004.1
click at [16, 481] on div "Timestamp Message Type Source Payload 2025-08-27 09:01:48 ClearChargingProfile …" at bounding box center [783, 751] width 1535 height 544
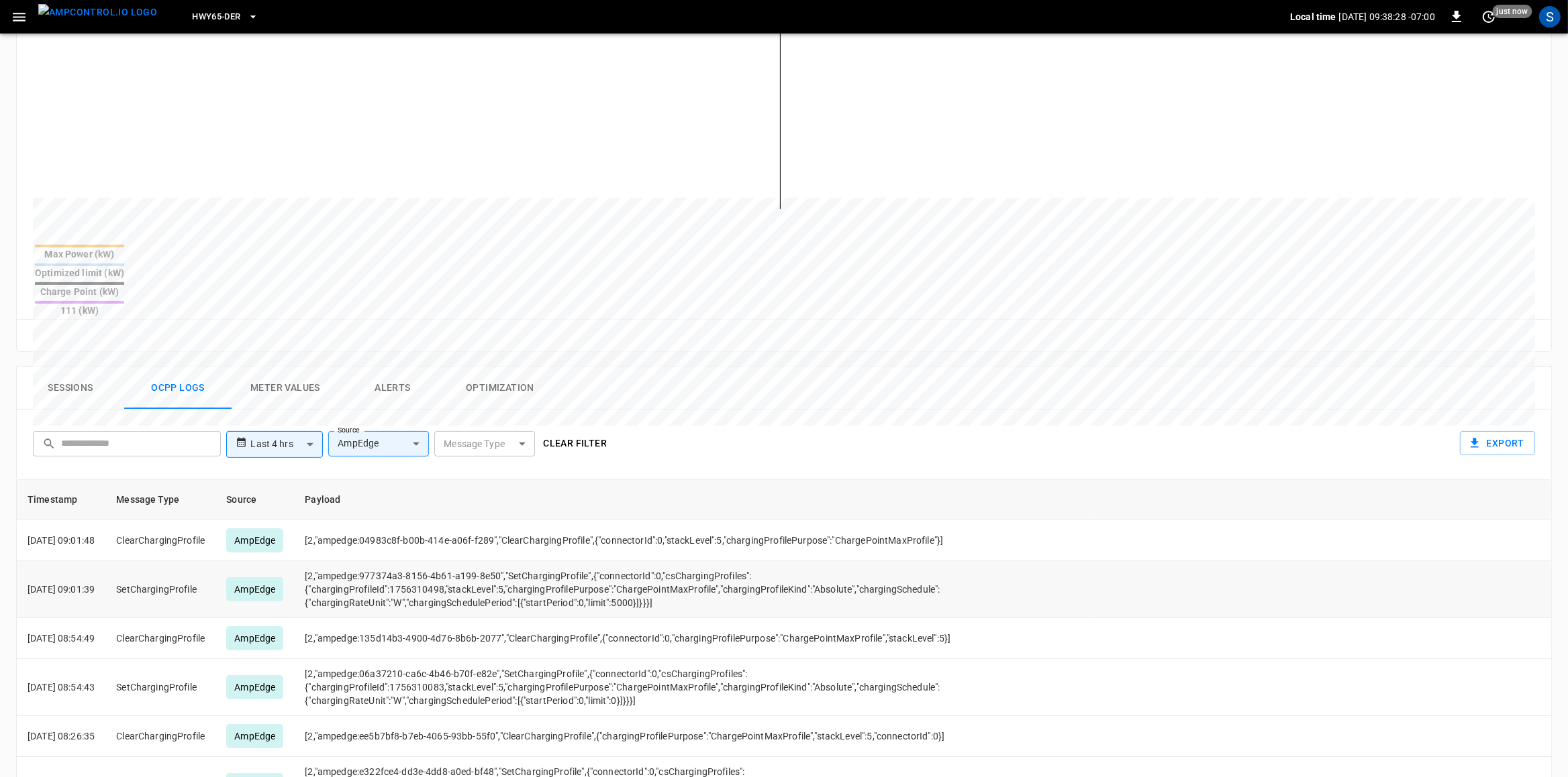
click at [573, 562] on td "[2,"ampedge:977374a3-8156-4b61-a199-8e50","SetChargingProfile",{"connectorId":0…" at bounding box center [692, 590] width 796 height 57
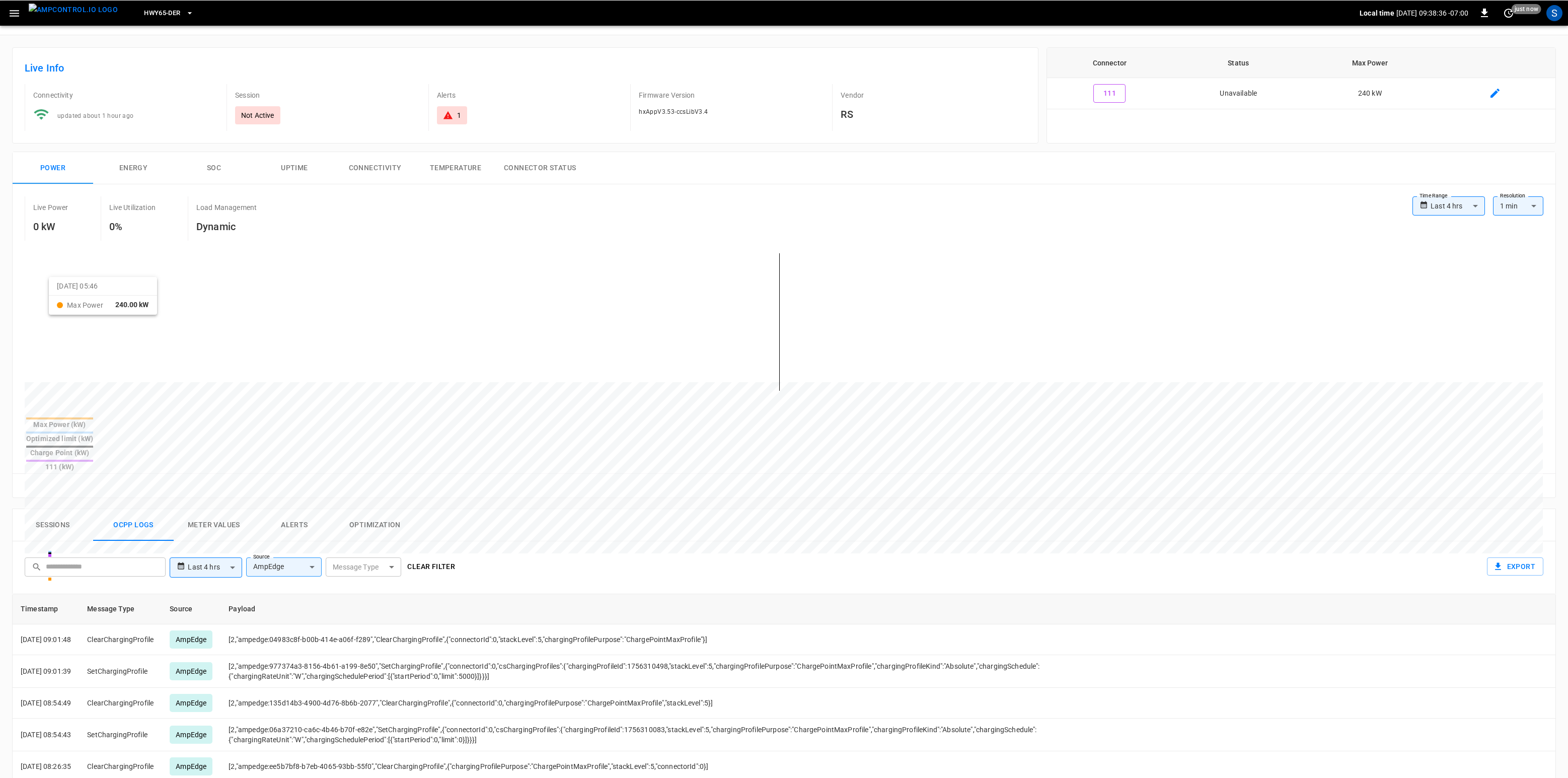
scroll to position [0, 0]
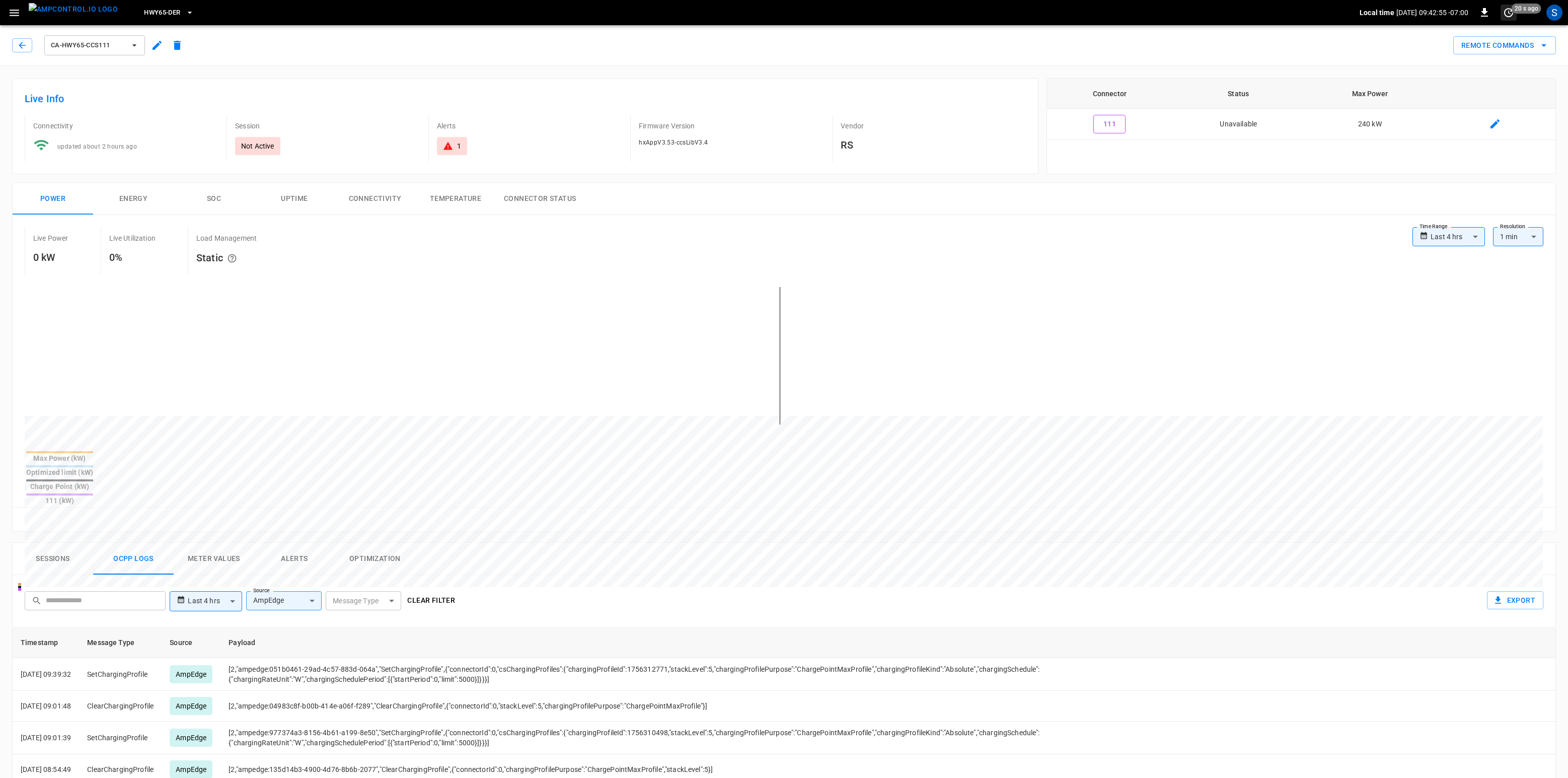
click at [1175, 15] on icon "set refresh interval" at bounding box center [1508, 12] width 12 height 12
click at [1175, 50] on li "Update every 5 sec" at bounding box center [1476, 50] width 80 height 17
click at [20, 39] on button "button" at bounding box center [22, 46] width 20 height 14
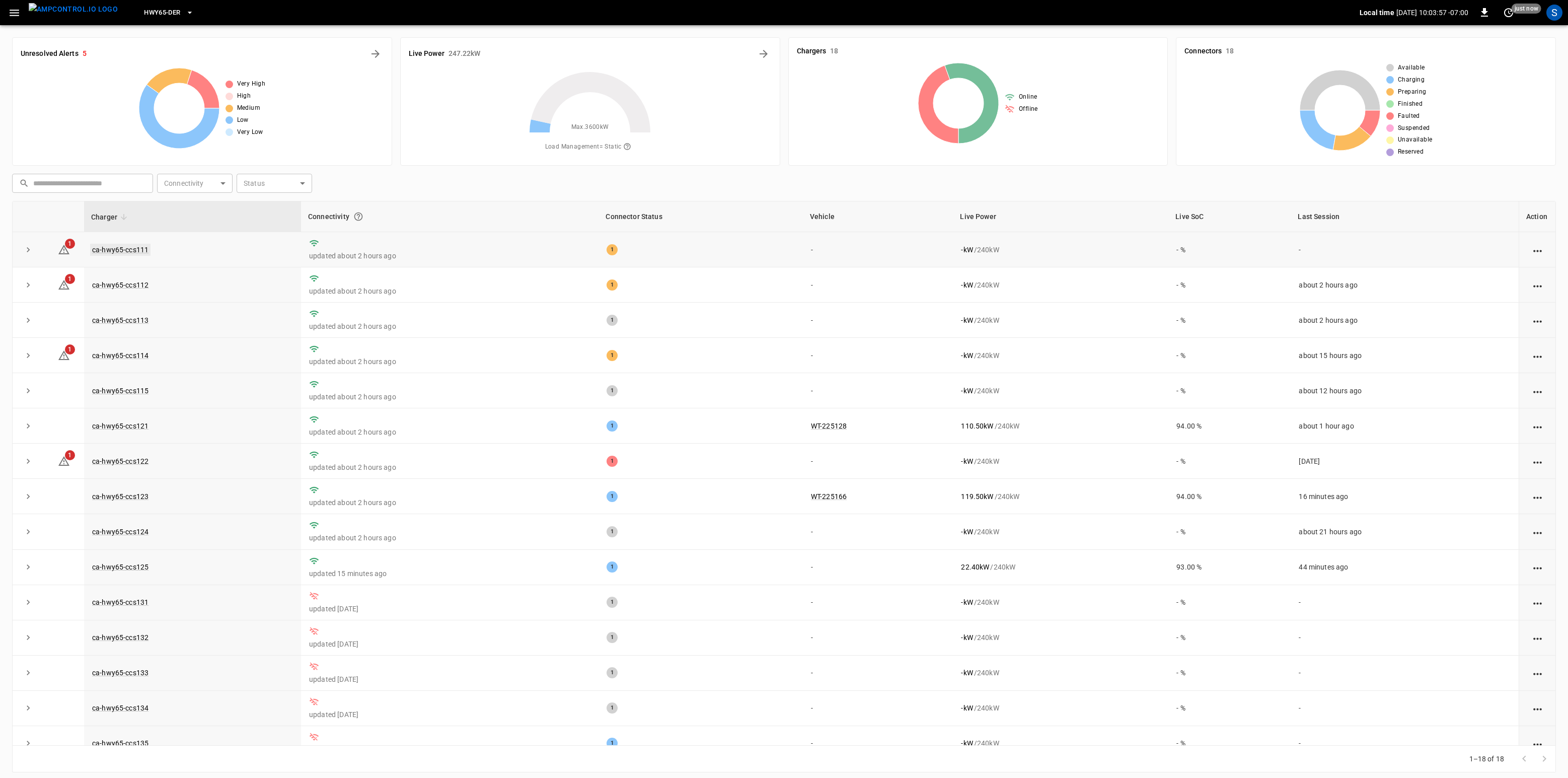
click at [119, 254] on link "ca-hwy65-ccs111" at bounding box center [120, 249] width 60 height 12
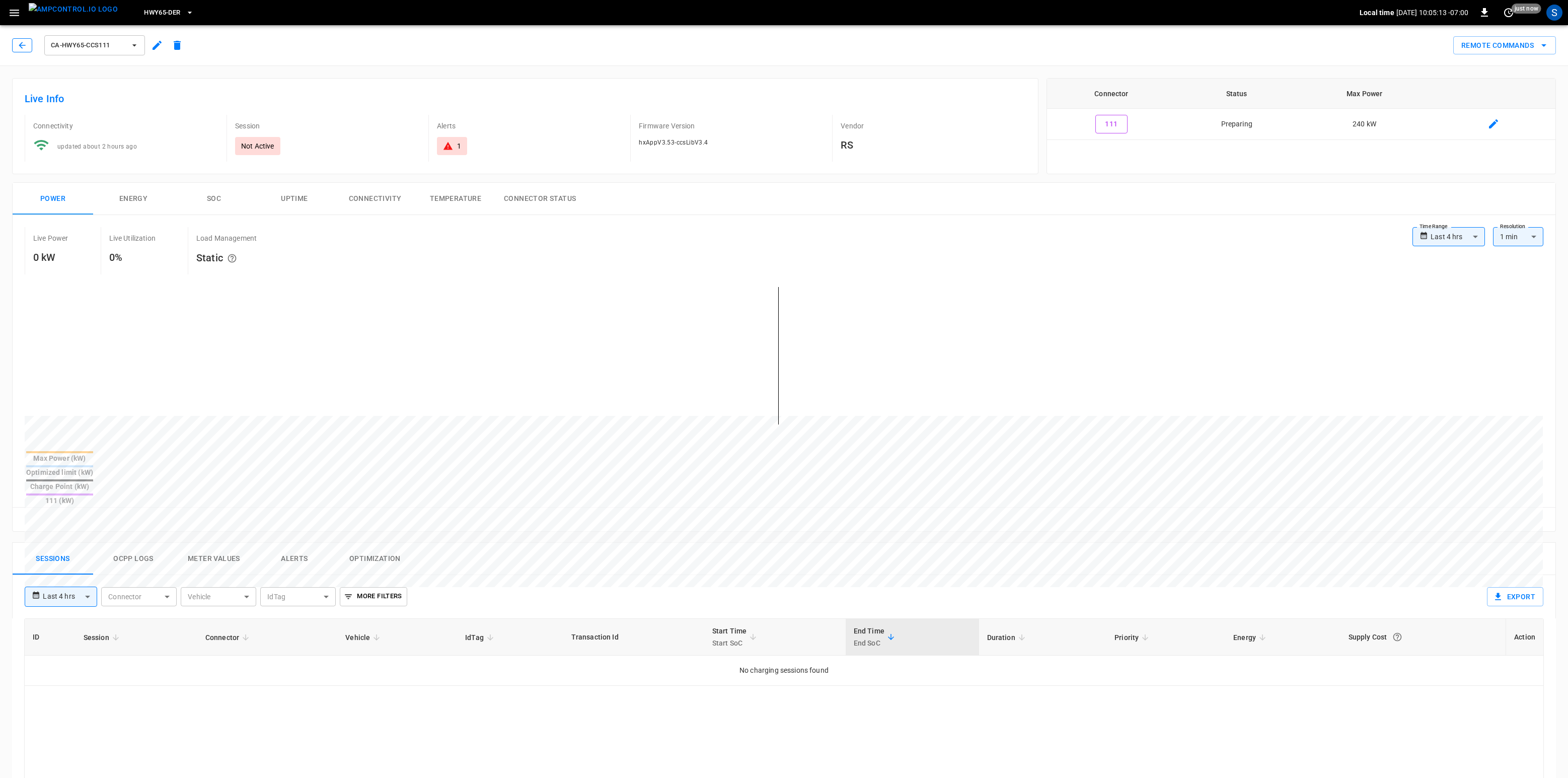
click at [29, 44] on button "button" at bounding box center [22, 46] width 20 height 14
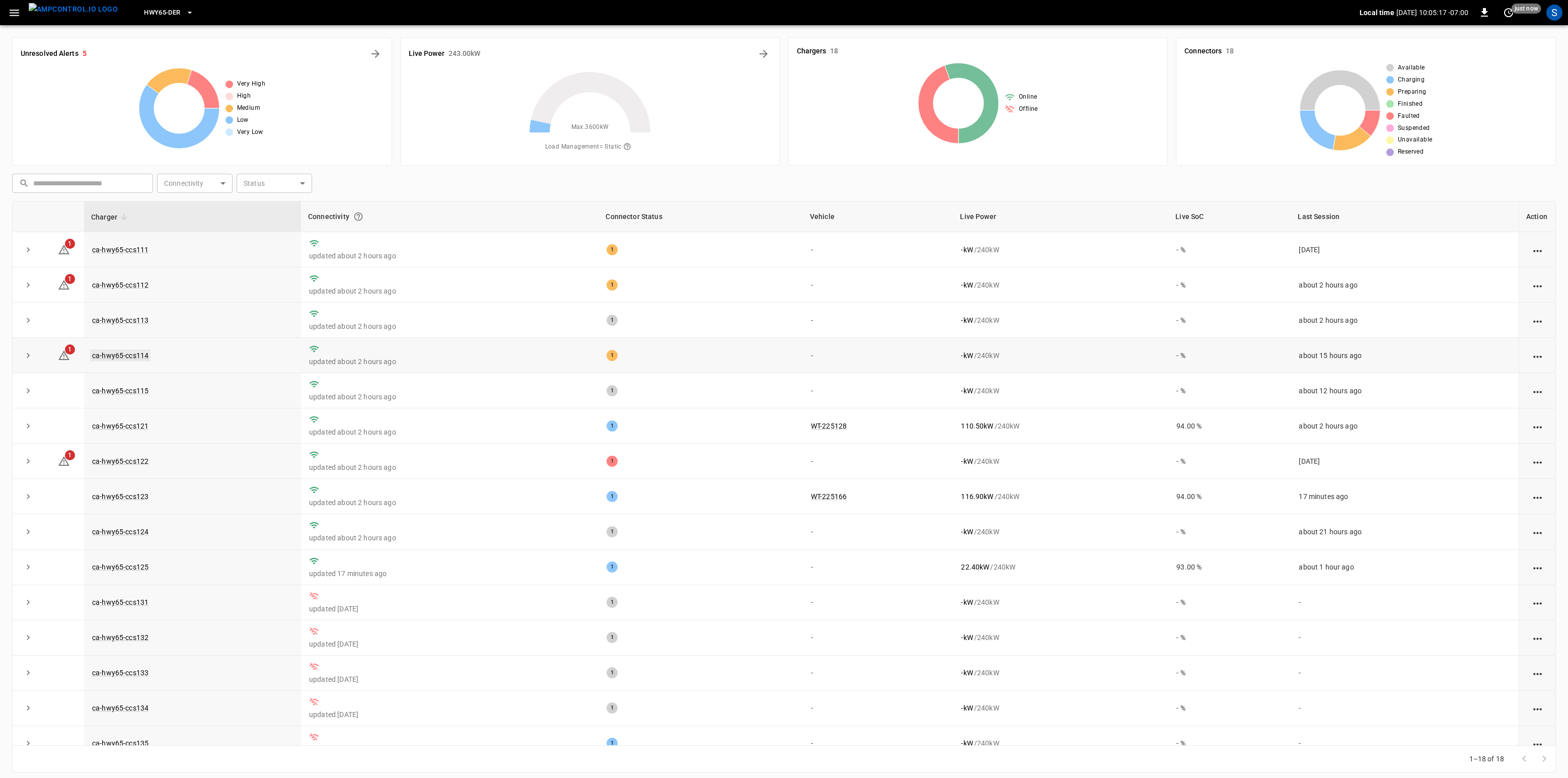
click at [118, 354] on link "ca-hwy65-ccs114" at bounding box center [120, 355] width 60 height 12
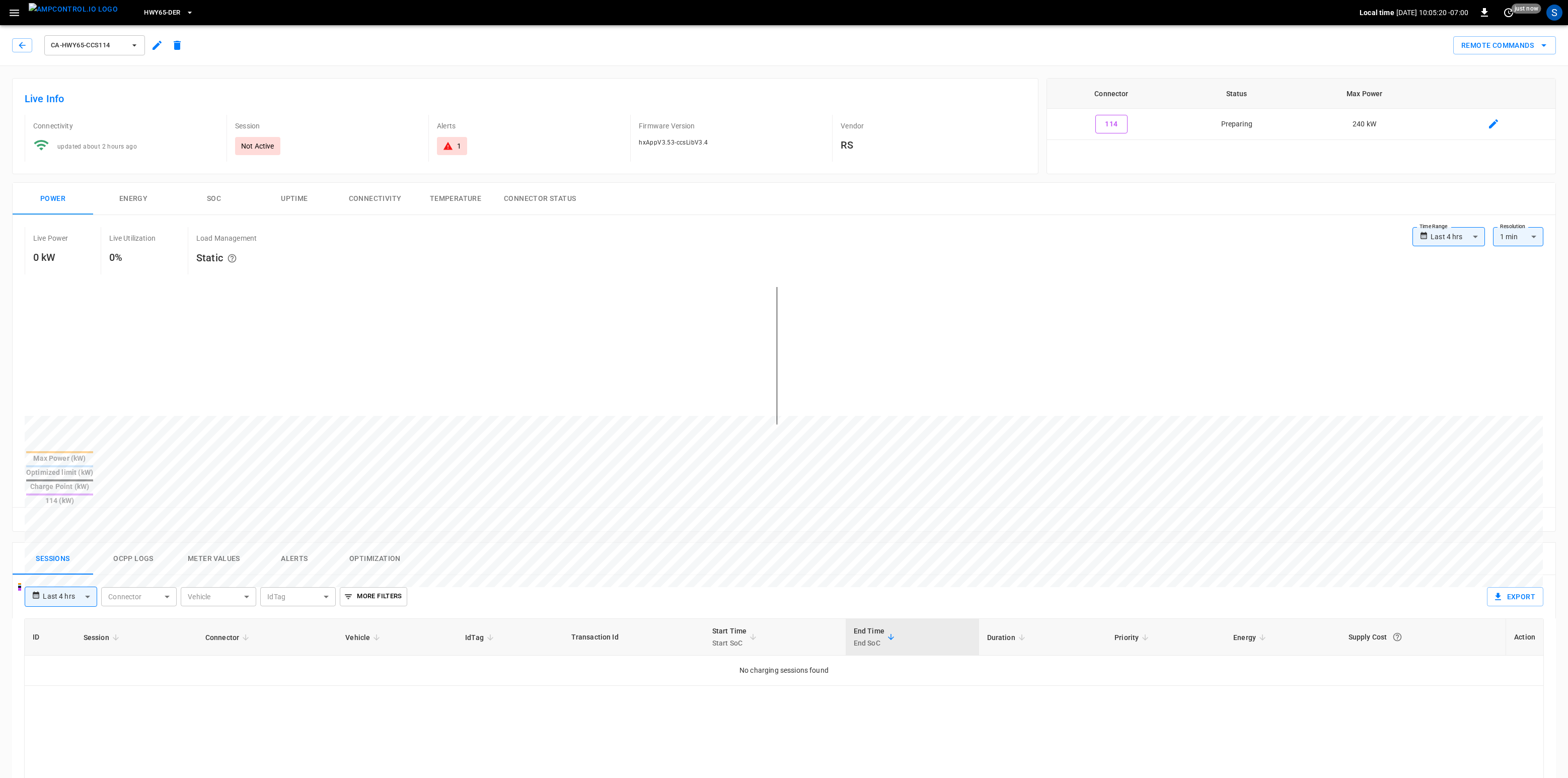
click at [157, 543] on button "Ocpp logs" at bounding box center [133, 559] width 80 height 32
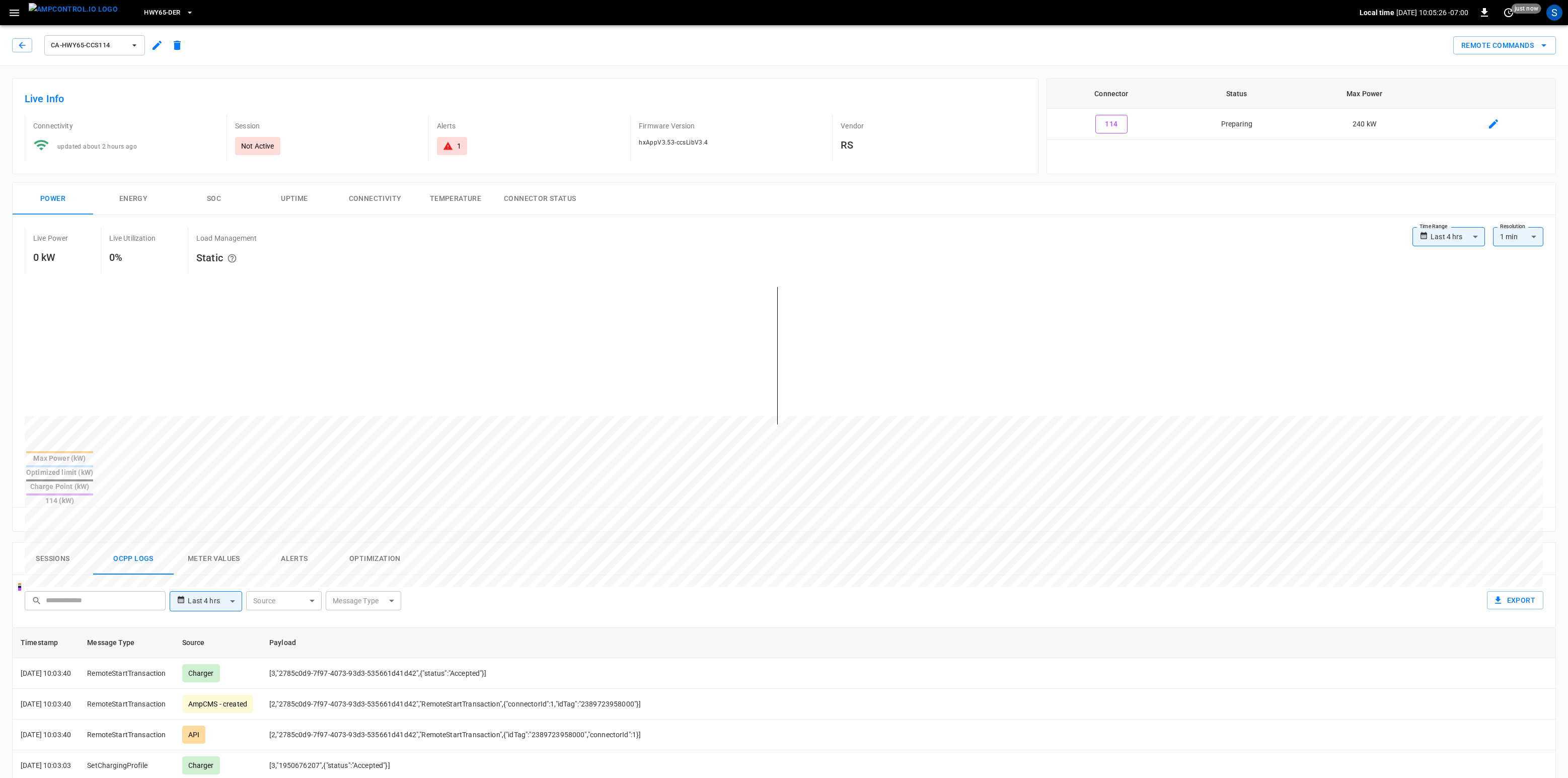
scroll to position [92, 0]
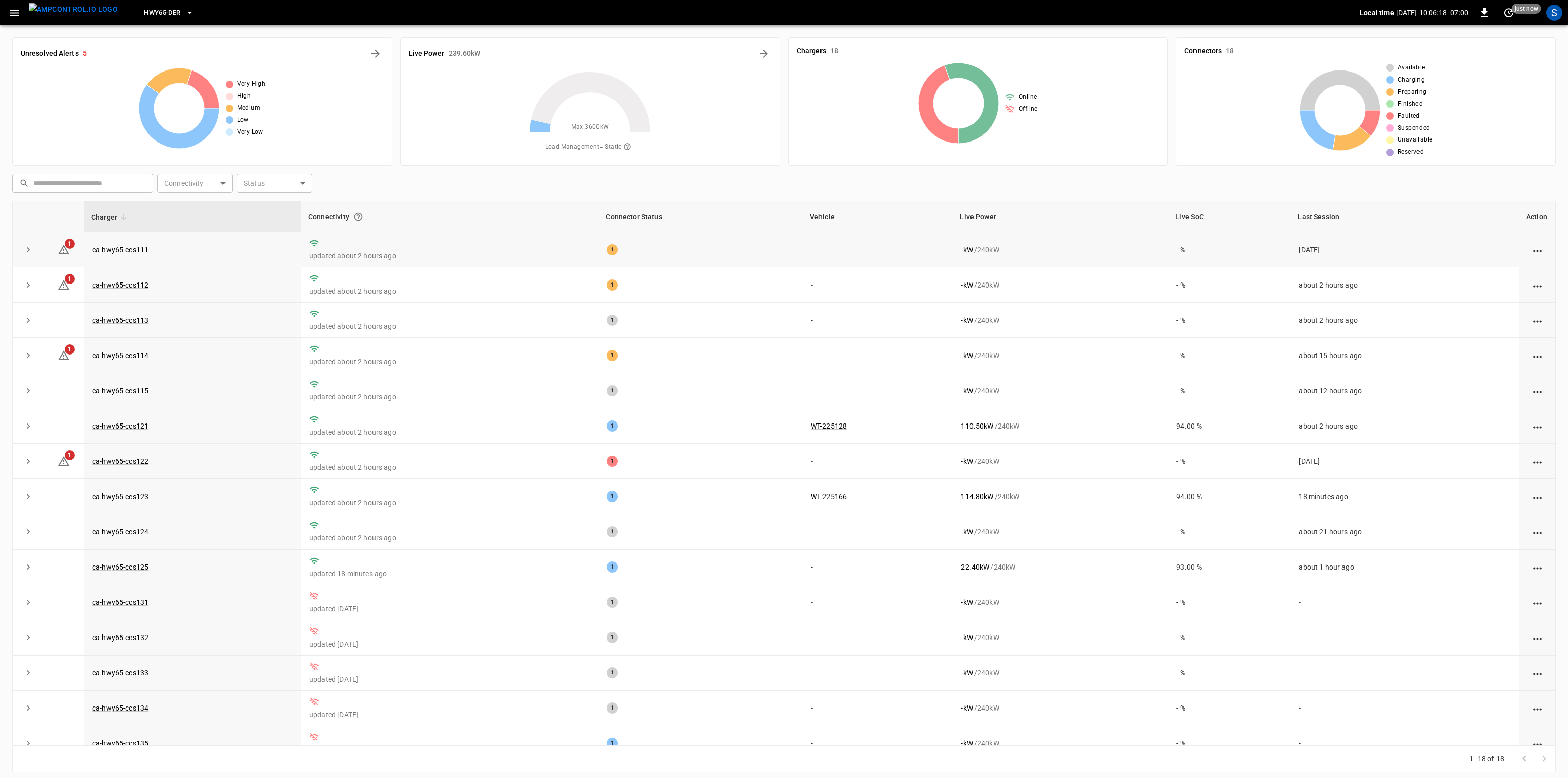
click at [134, 241] on td "ca-hwy65-ccs111" at bounding box center [192, 249] width 217 height 35
click at [134, 254] on link "ca-hwy65-ccs111" at bounding box center [120, 249] width 60 height 12
click at [134, 356] on link "ca-hwy65-ccs114" at bounding box center [120, 355] width 60 height 12
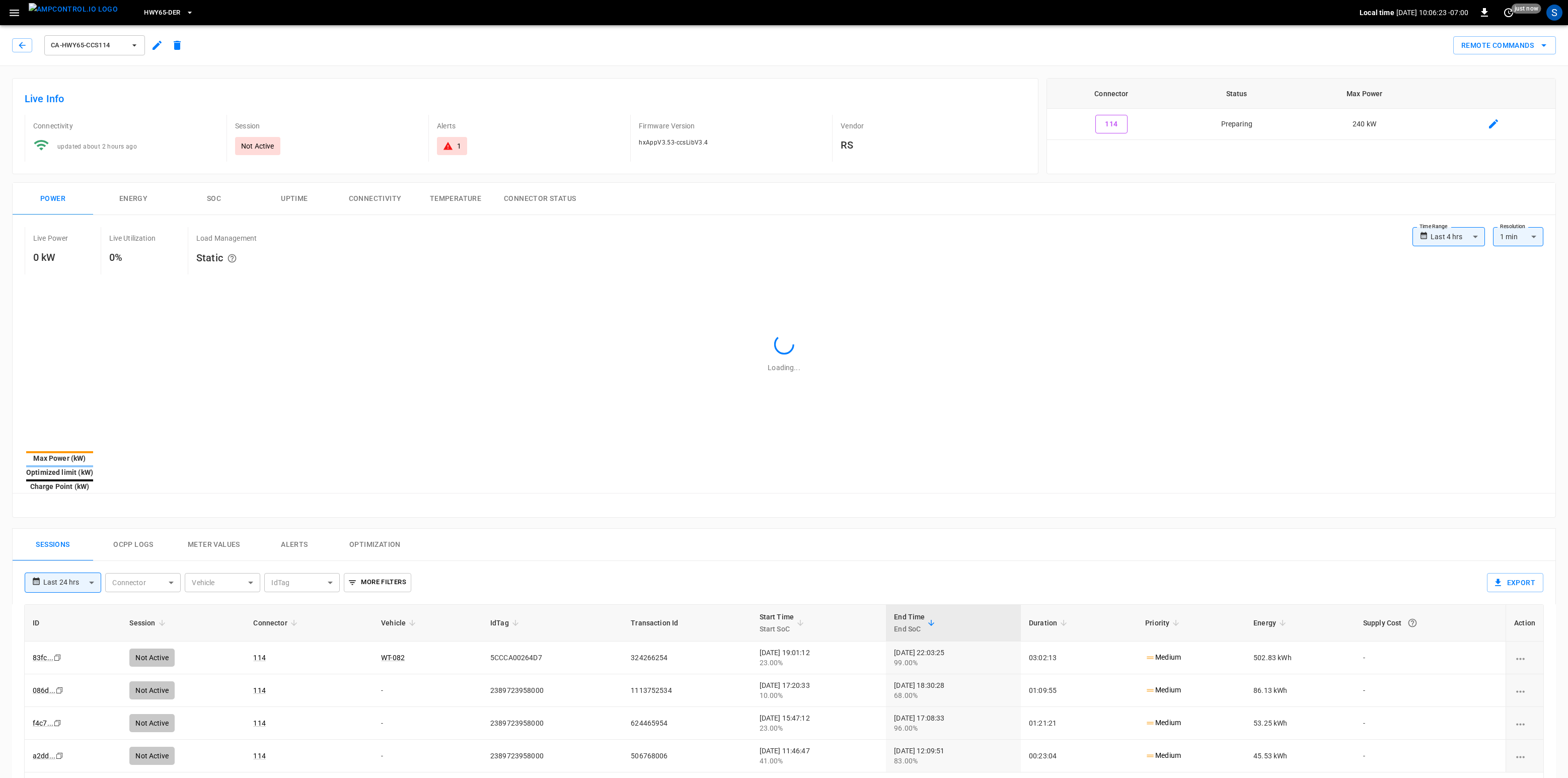
type input "**********"
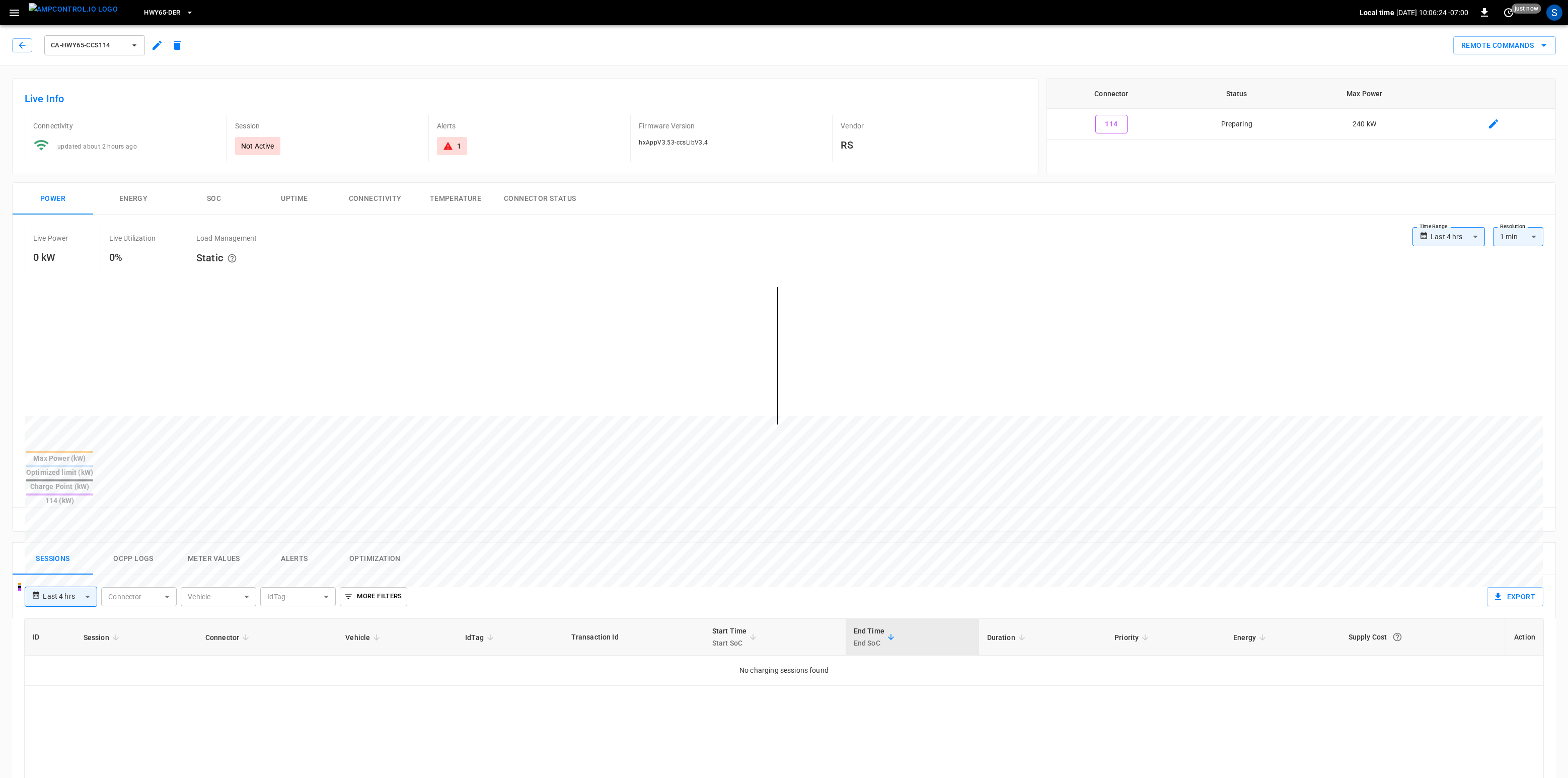
scroll to position [92, 0]
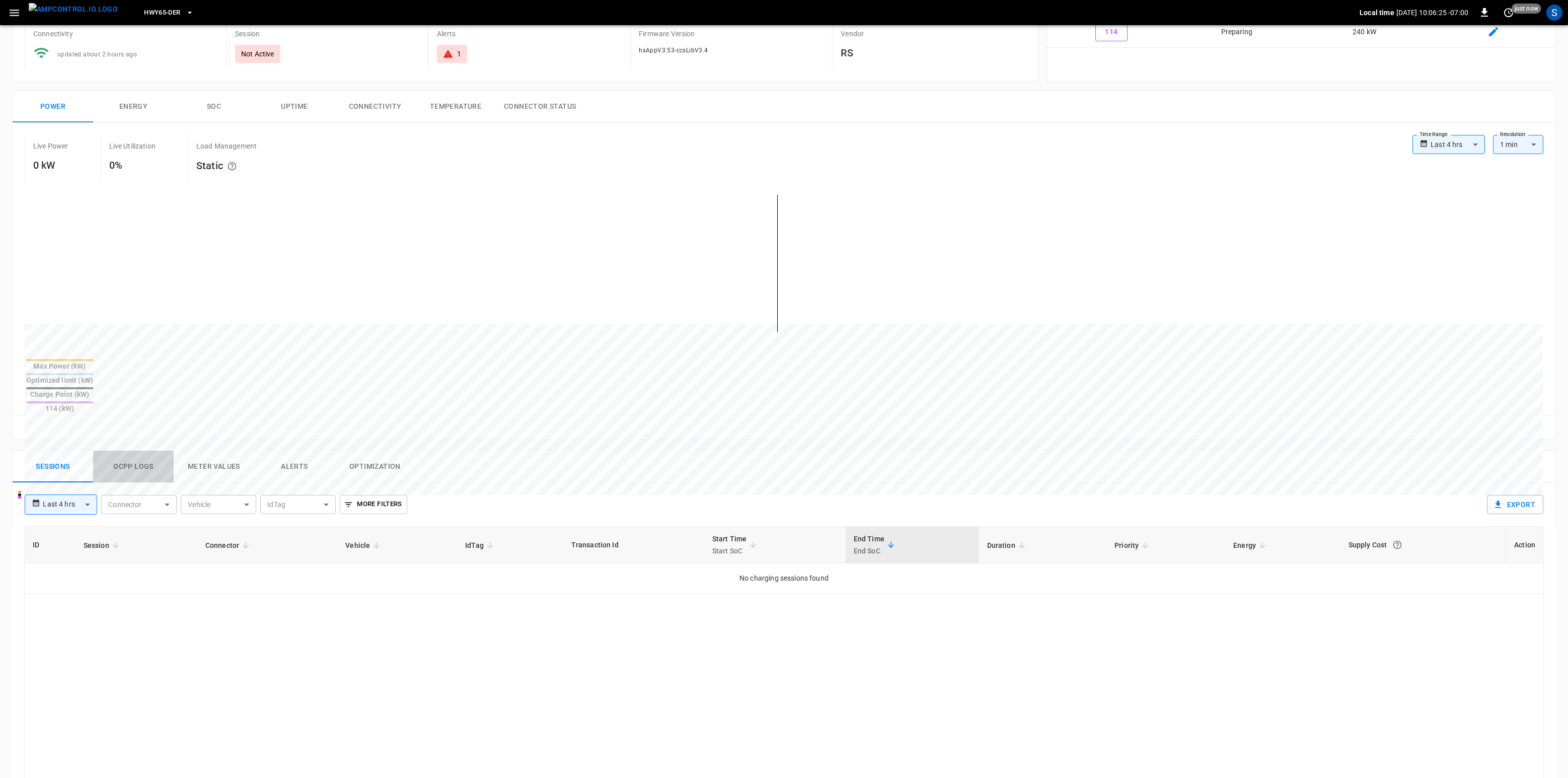
click at [148, 450] on button "Ocpp logs" at bounding box center [133, 466] width 80 height 32
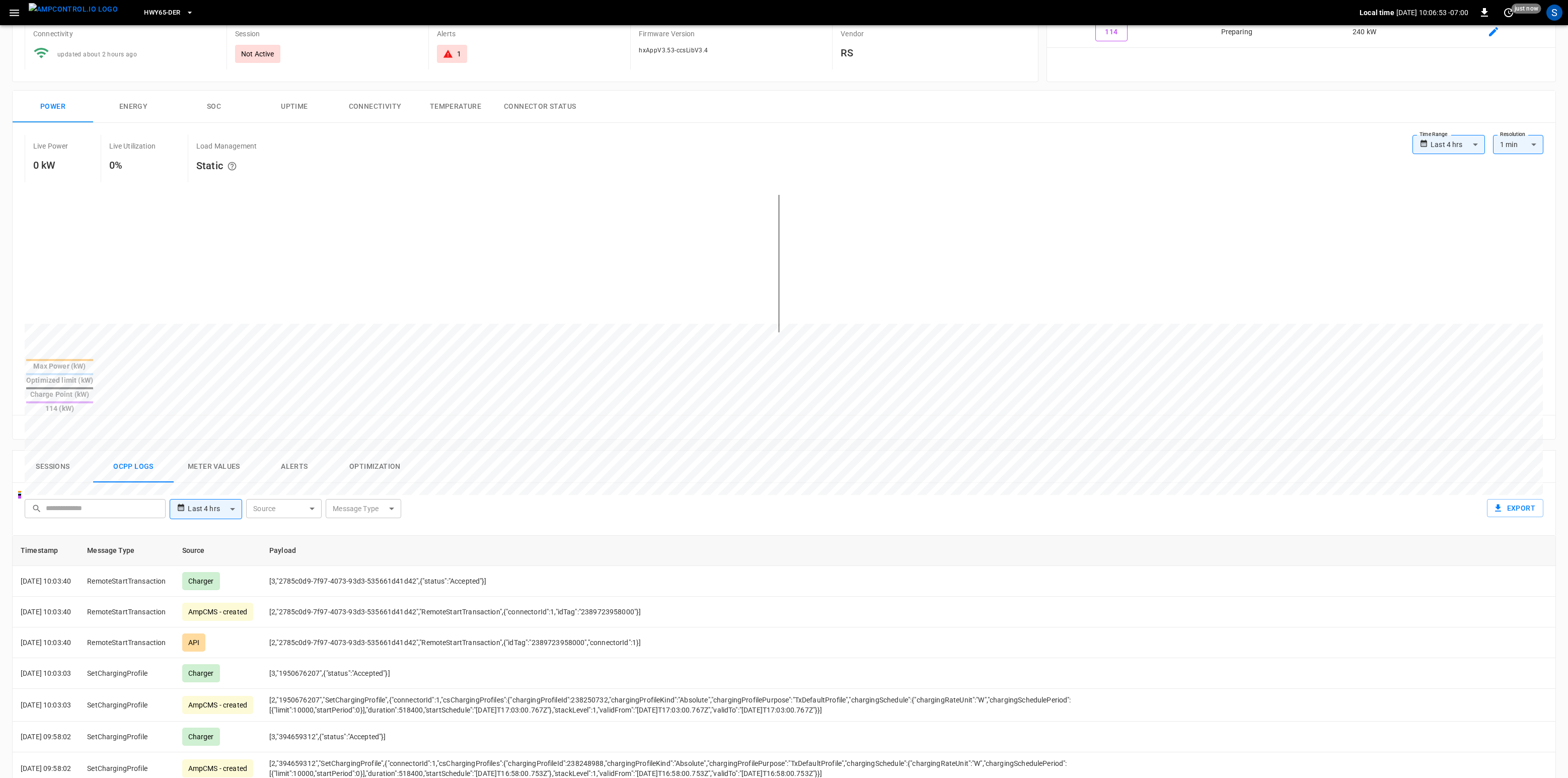
scroll to position [0, 0]
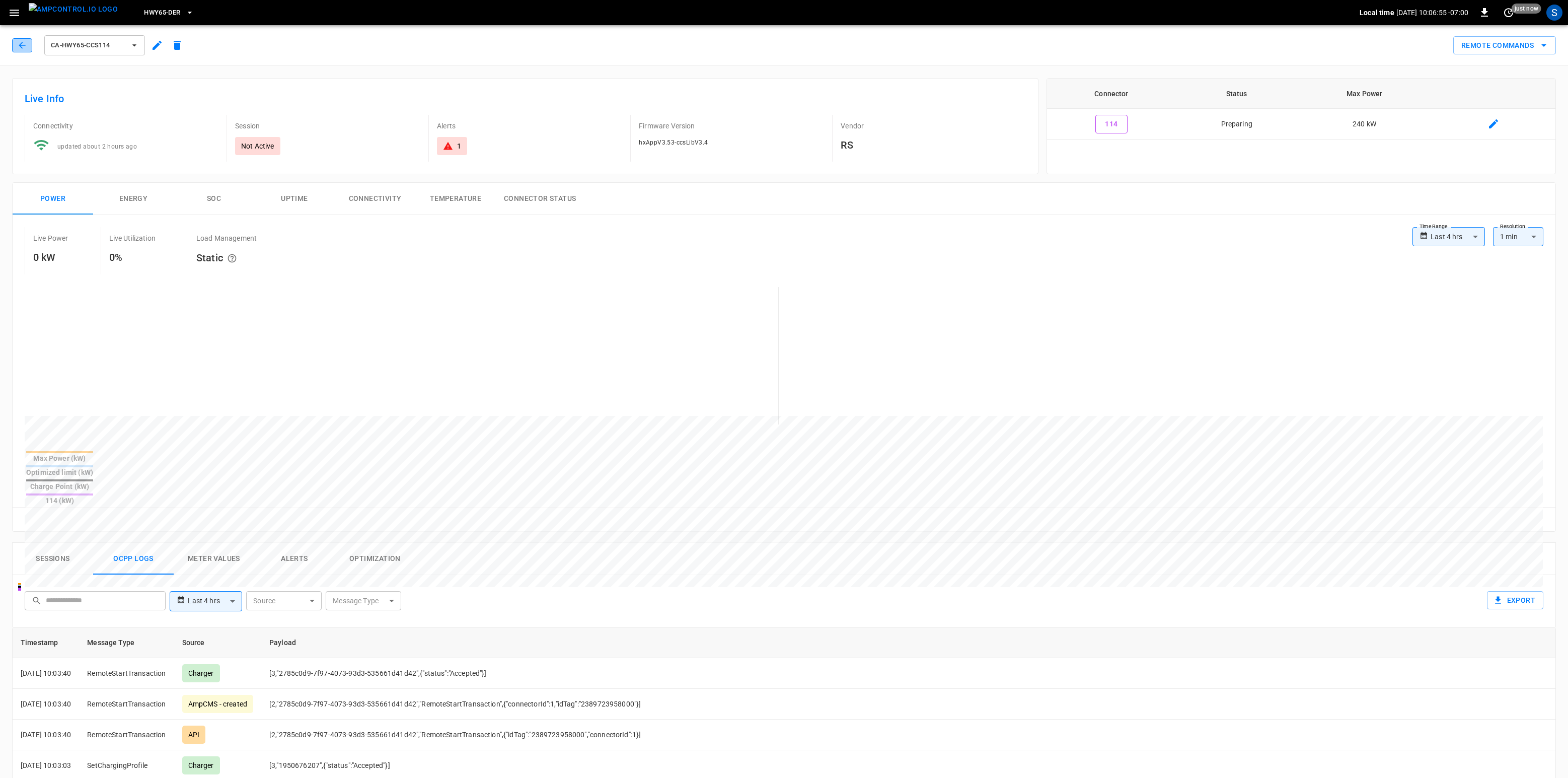
click at [18, 41] on icon "button" at bounding box center [22, 46] width 10 height 10
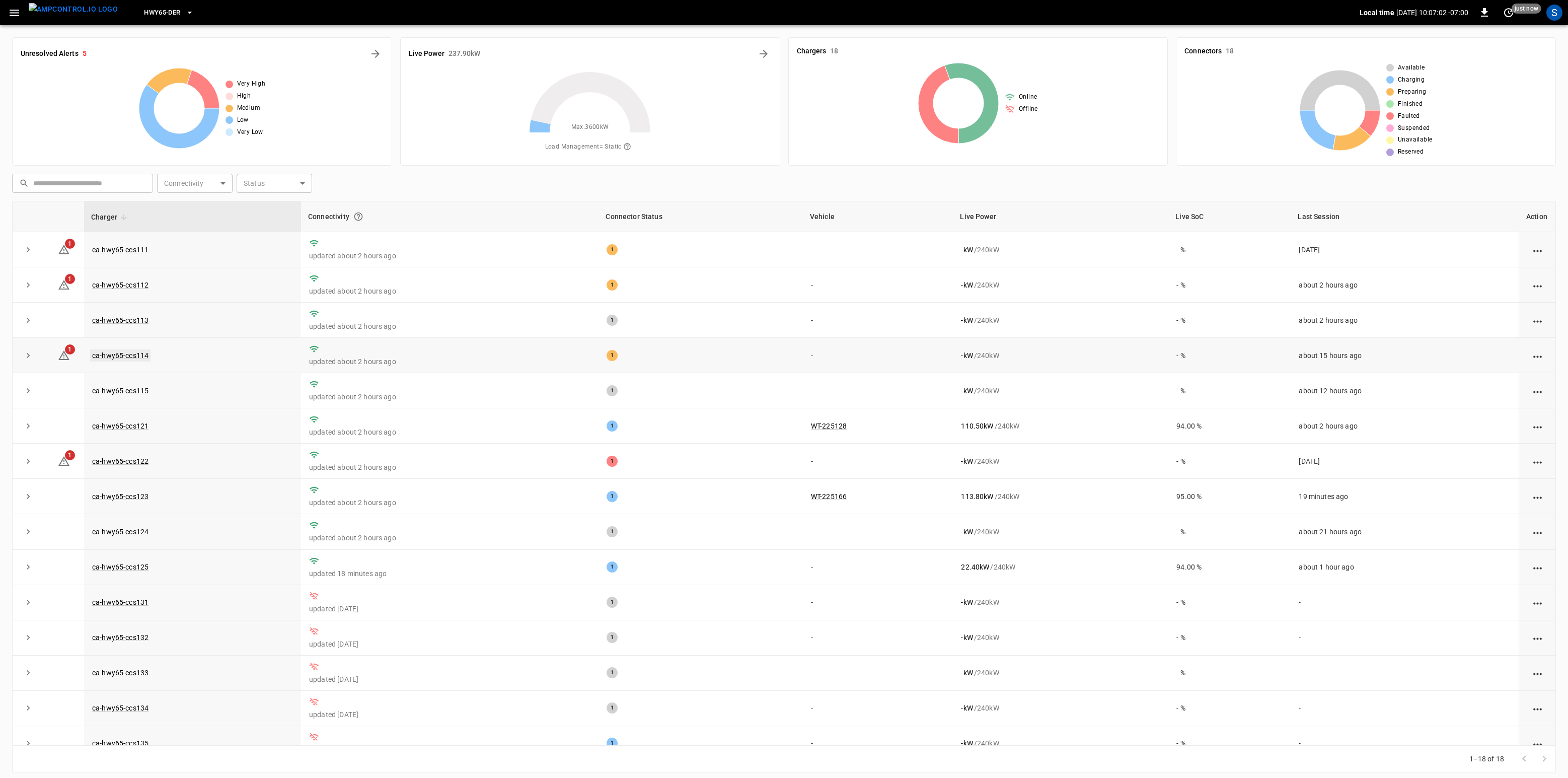
click at [119, 361] on link "ca-hwy65-ccs114" at bounding box center [120, 355] width 60 height 12
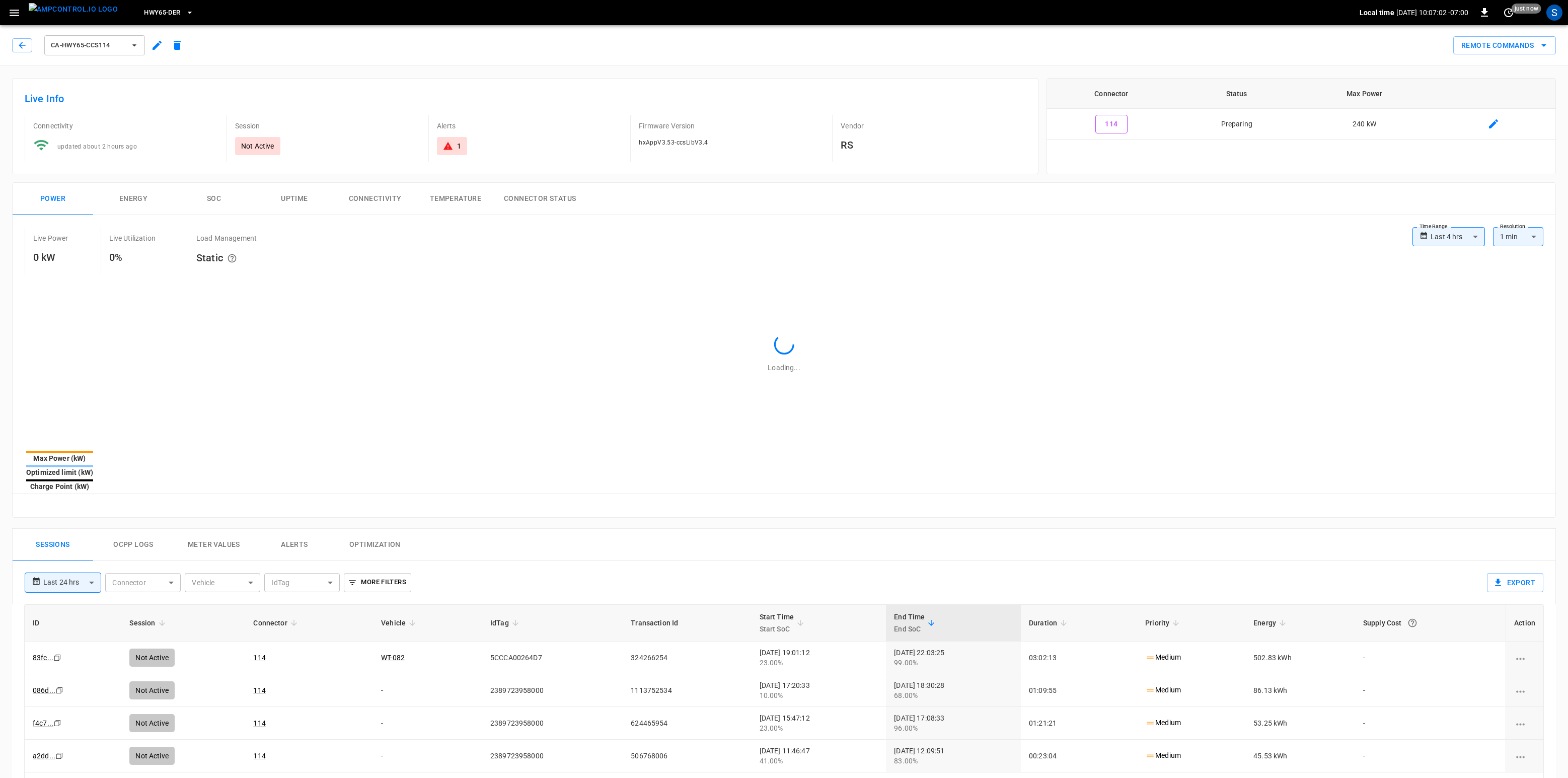
type input "**********"
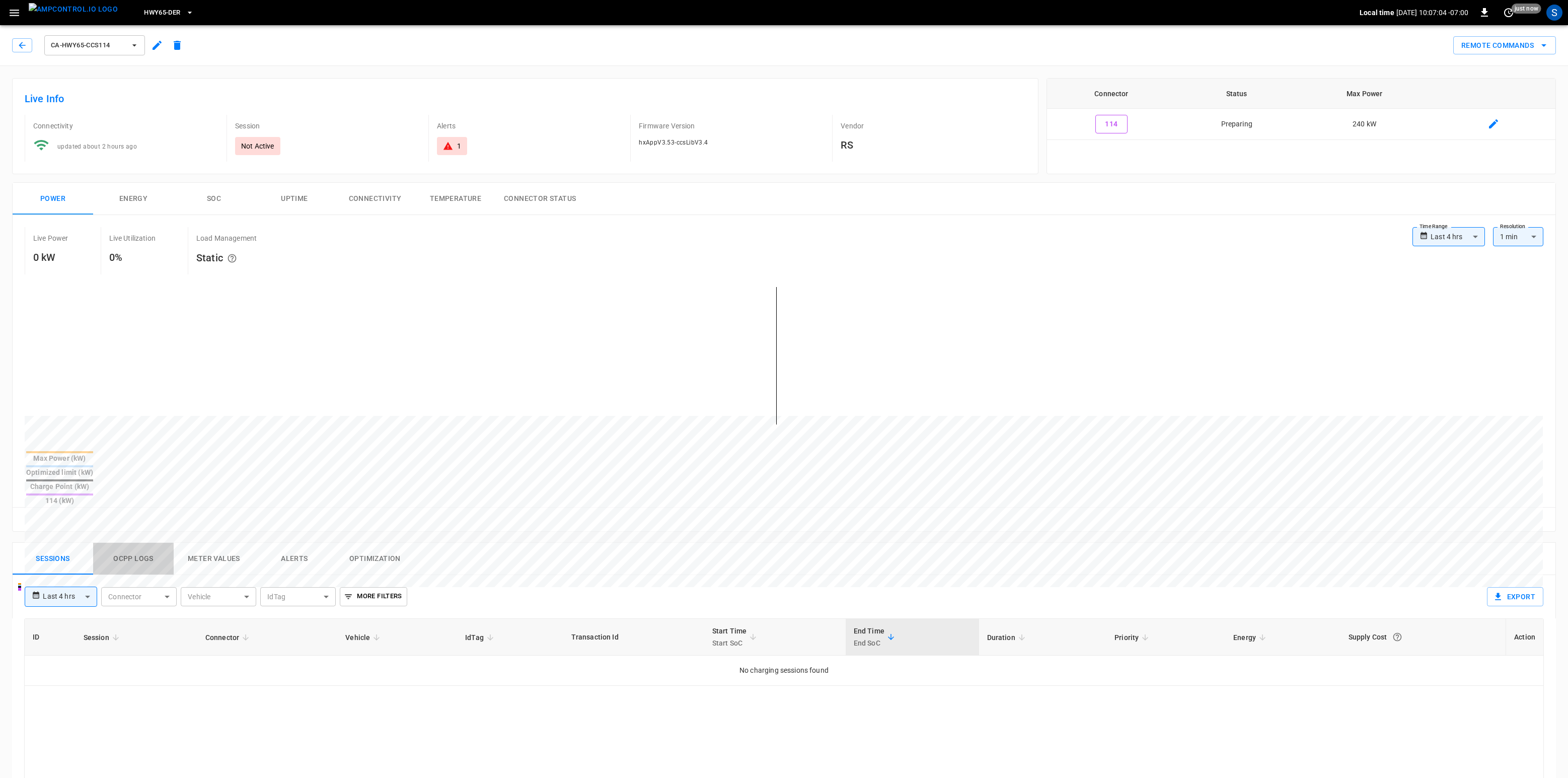
click at [146, 543] on button "Ocpp logs" at bounding box center [133, 559] width 80 height 32
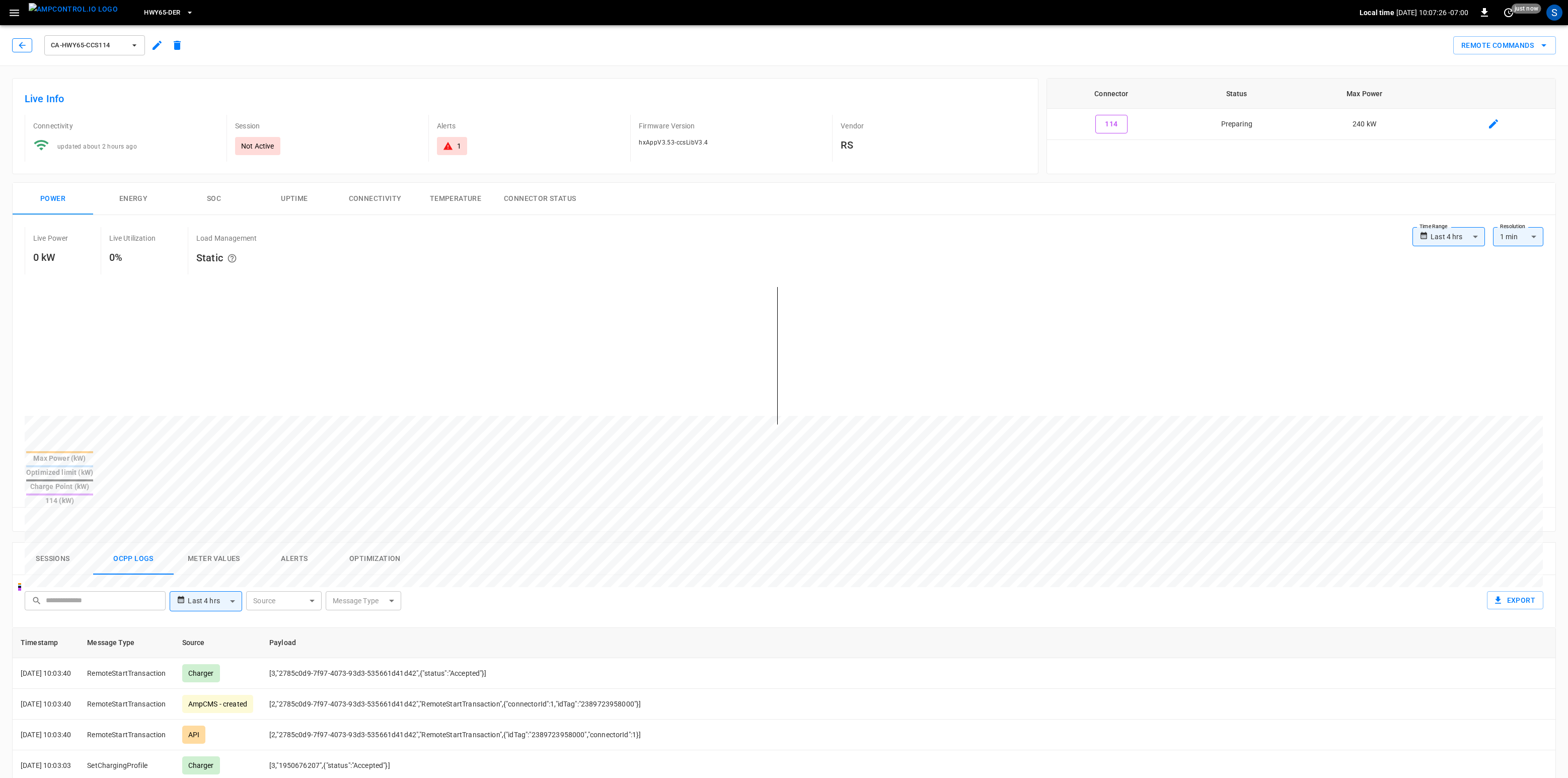
click at [21, 52] on button "button" at bounding box center [22, 46] width 20 height 14
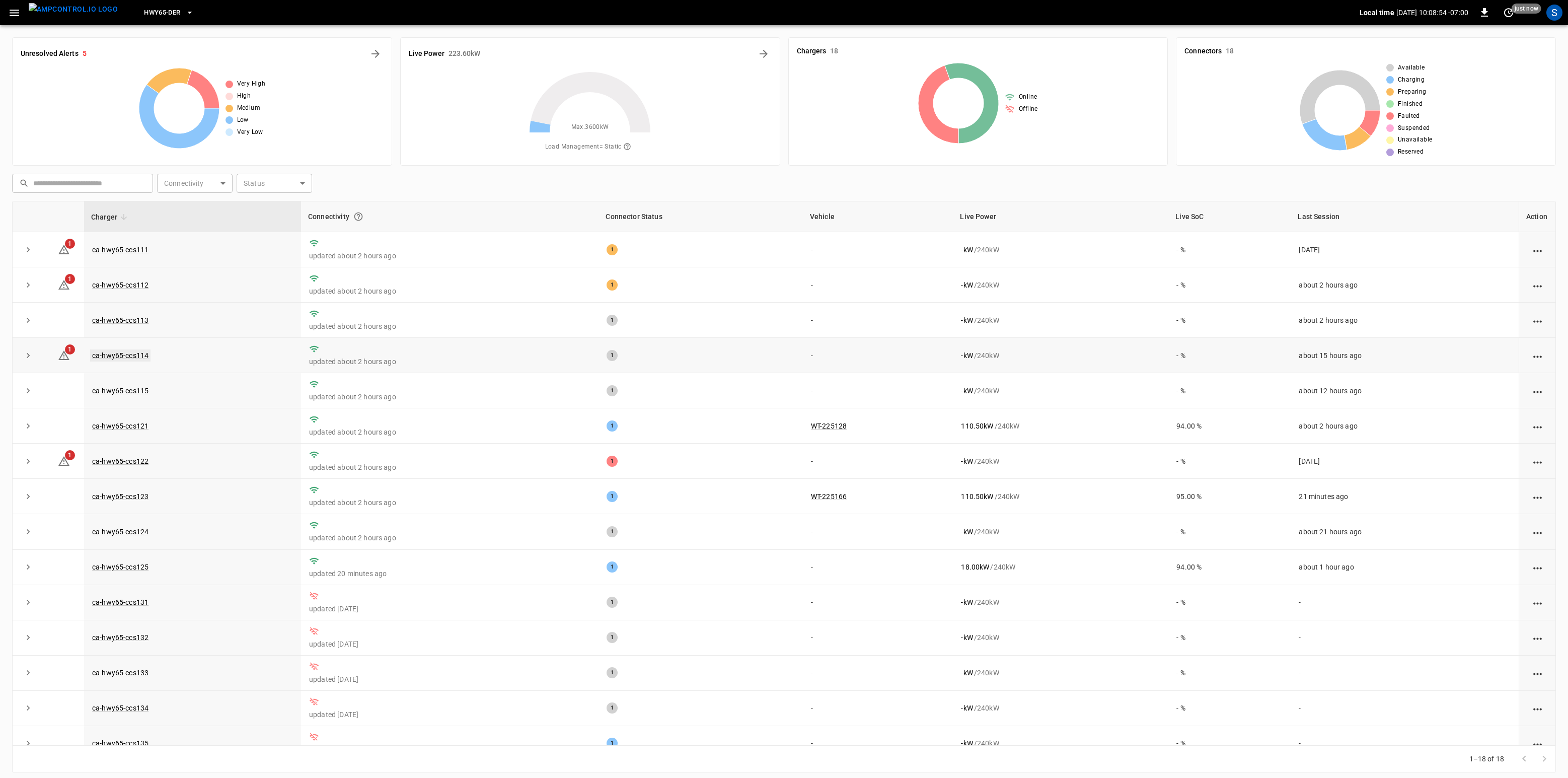
click at [99, 360] on link "ca-hwy65-ccs114" at bounding box center [120, 355] width 60 height 12
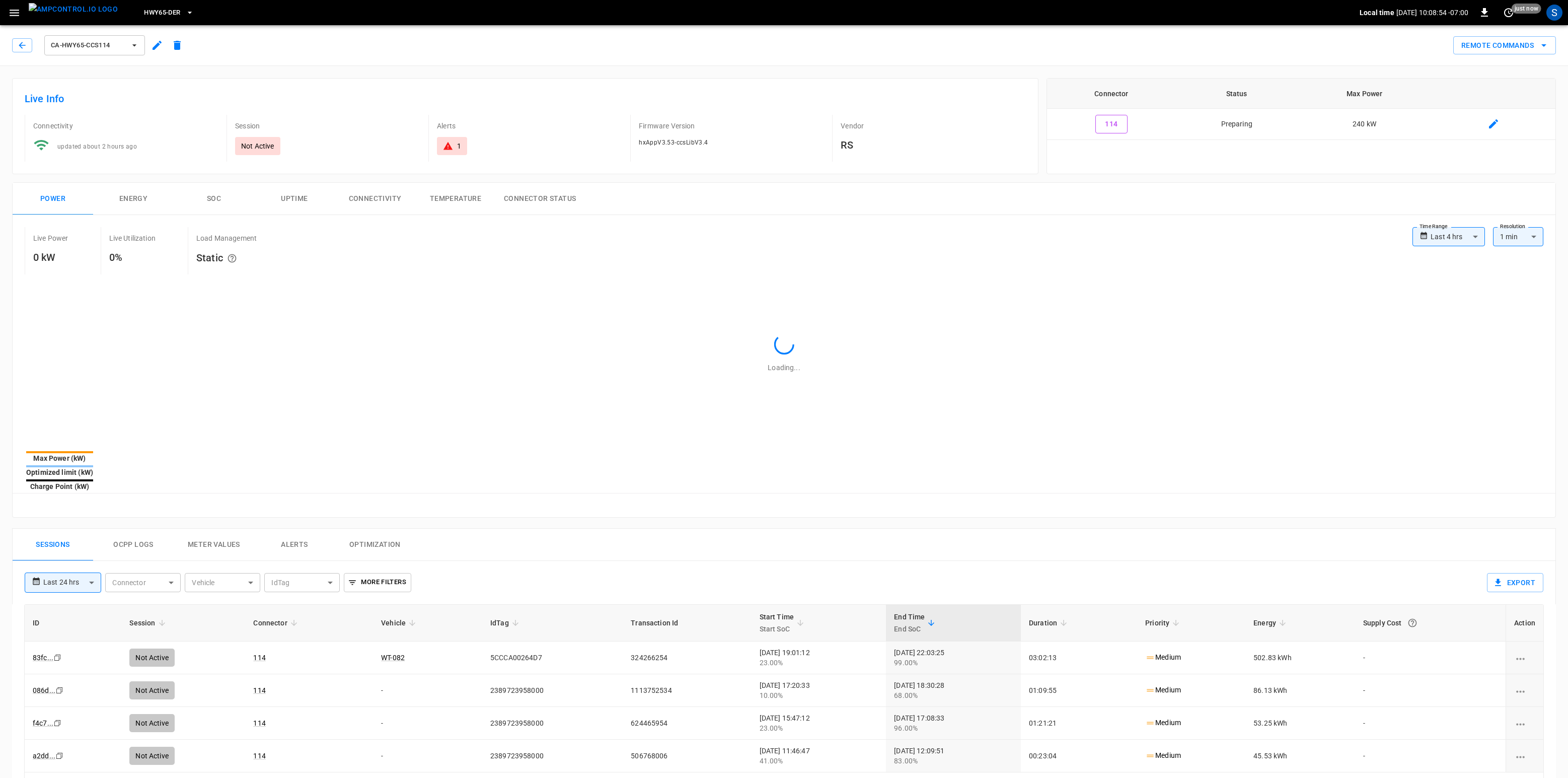
type input "**********"
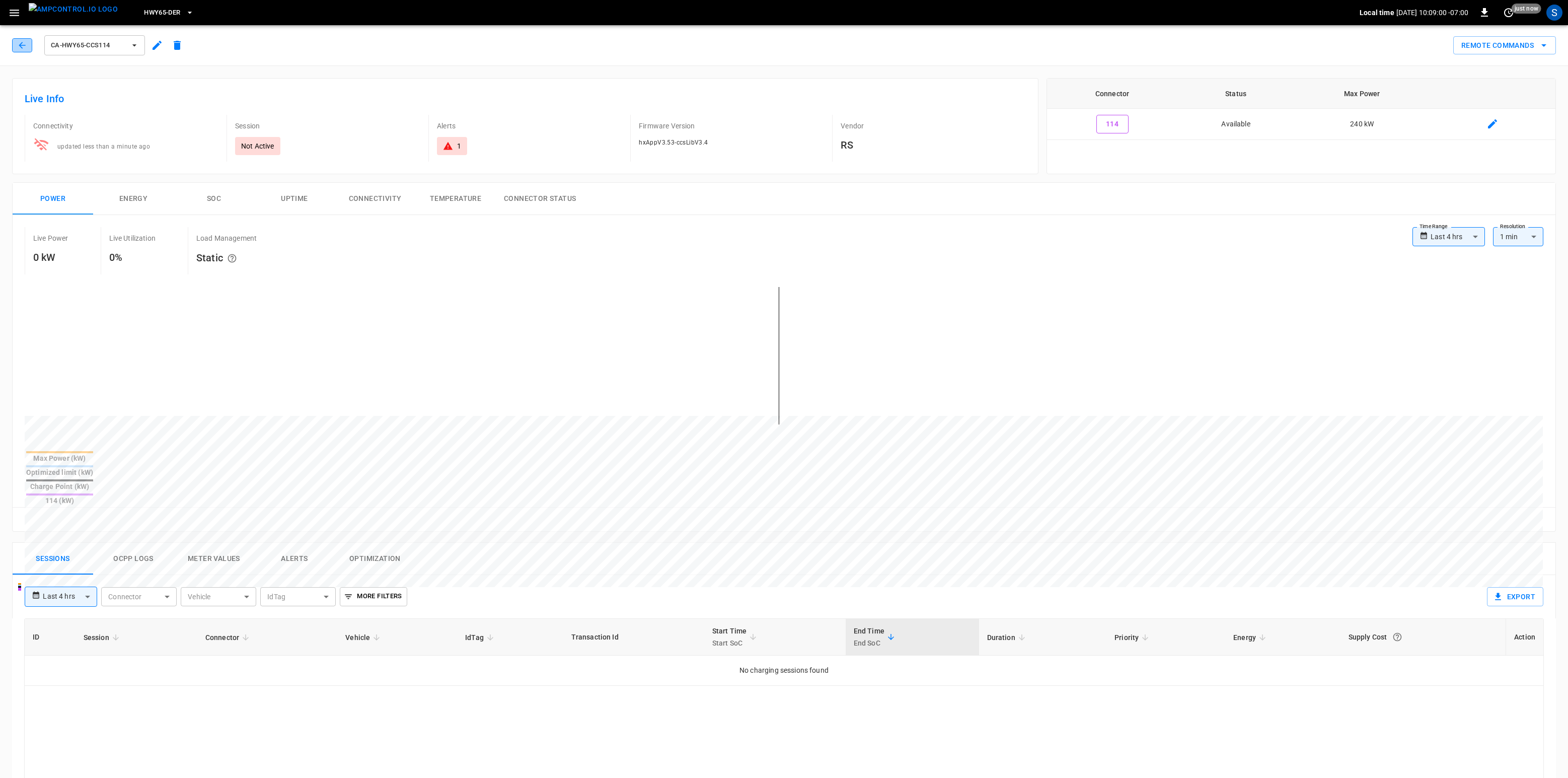
click at [16, 48] on button "button" at bounding box center [22, 46] width 20 height 14
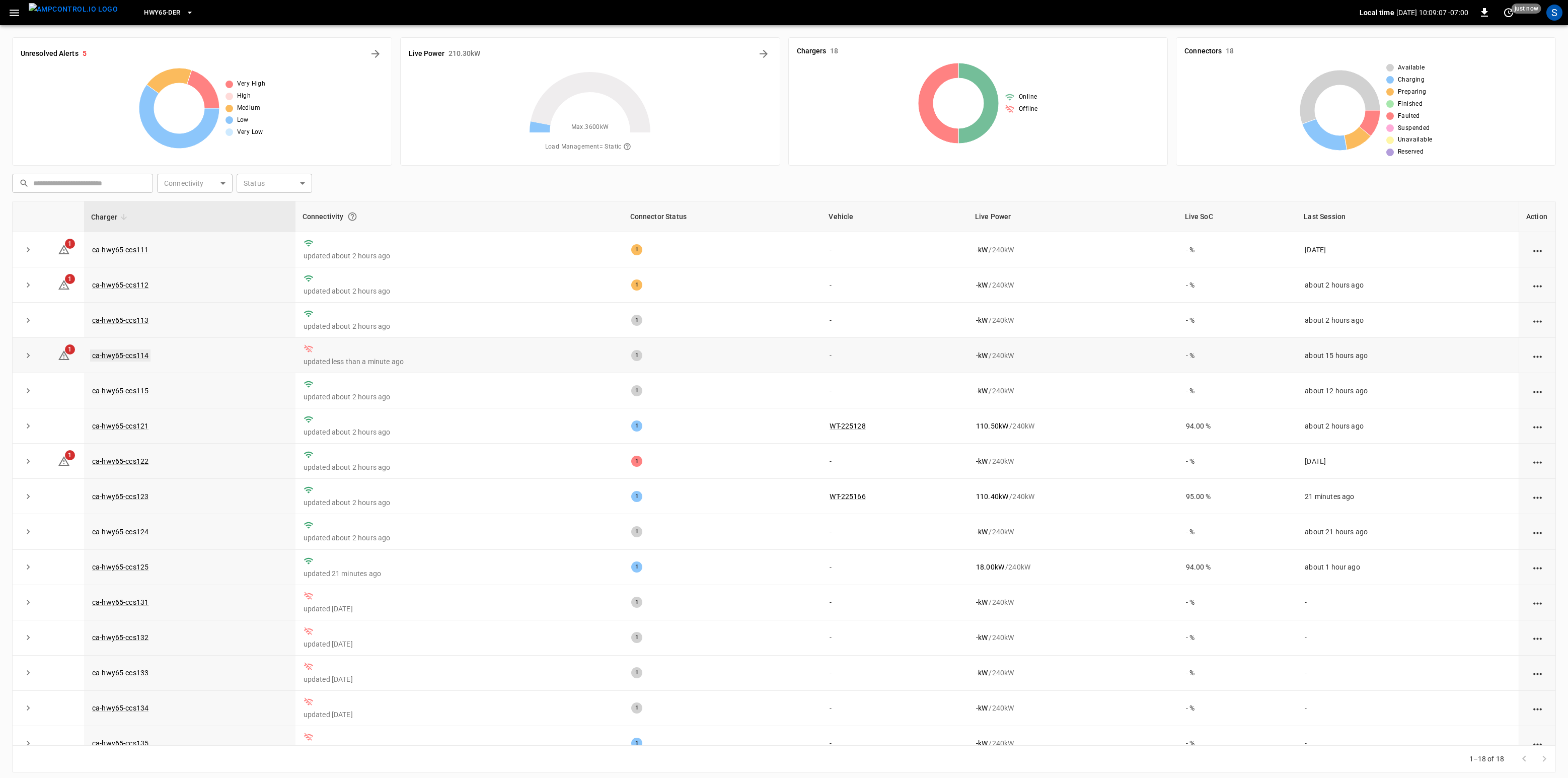
click at [140, 361] on link "ca-hwy65-ccs114" at bounding box center [120, 355] width 60 height 12
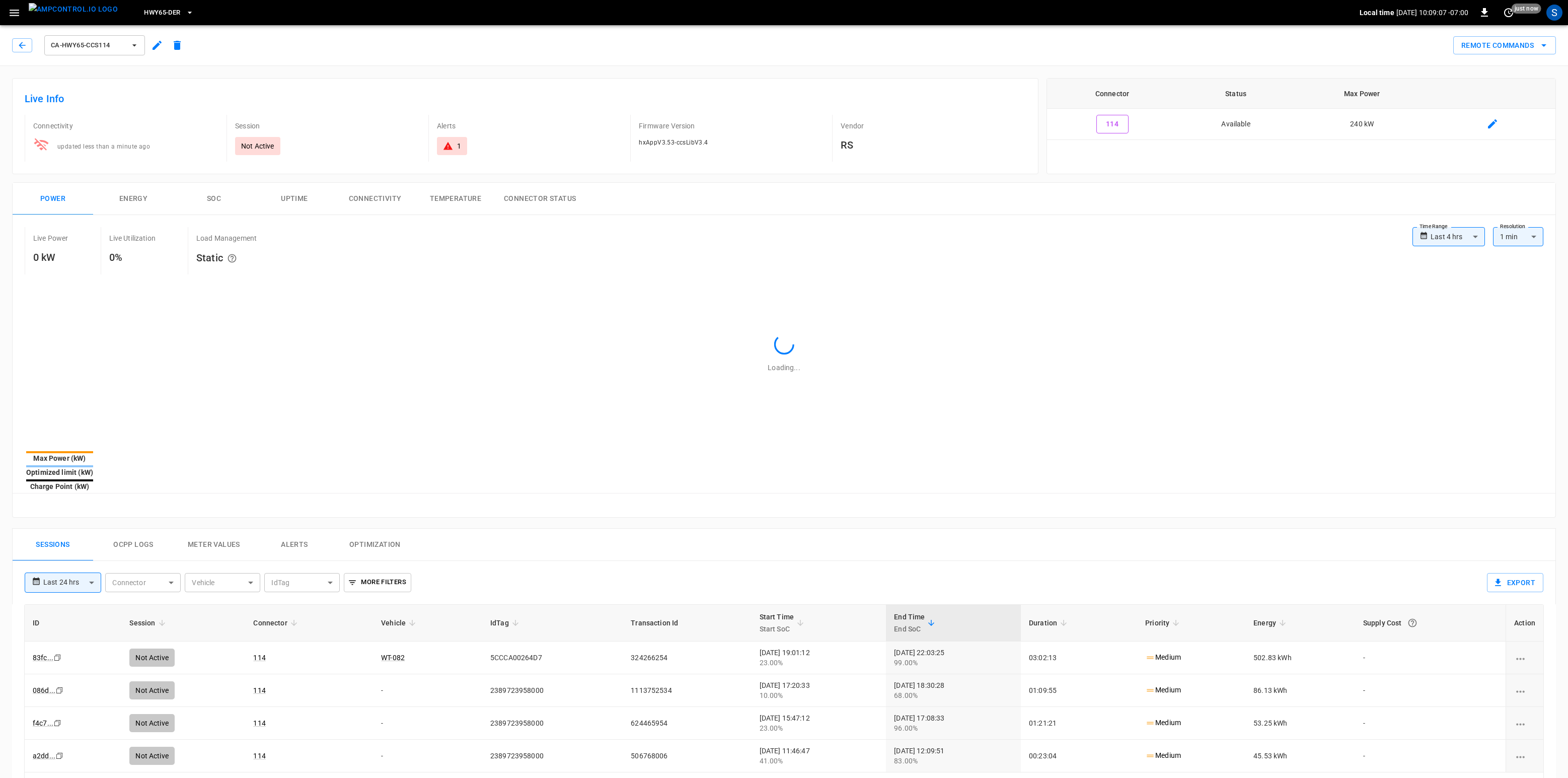
type input "**********"
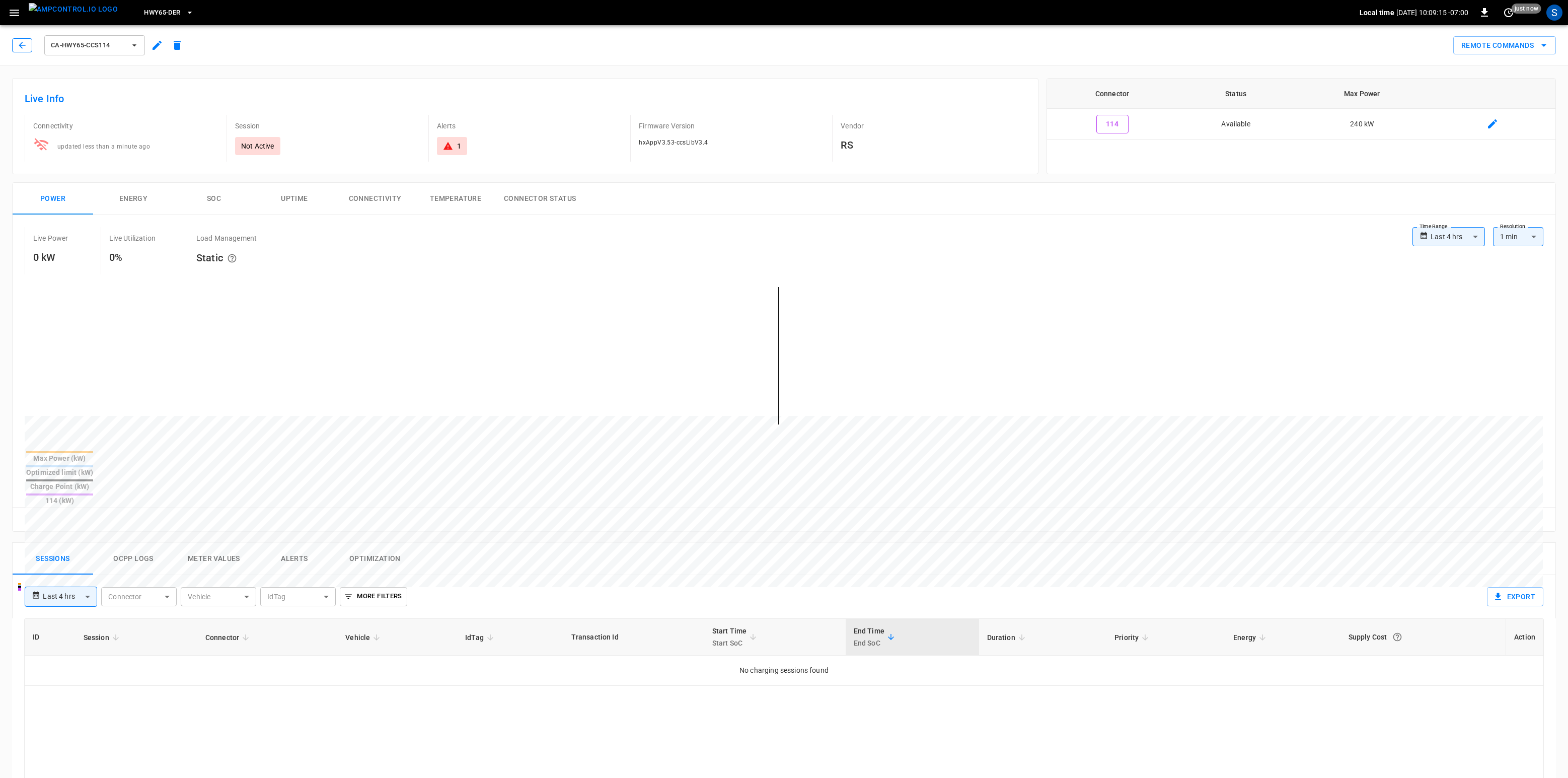
click at [24, 51] on button "button" at bounding box center [22, 46] width 20 height 14
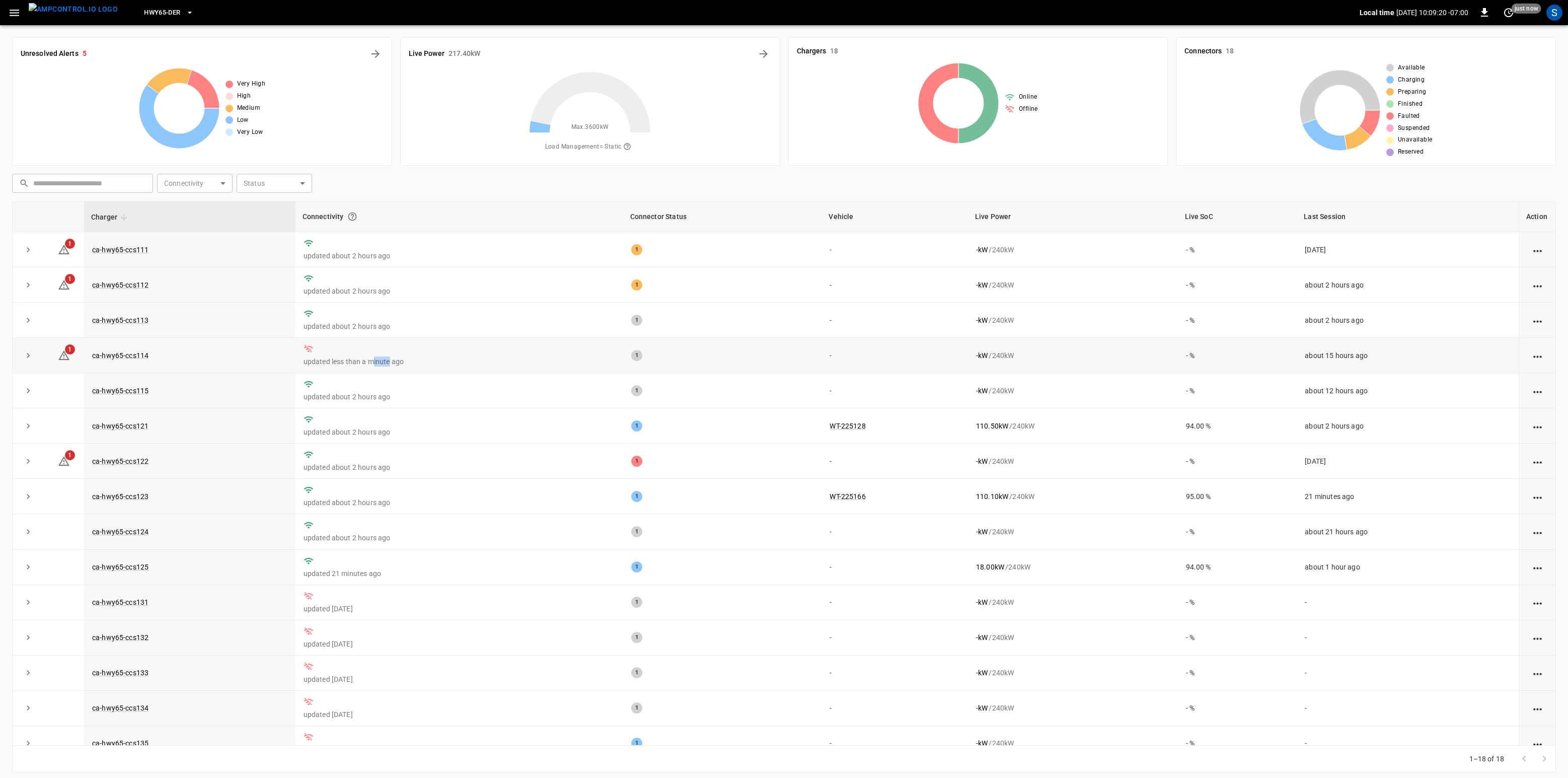
drag, startPoint x: 386, startPoint y: 366, endPoint x: 368, endPoint y: 360, distance: 19.0
click at [368, 360] on p "updated less than a minute ago" at bounding box center [459, 361] width 312 height 10
click at [134, 253] on link "ca-hwy65-ccs111" at bounding box center [120, 249] width 60 height 12
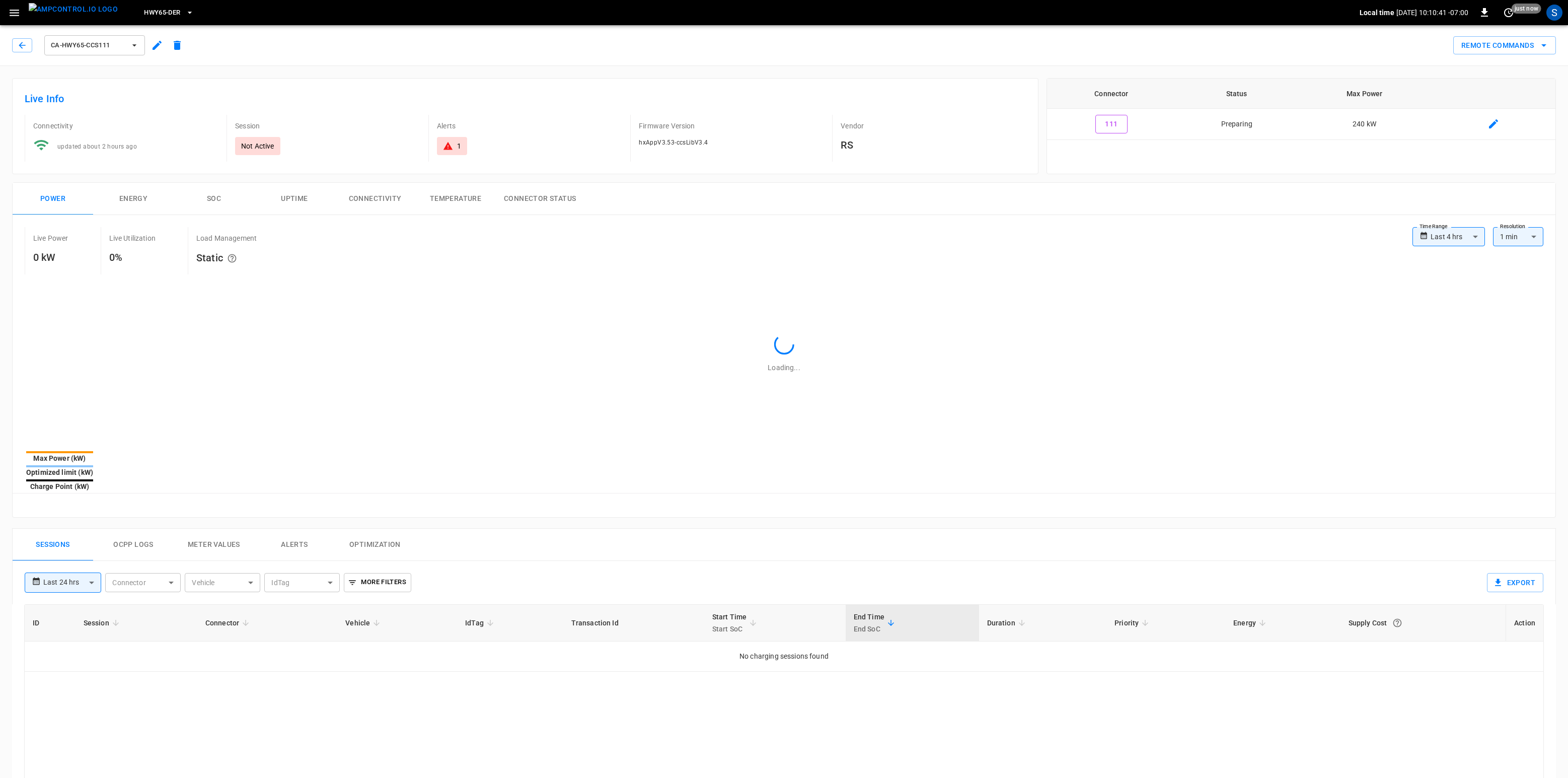
type input "**********"
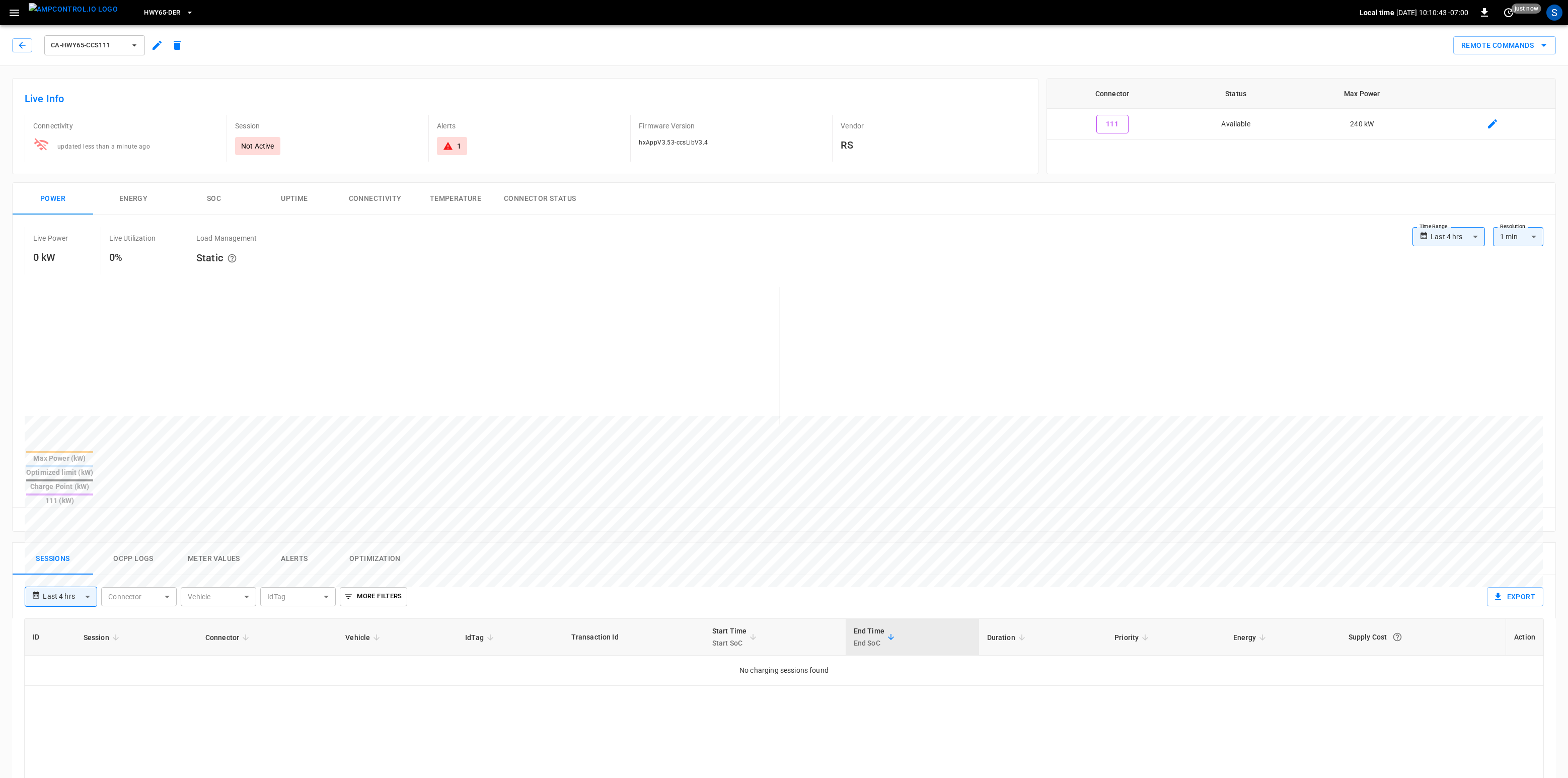
click at [139, 543] on button "Ocpp logs" at bounding box center [133, 559] width 80 height 32
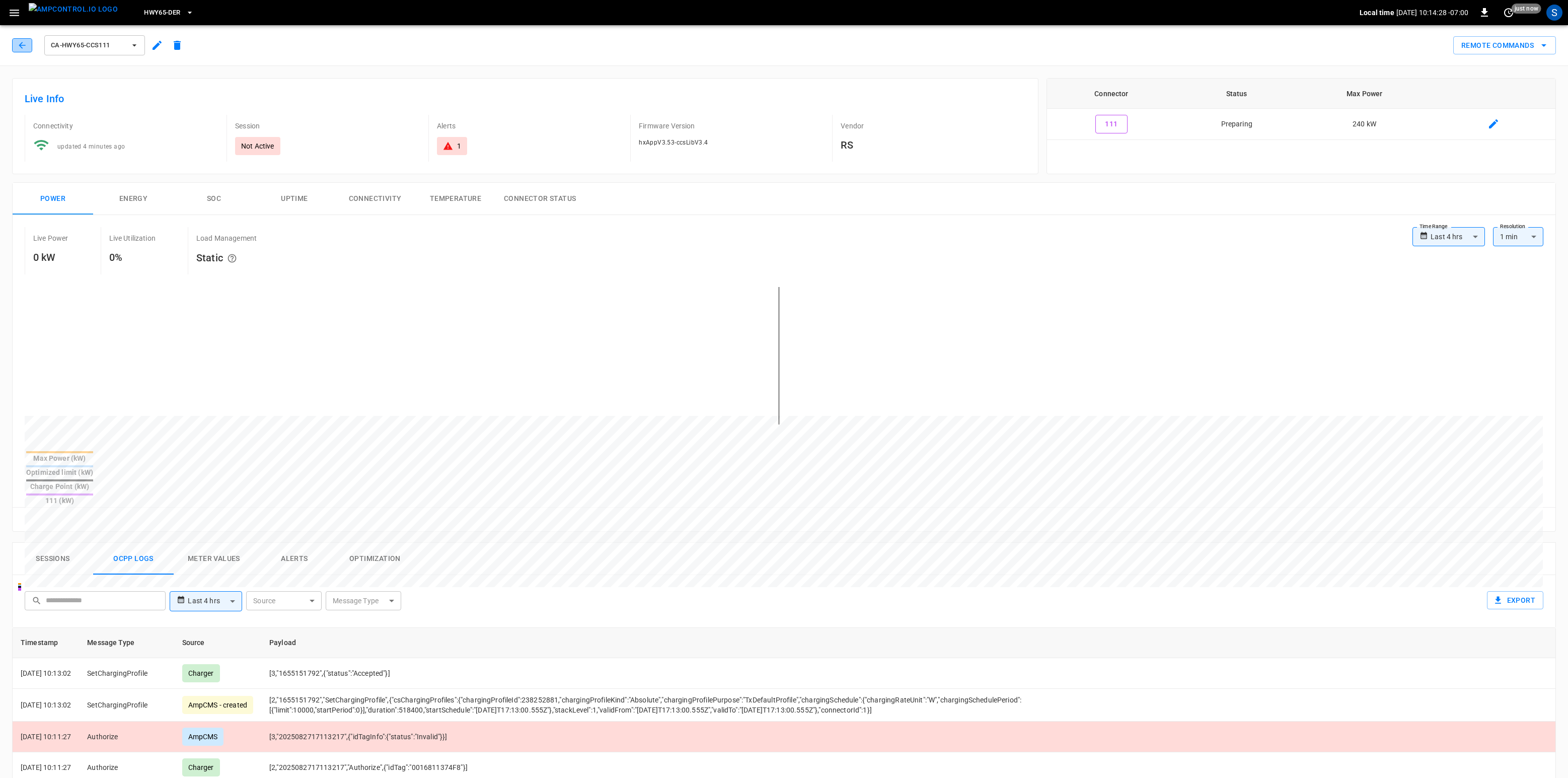
click at [30, 46] on button "button" at bounding box center [22, 46] width 20 height 14
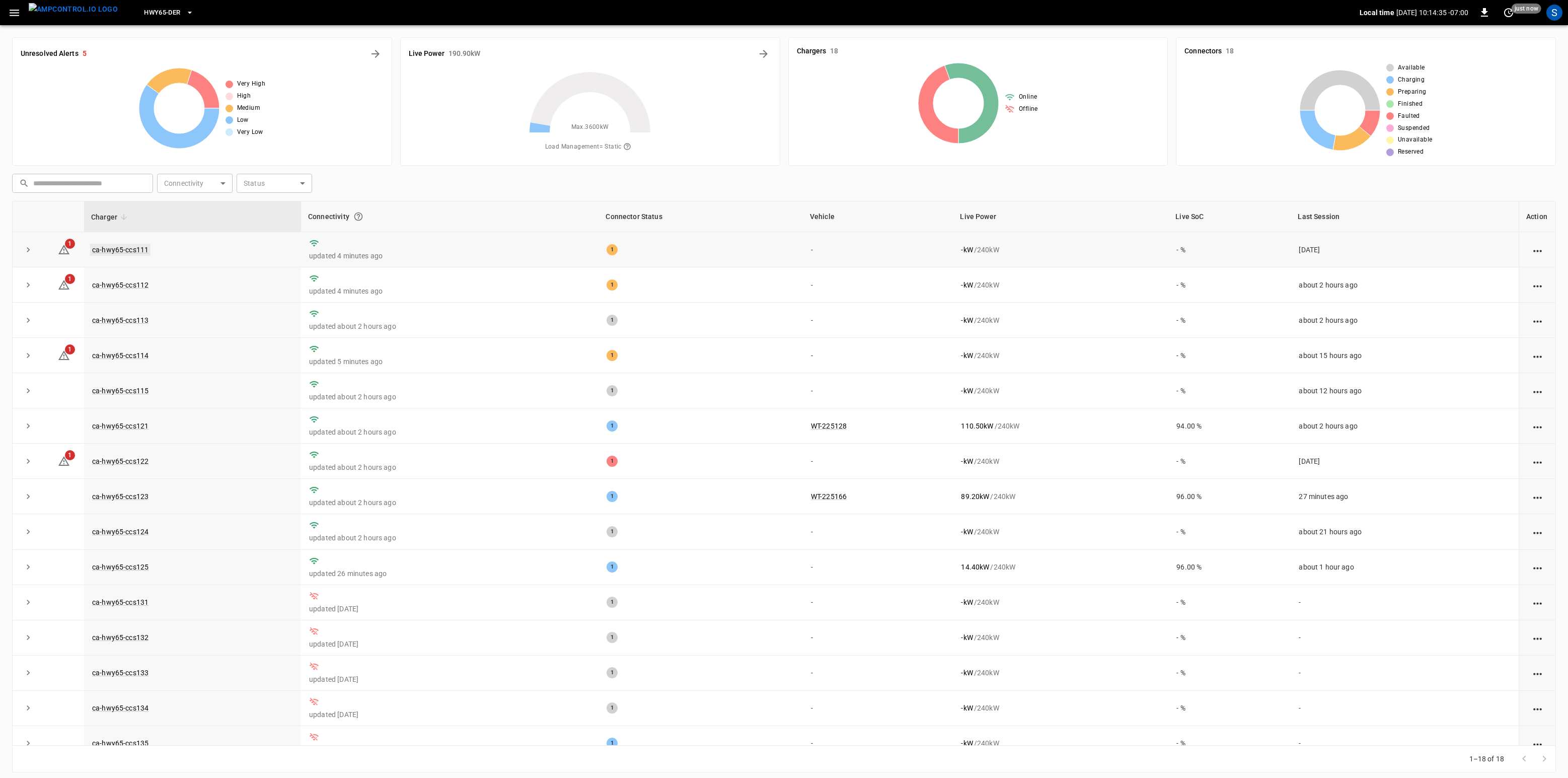
click at [120, 248] on link "ca-hwy65-ccs111" at bounding box center [120, 249] width 60 height 12
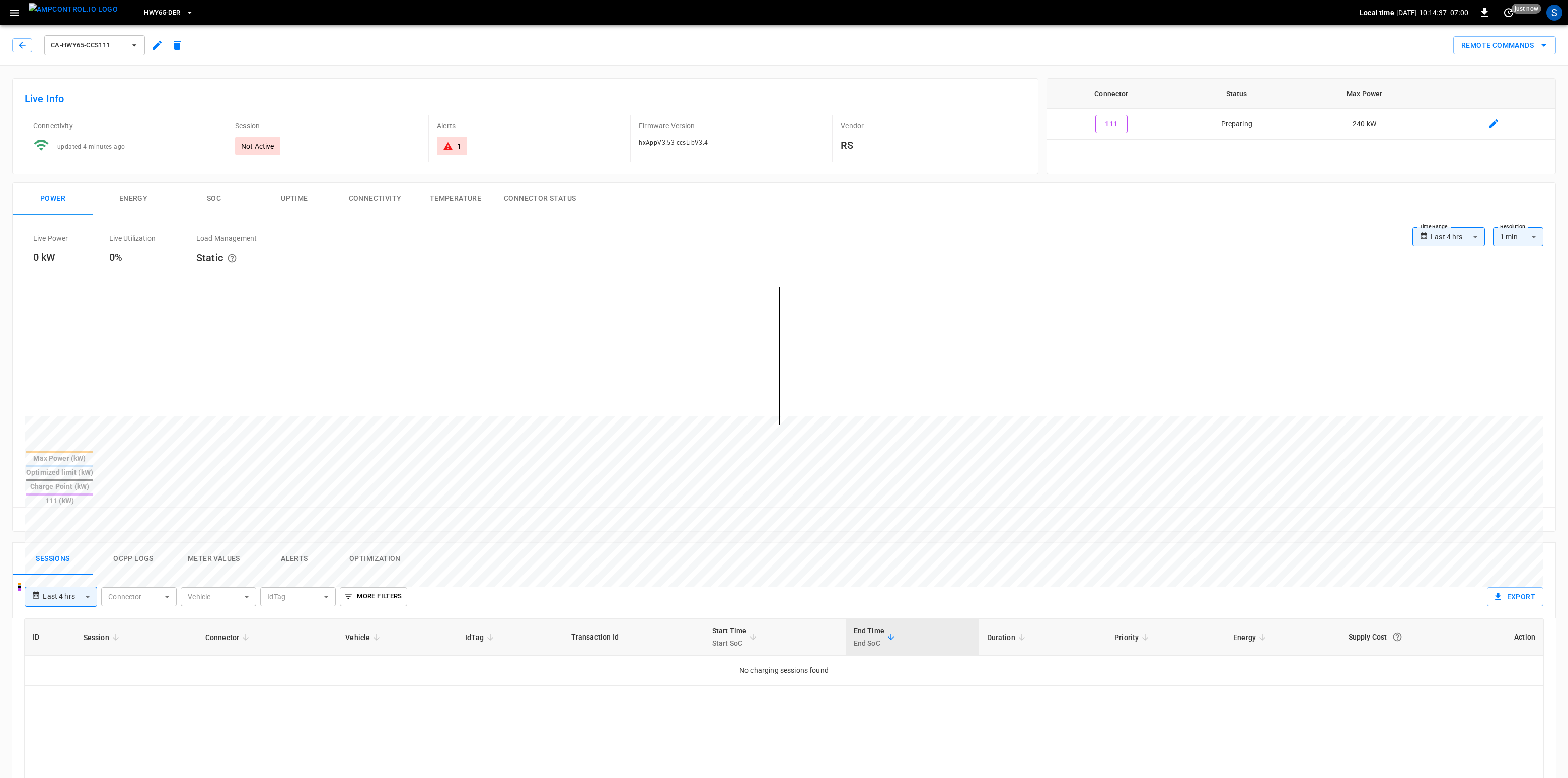
click at [111, 543] on button "Ocpp logs" at bounding box center [133, 559] width 80 height 32
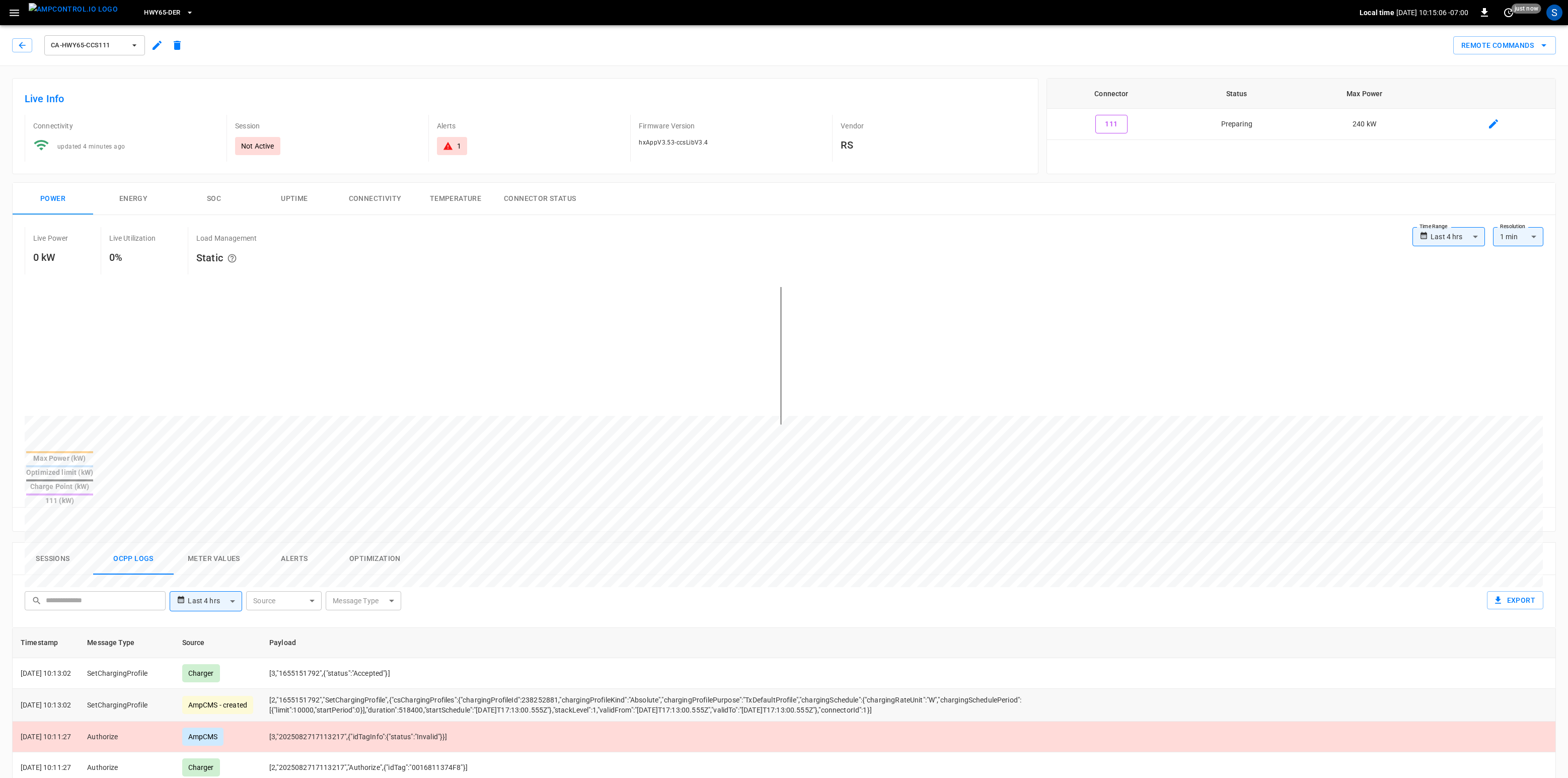
drag, startPoint x: 972, startPoint y: 676, endPoint x: 278, endPoint y: 668, distance: 694.0
click at [278, 583] on td "[2,"1655151792","SetChargingProfile",{"csChargingProfiles":{"chargingProfileId"…" at bounding box center [677, 705] width 832 height 33
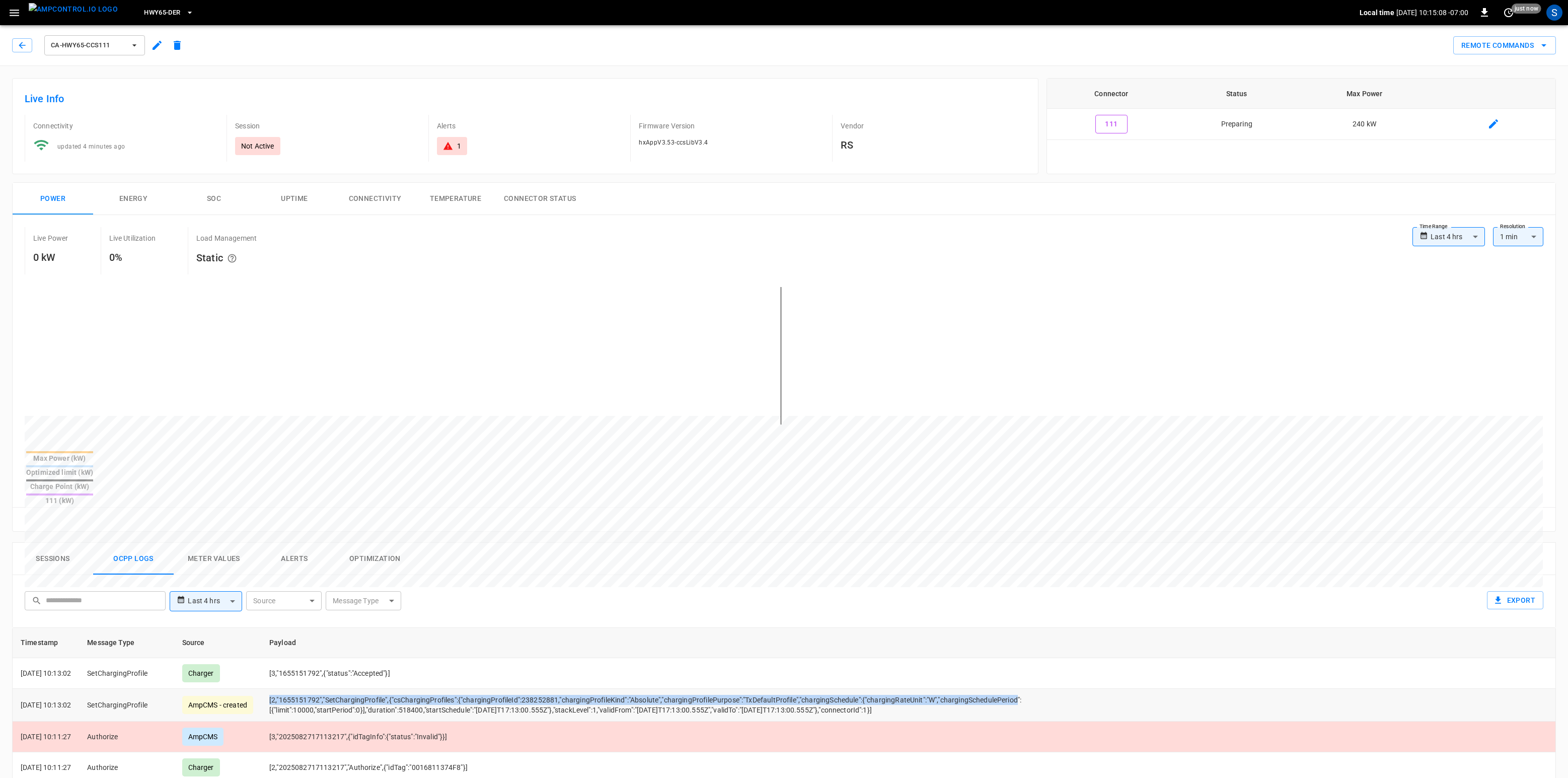
drag, startPoint x: 280, startPoint y: 667, endPoint x: 1013, endPoint y: 667, distance: 733.0
click at [1013, 583] on td "[2,"1655151792","SetChargingProfile",{"csChargingProfiles":{"chargingProfileId"…" at bounding box center [677, 705] width 832 height 33
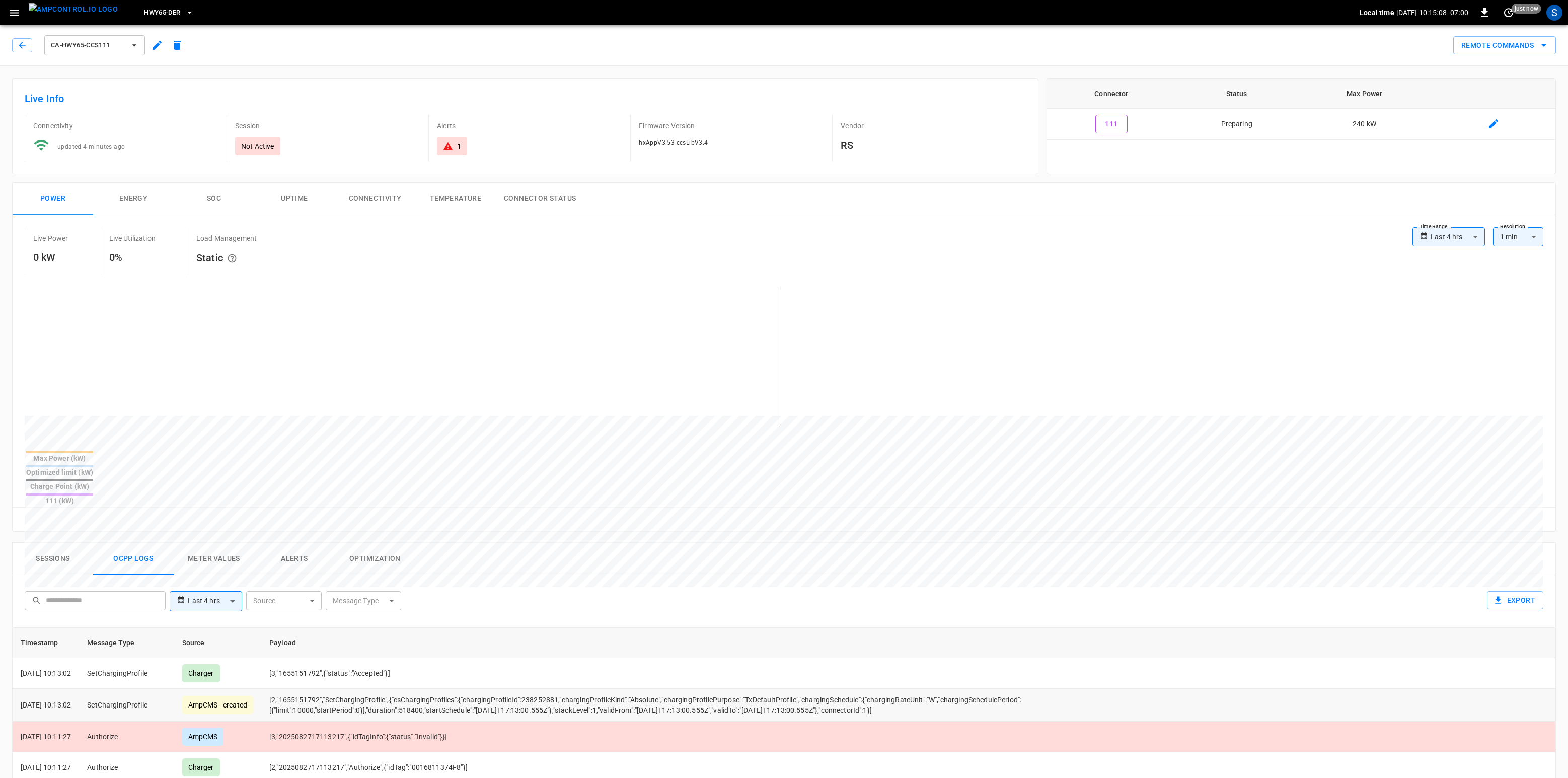
click at [1000, 583] on td "[2,"1655151792","SetChargingProfile",{"csChargingProfiles":{"chargingProfileId"…" at bounding box center [677, 705] width 832 height 33
drag, startPoint x: 968, startPoint y: 676, endPoint x: 280, endPoint y: 664, distance: 688.1
click at [280, 583] on td "[2,"1655151792","SetChargingProfile",{"csChargingProfiles":{"chargingProfileId"…" at bounding box center [677, 705] width 832 height 33
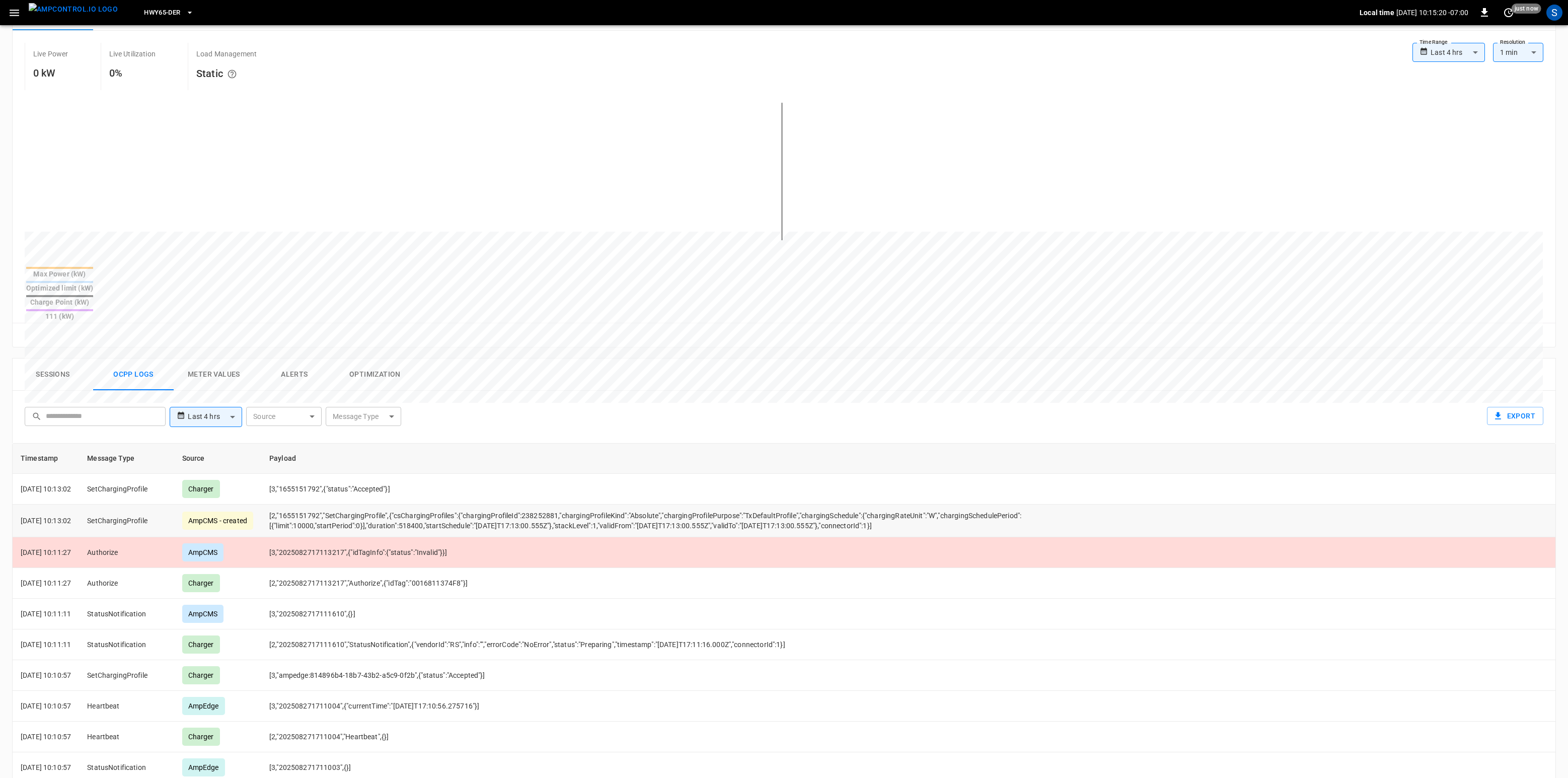
click at [765, 504] on td "[2,"1655151792","SetChargingProfile",{"csChargingProfiles":{"chargingProfileId"…" at bounding box center [677, 520] width 832 height 33
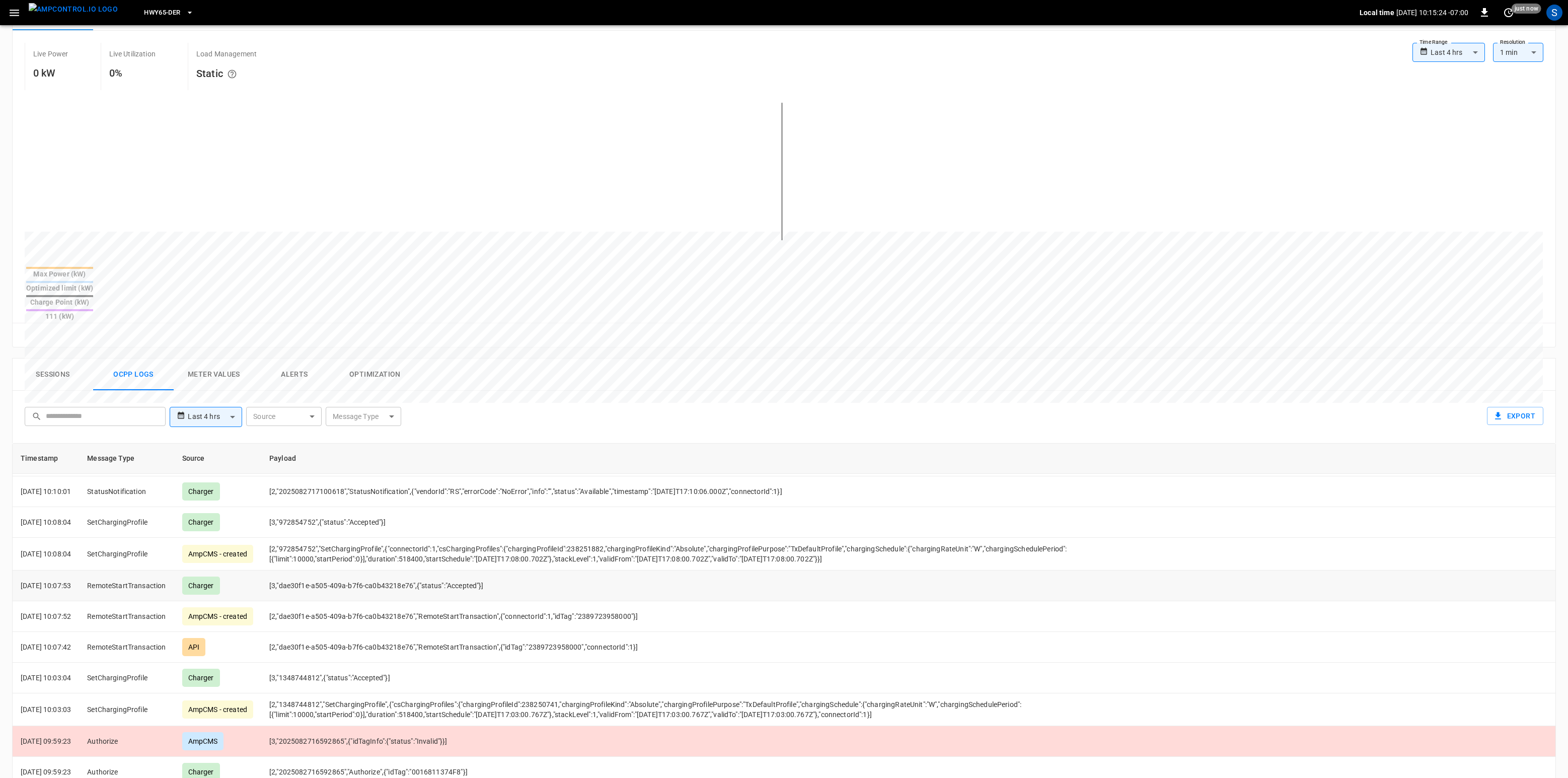
scroll to position [587, 0]
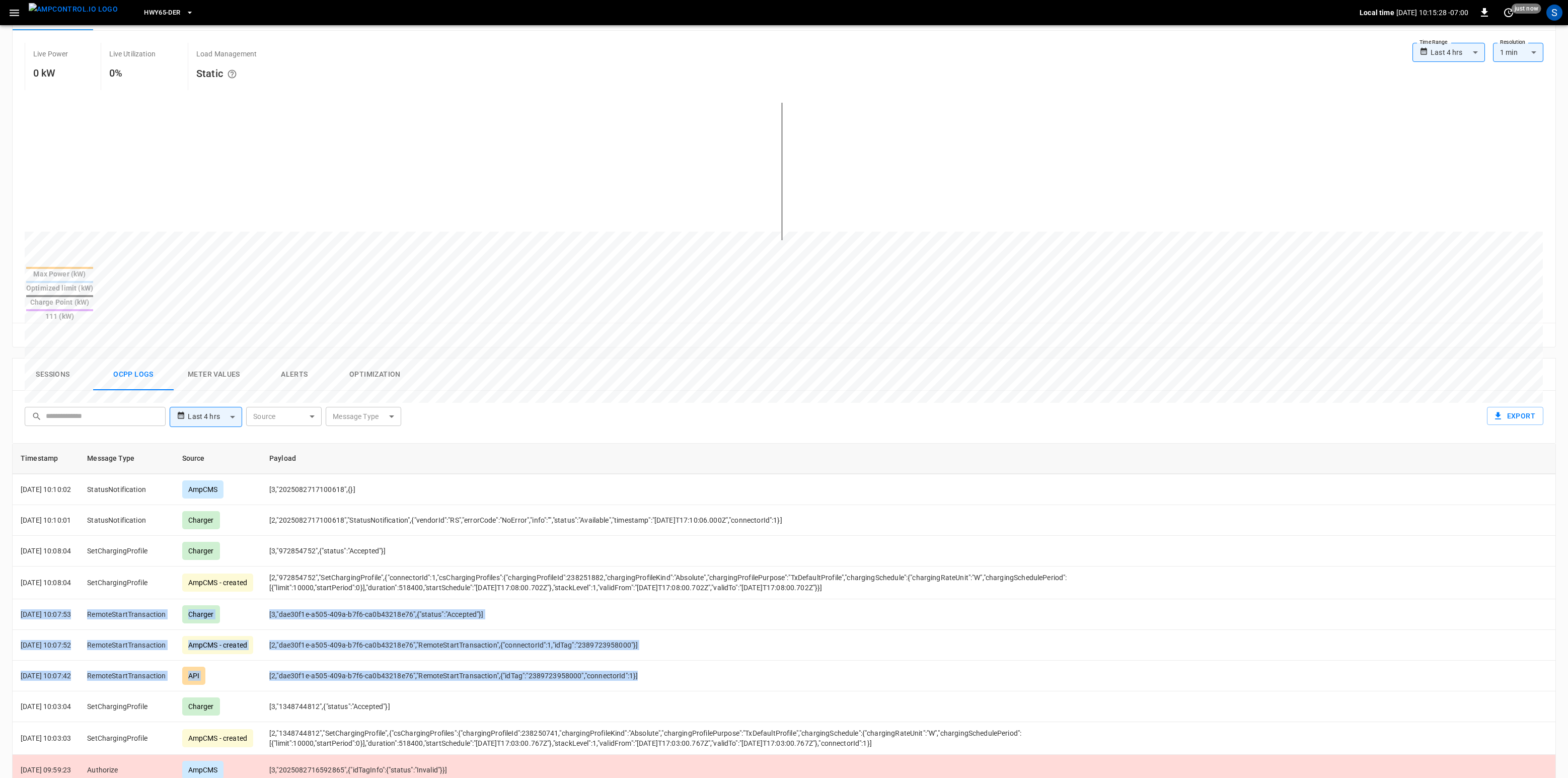
drag, startPoint x: 672, startPoint y: 651, endPoint x: -22, endPoint y: 589, distance: 696.8
click at [12, 583] on div "Timestamp Message Type Source Payload 2025-08-27 10:13:02 SetChargingProfile Ch…" at bounding box center [783, 716] width 1544 height 545
click at [748, 583] on td "[2,"dae30f1e-a505-409a-b7f6-ca0b43218e76","RemoteStartTransaction",{"idTag":"23…" at bounding box center [677, 676] width 832 height 31
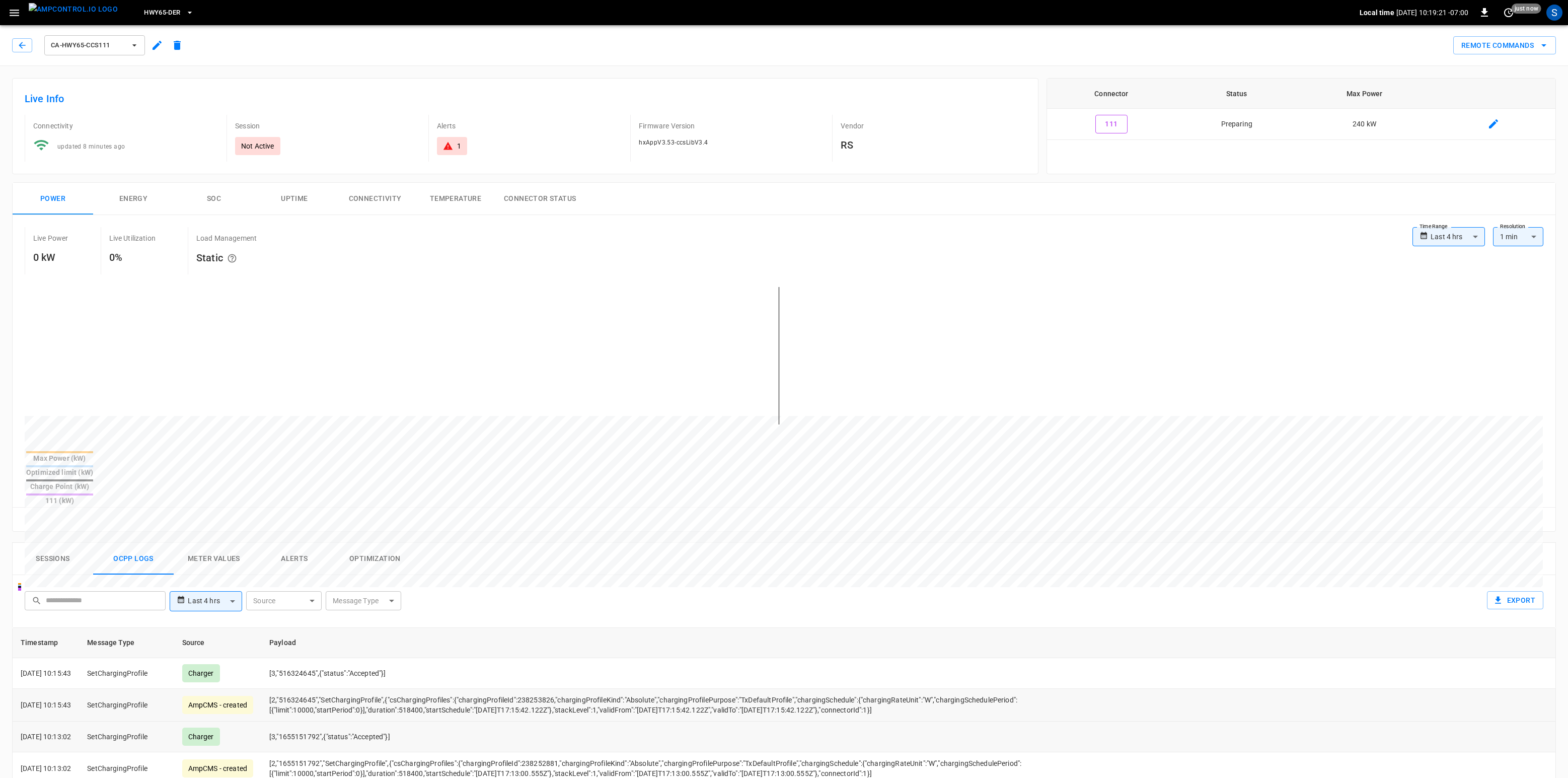
scroll to position [277, 0]
